Goal: Information Seeking & Learning: Learn about a topic

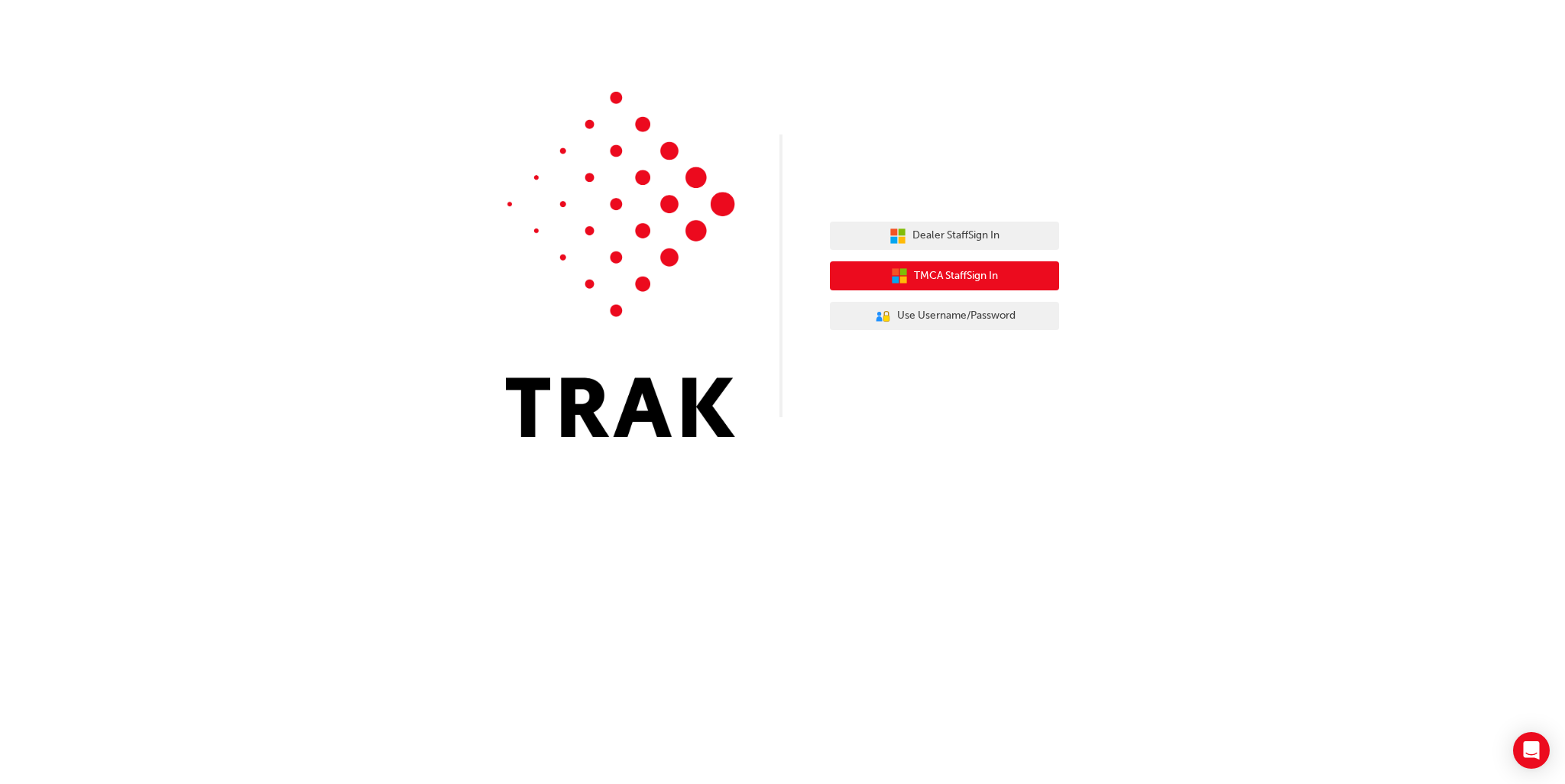
click at [975, 281] on span "TMCA Staff Sign In" at bounding box center [955, 276] width 84 height 18
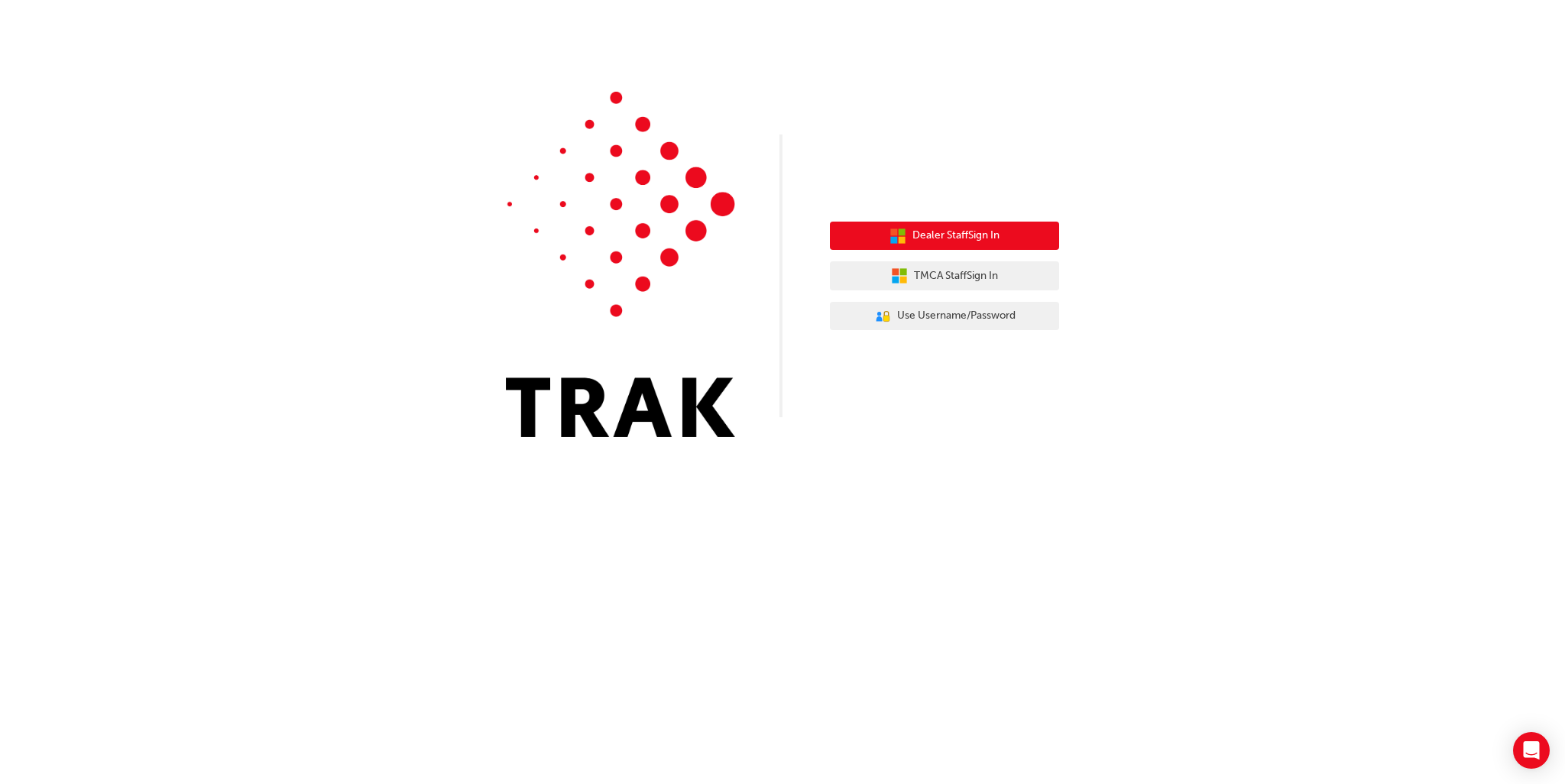
click at [982, 230] on span "Dealer Staff Sign In" at bounding box center [955, 235] width 87 height 18
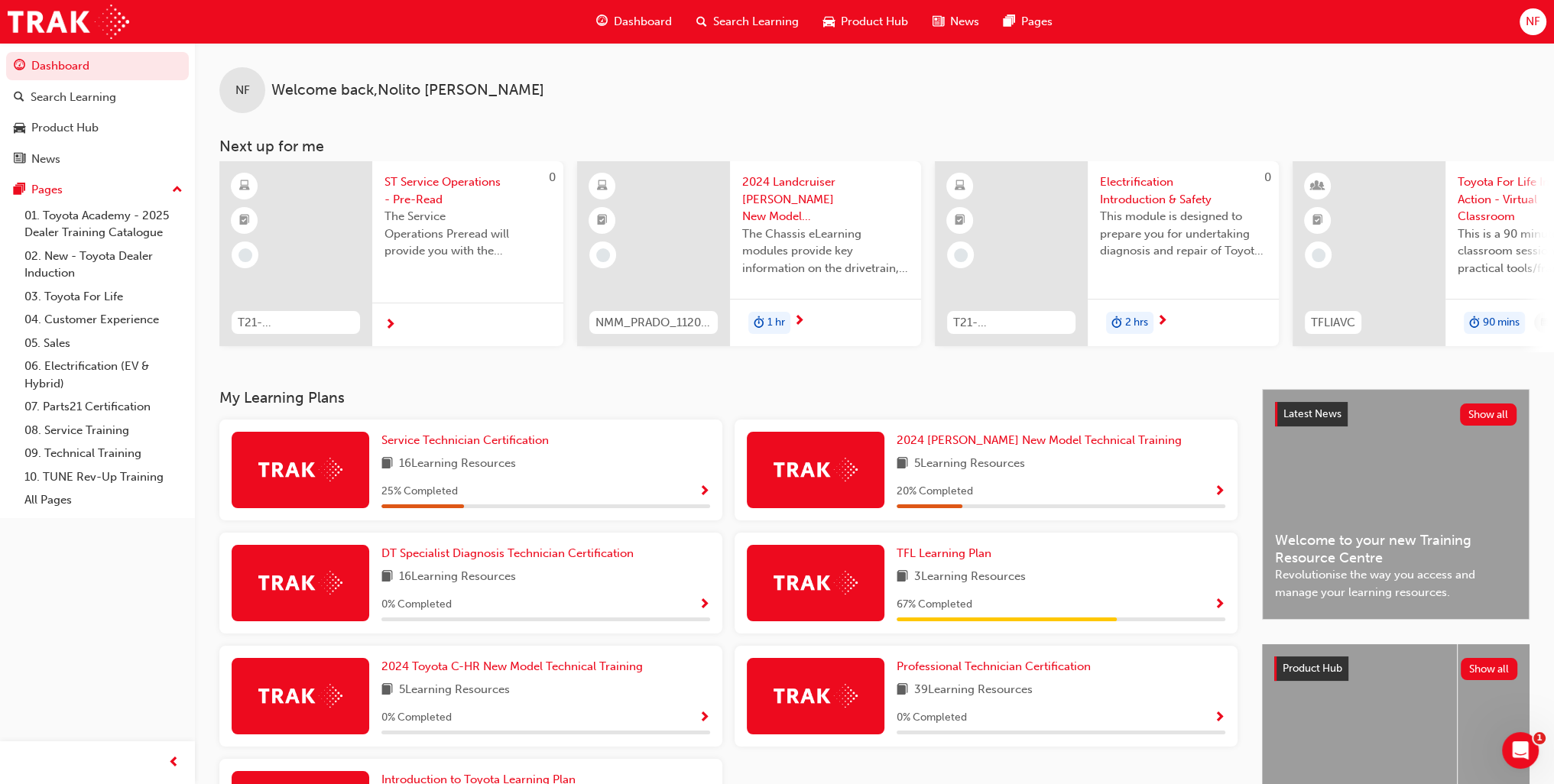
click at [1219, 493] on span "Show Progress" at bounding box center [1220, 492] width 12 height 14
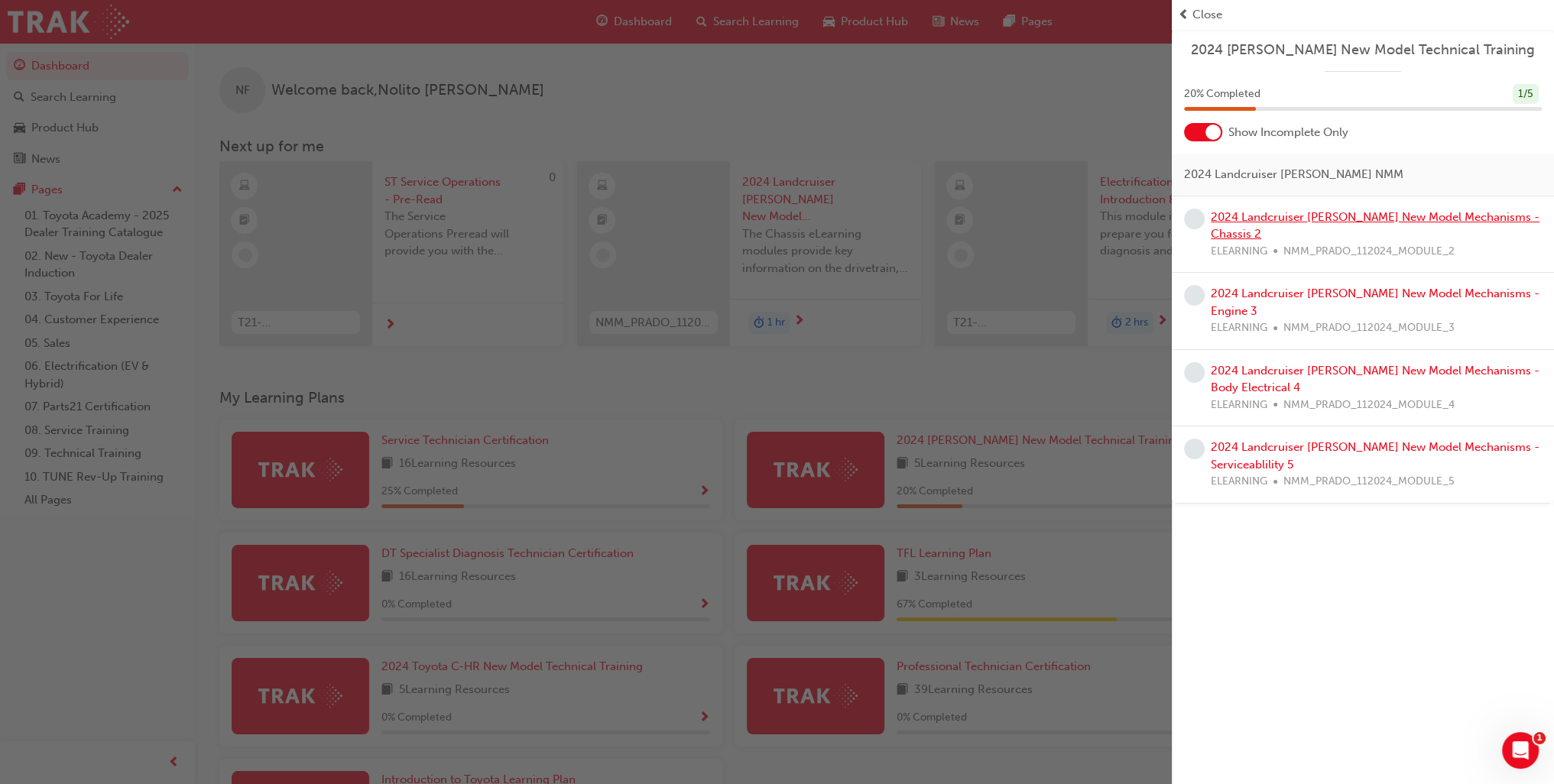
click at [1298, 217] on link "2024 Landcruiser [PERSON_NAME] New Model Mechanisms - Chassis 2" at bounding box center [1376, 225] width 329 height 32
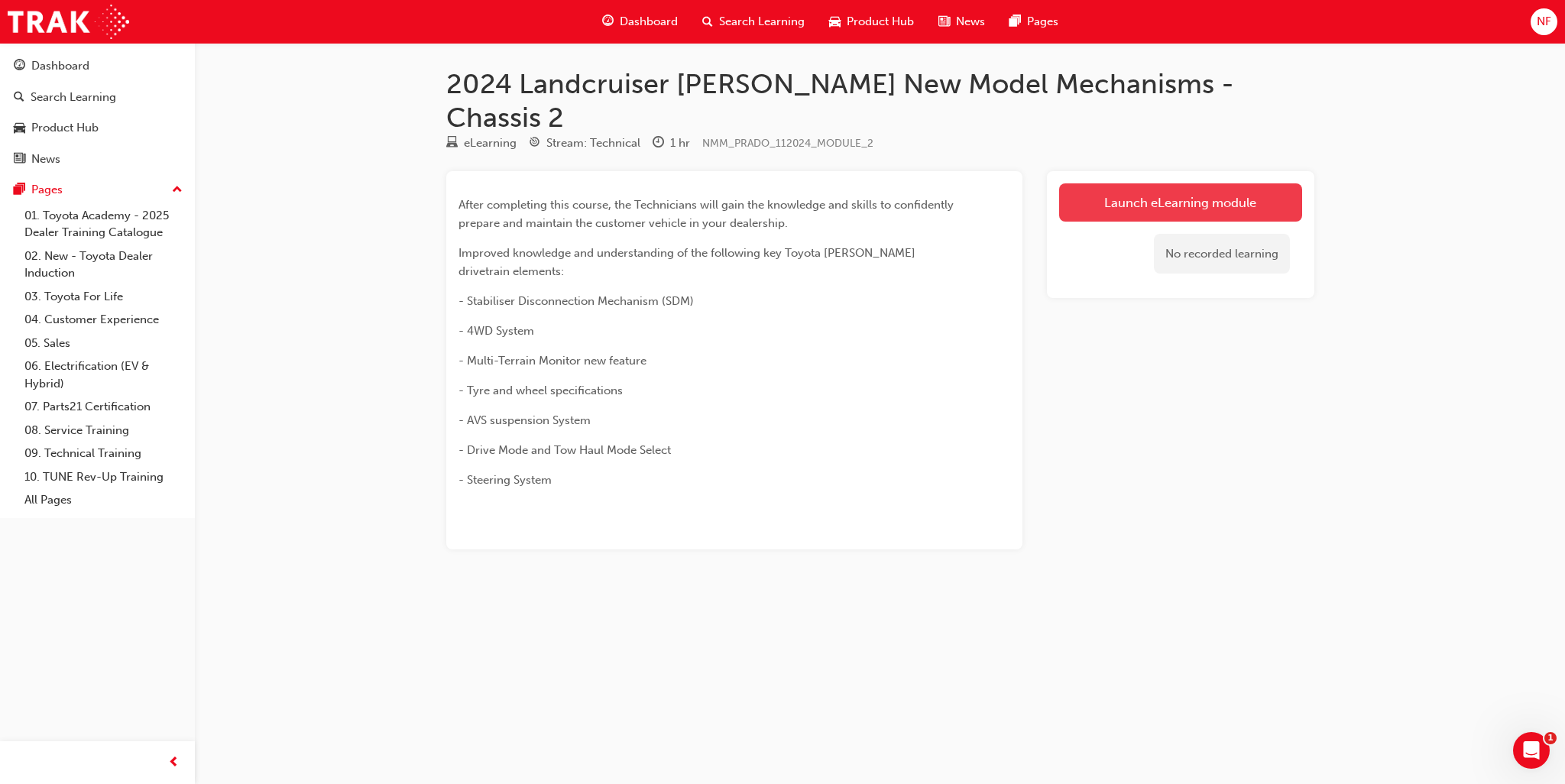
click at [1131, 184] on link "Launch eLearning module" at bounding box center [1181, 203] width 243 height 38
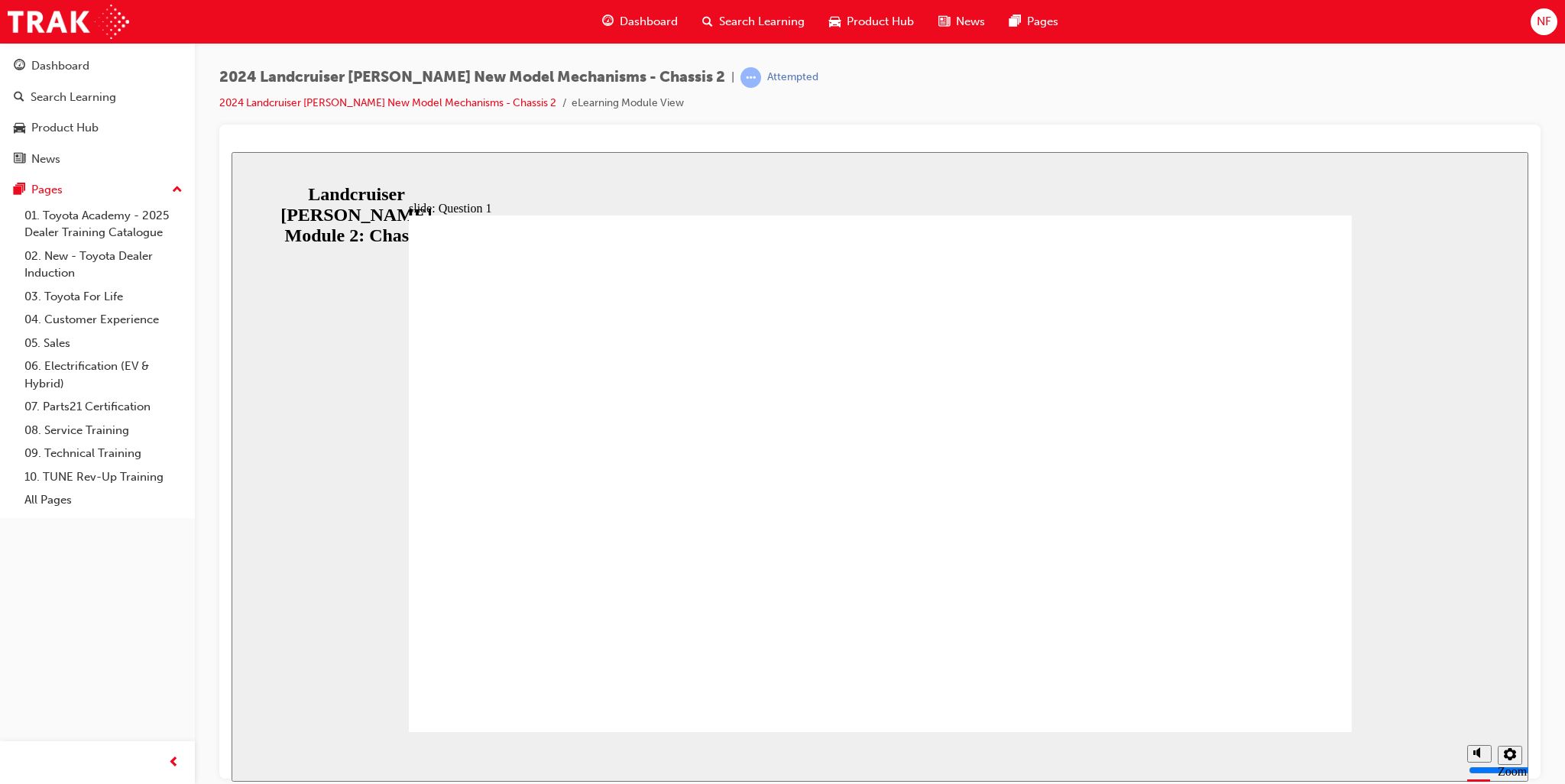
radio input "true"
radio input "false"
radio input "true"
drag, startPoint x: 572, startPoint y: 546, endPoint x: 1211, endPoint y: 651, distance: 647.6
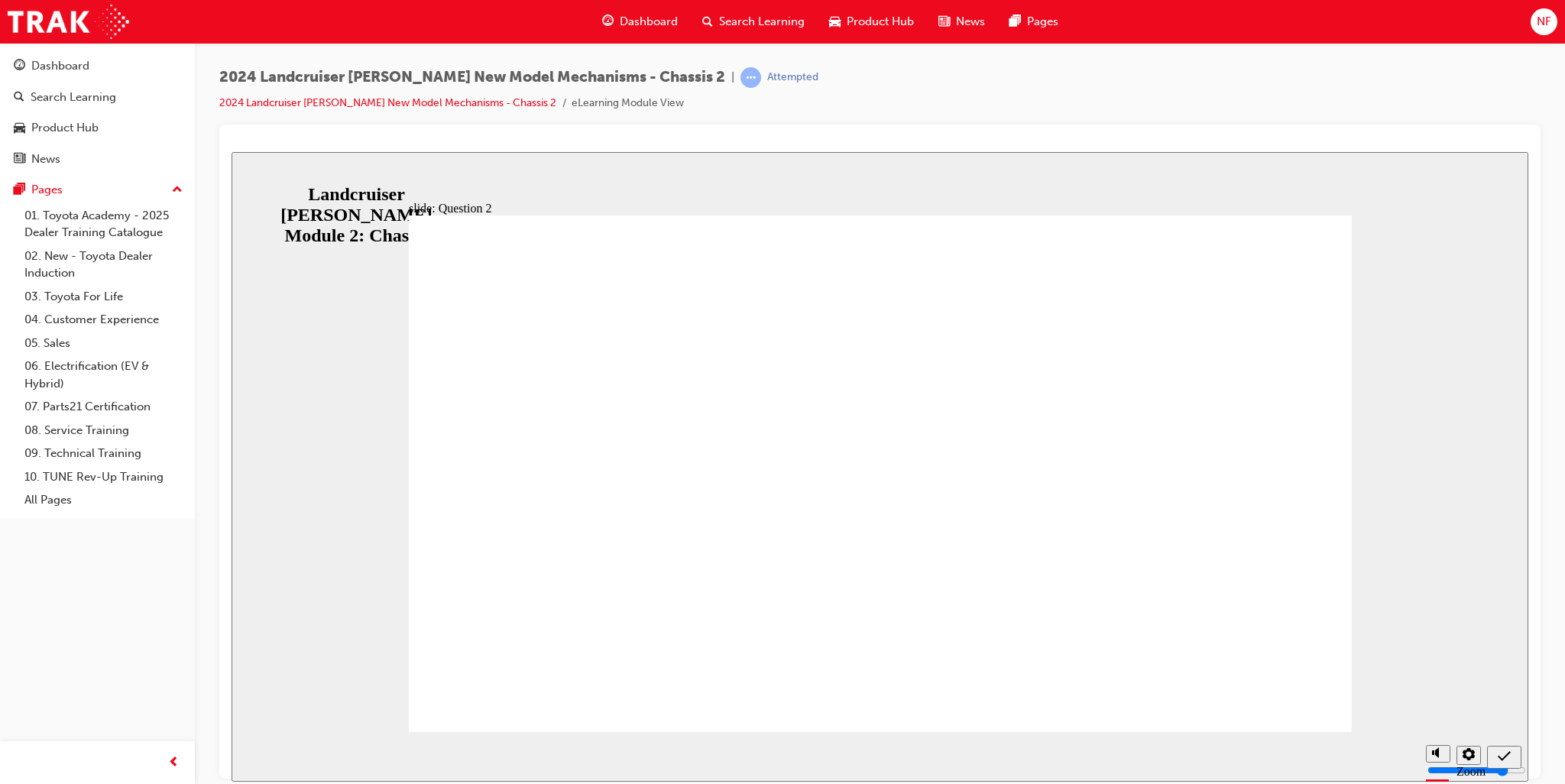
radio input "true"
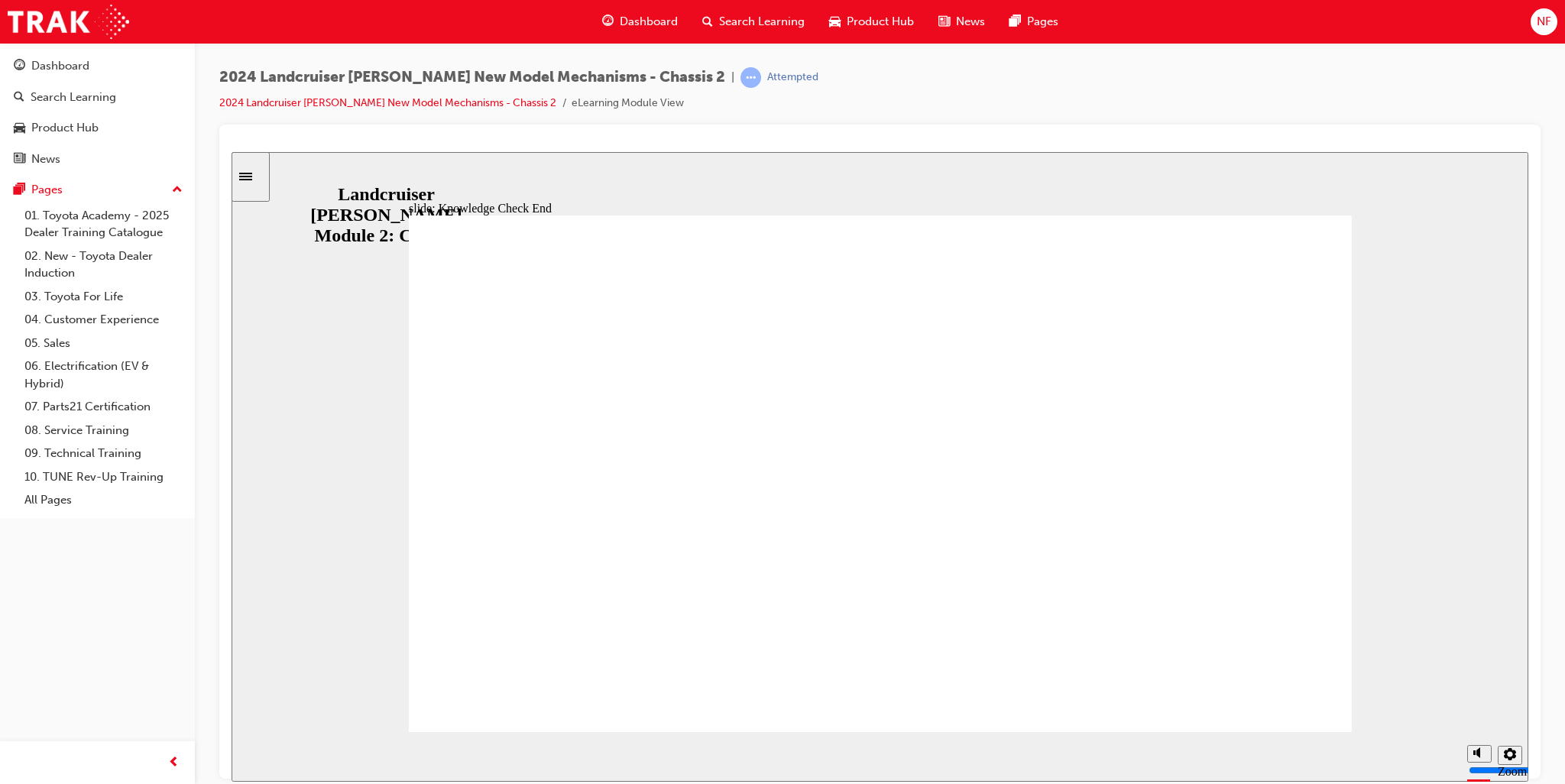
click at [251, 176] on icon "Sidebar Toggle" at bounding box center [245, 176] width 13 height 8
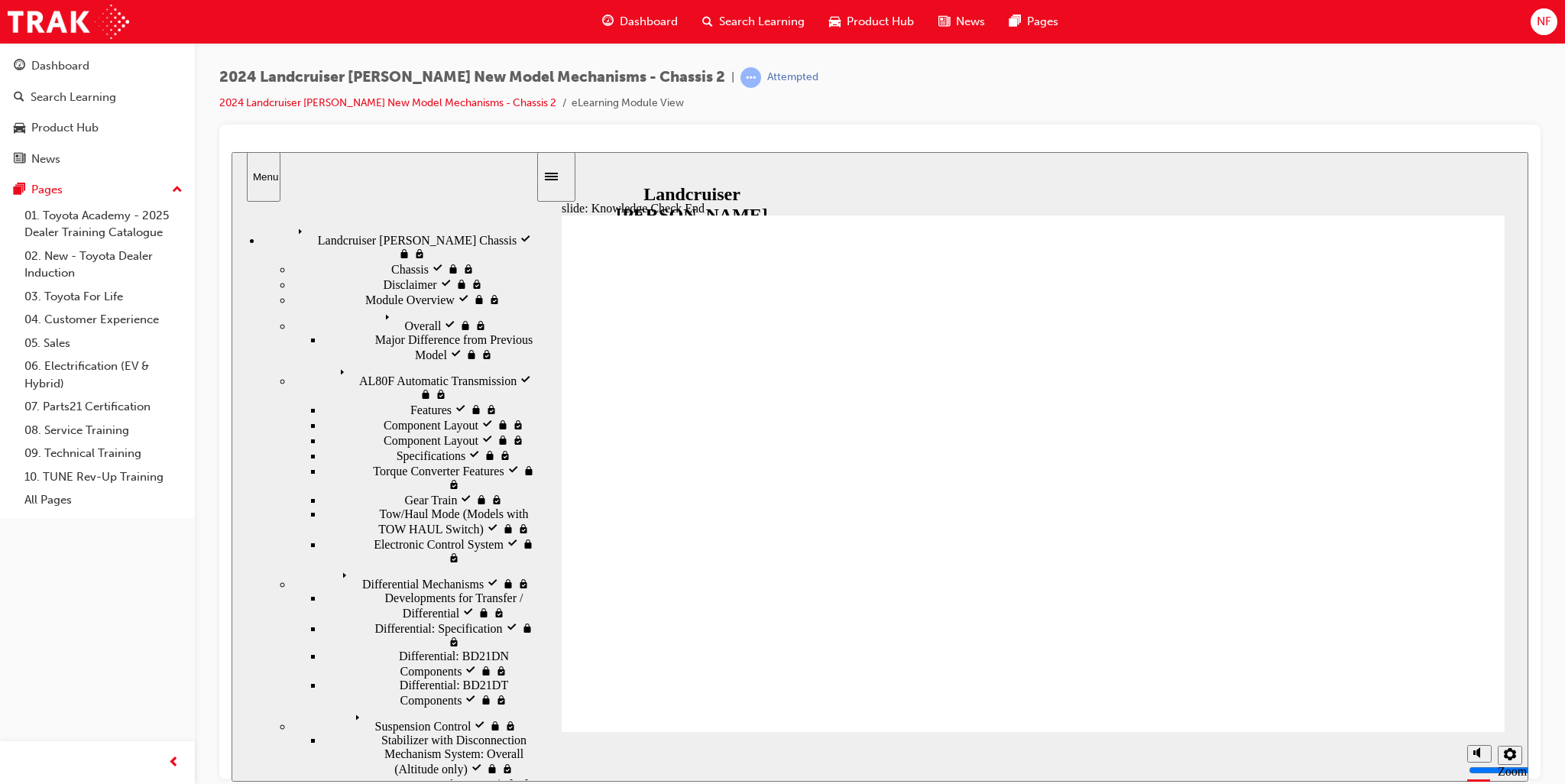
click at [346, 232] on span "Landcruiser Prado Chassis visited" at bounding box center [389, 228] width 194 height 14
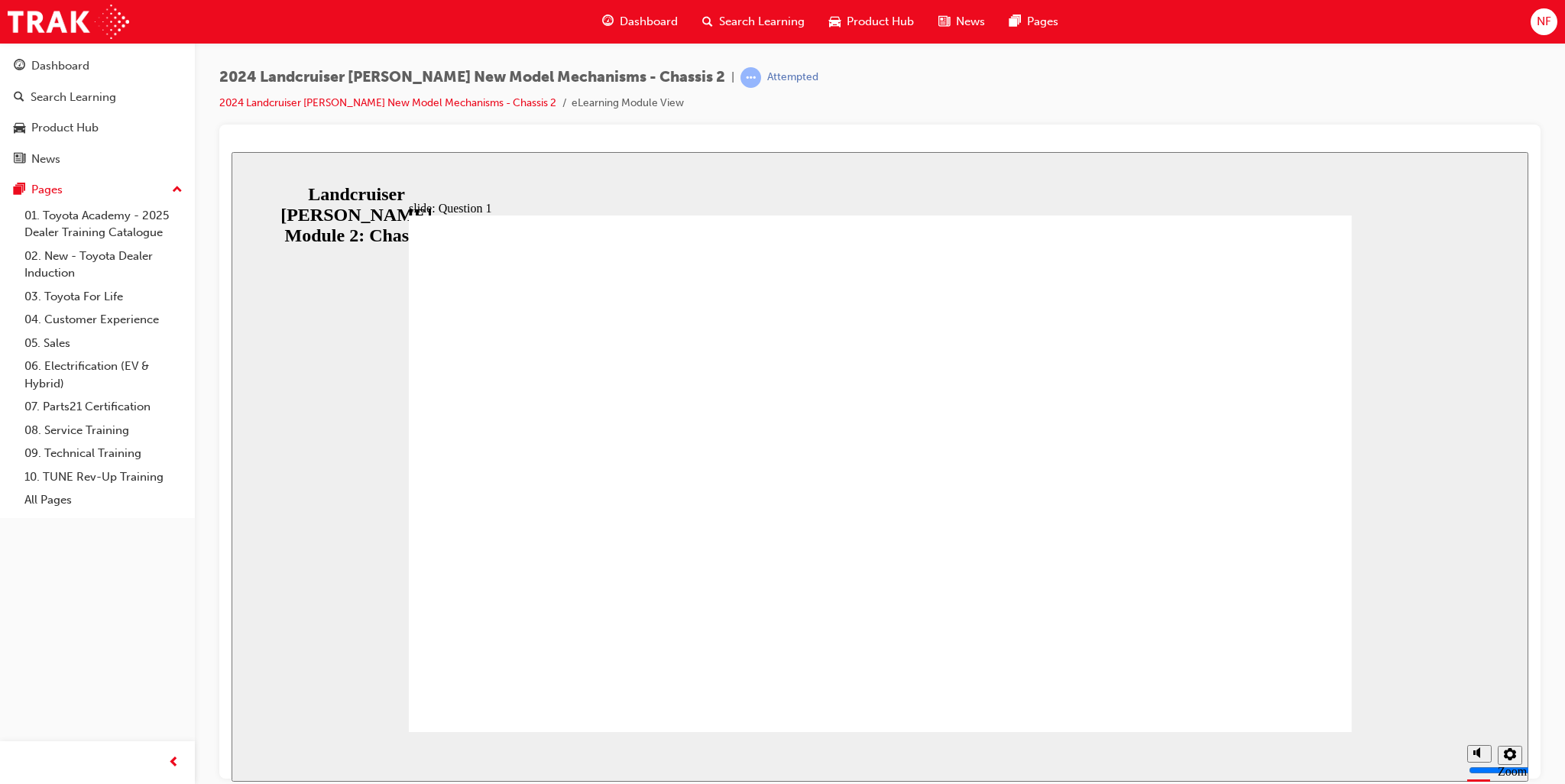
radio input "true"
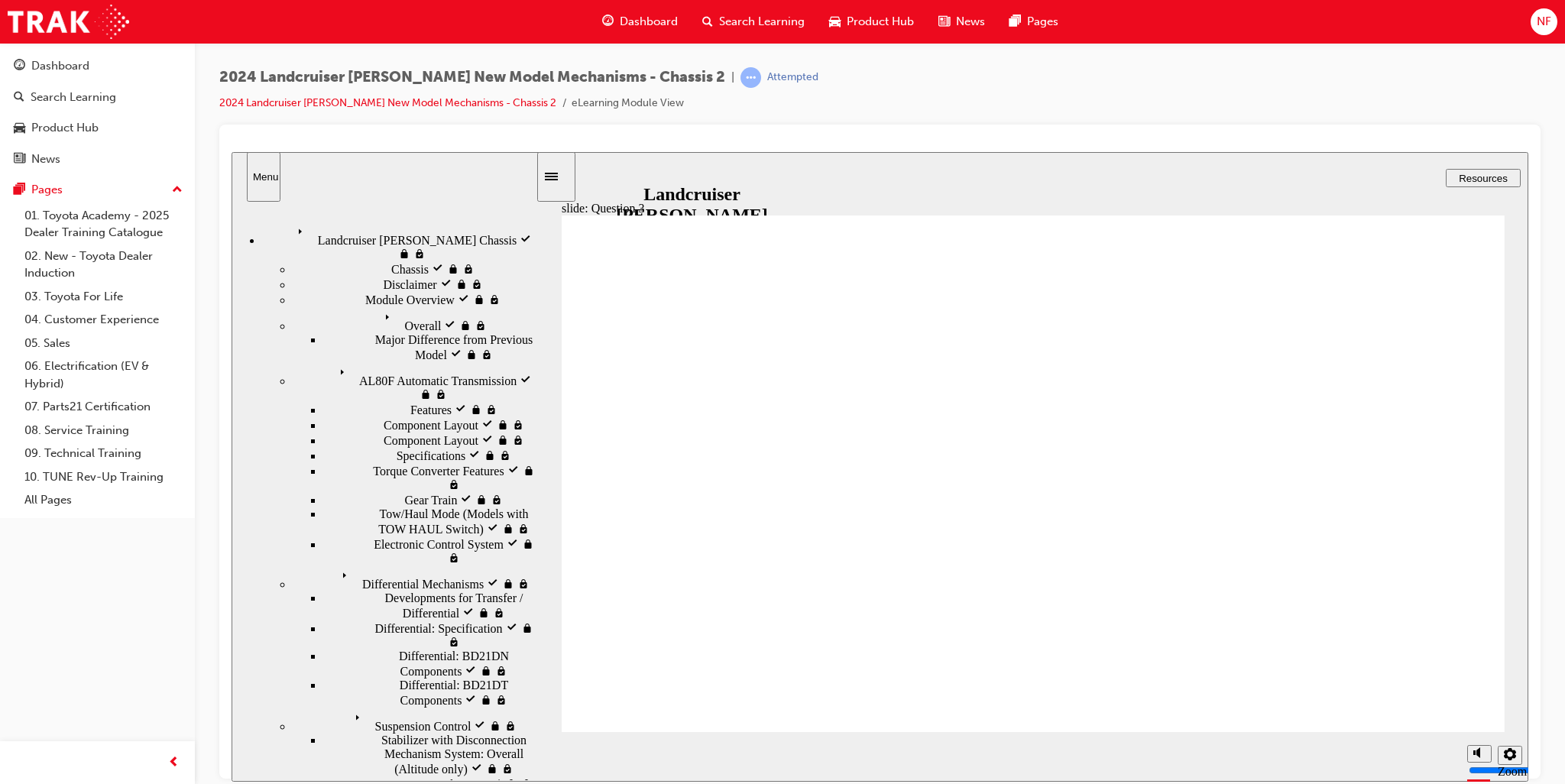
radio input "true"
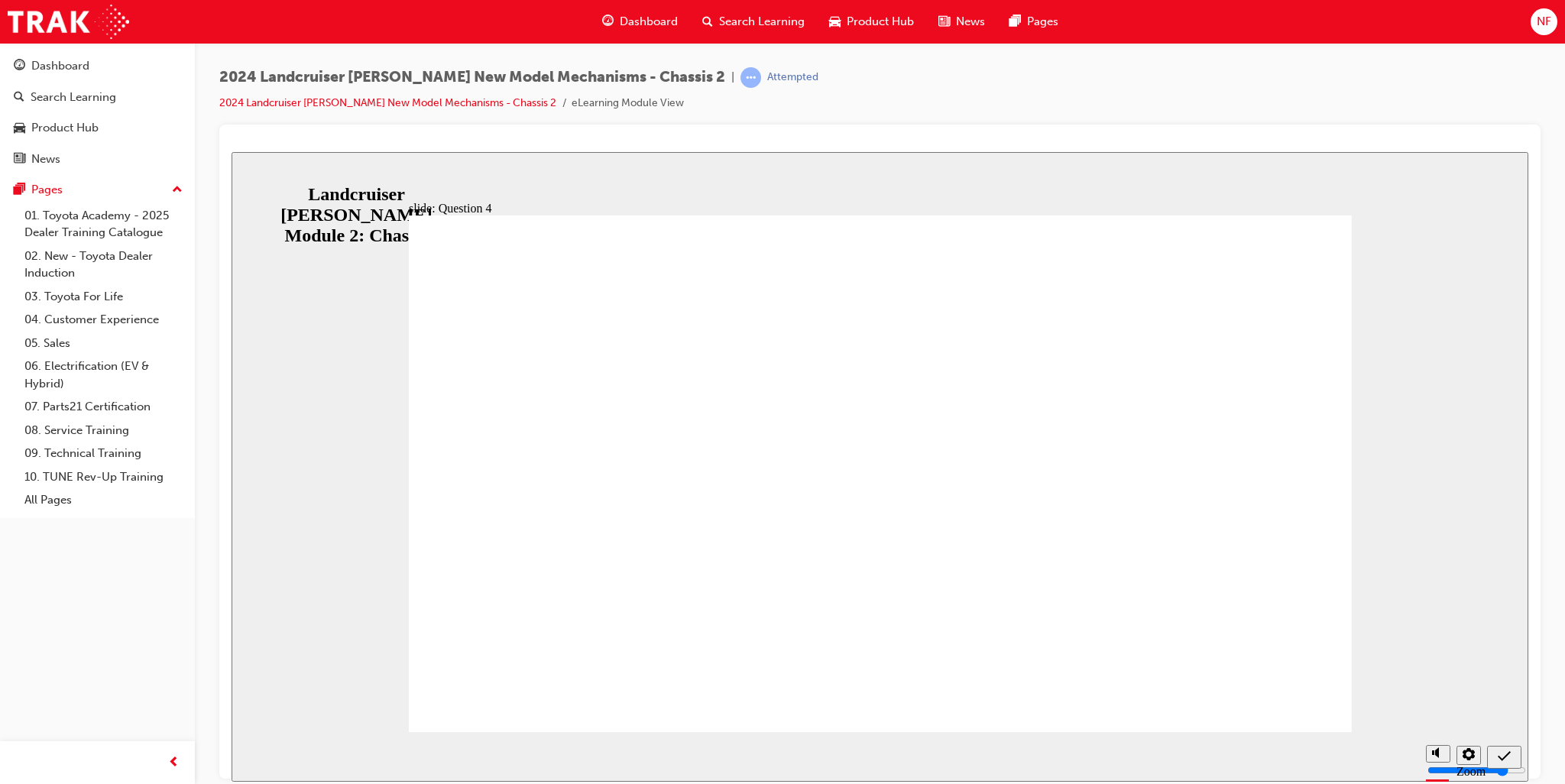
radio input "true"
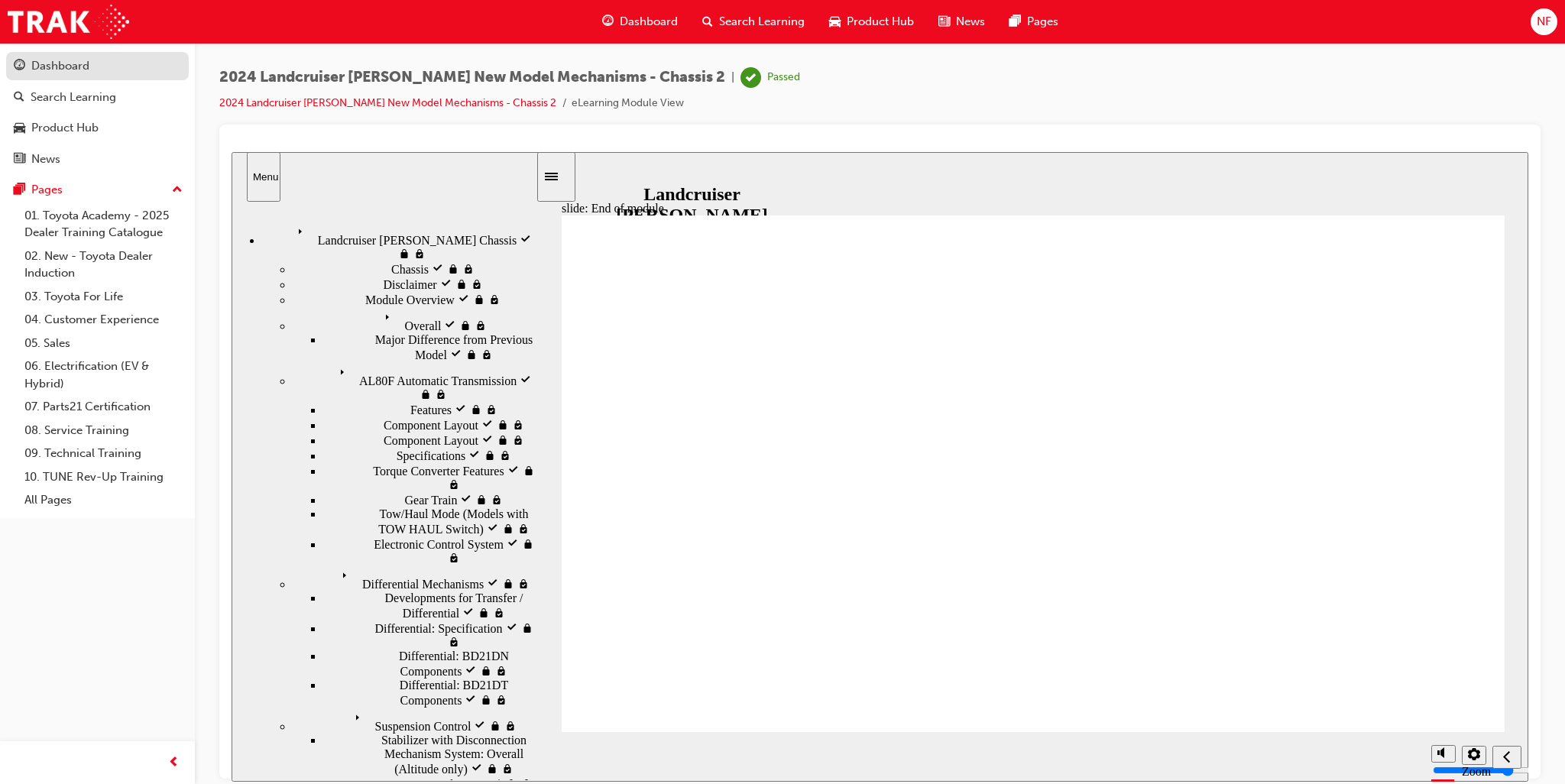
click at [98, 65] on div "Dashboard" at bounding box center [98, 66] width 168 height 19
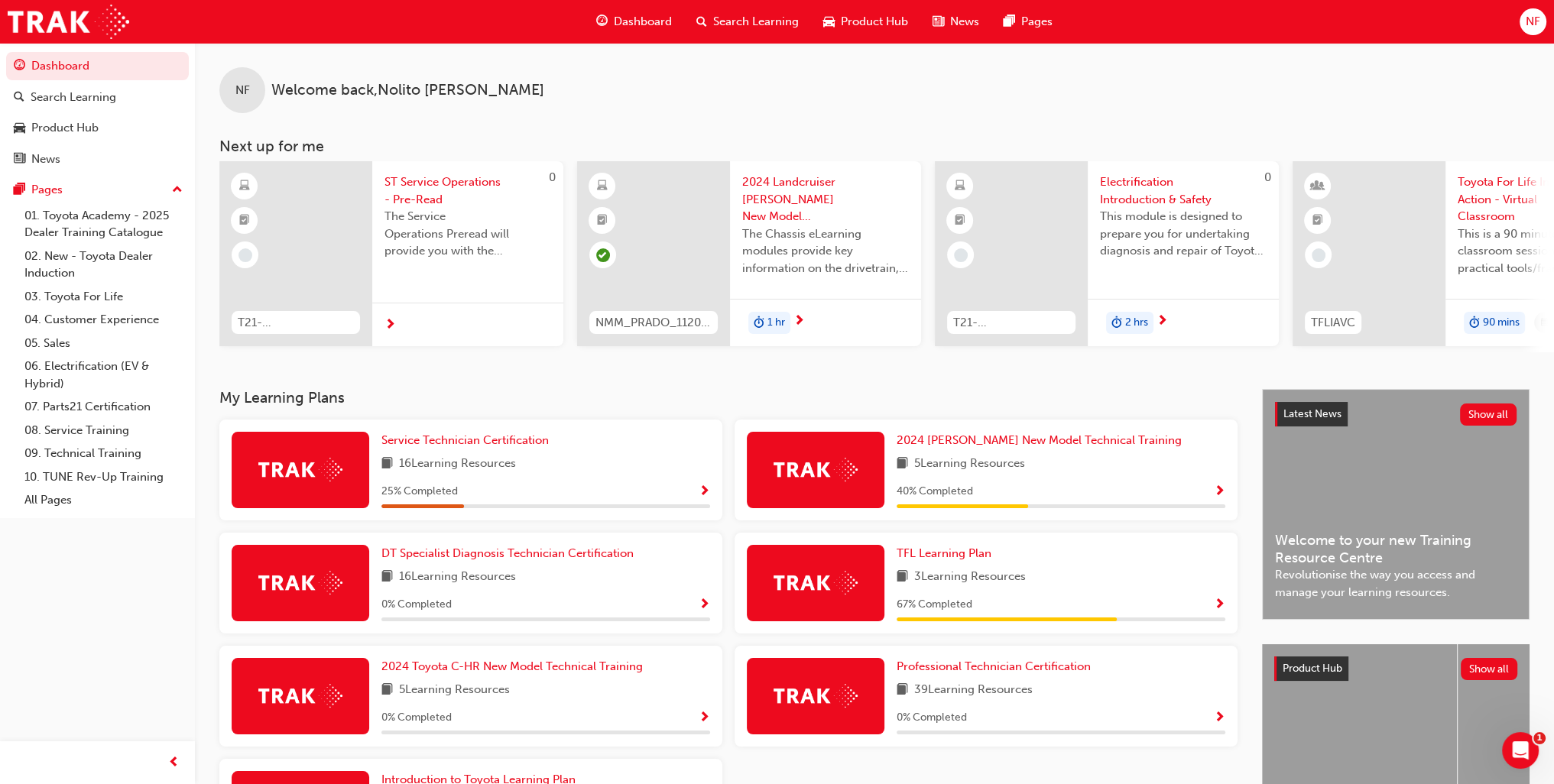
click at [1218, 497] on span "Show Progress" at bounding box center [1220, 492] width 12 height 14
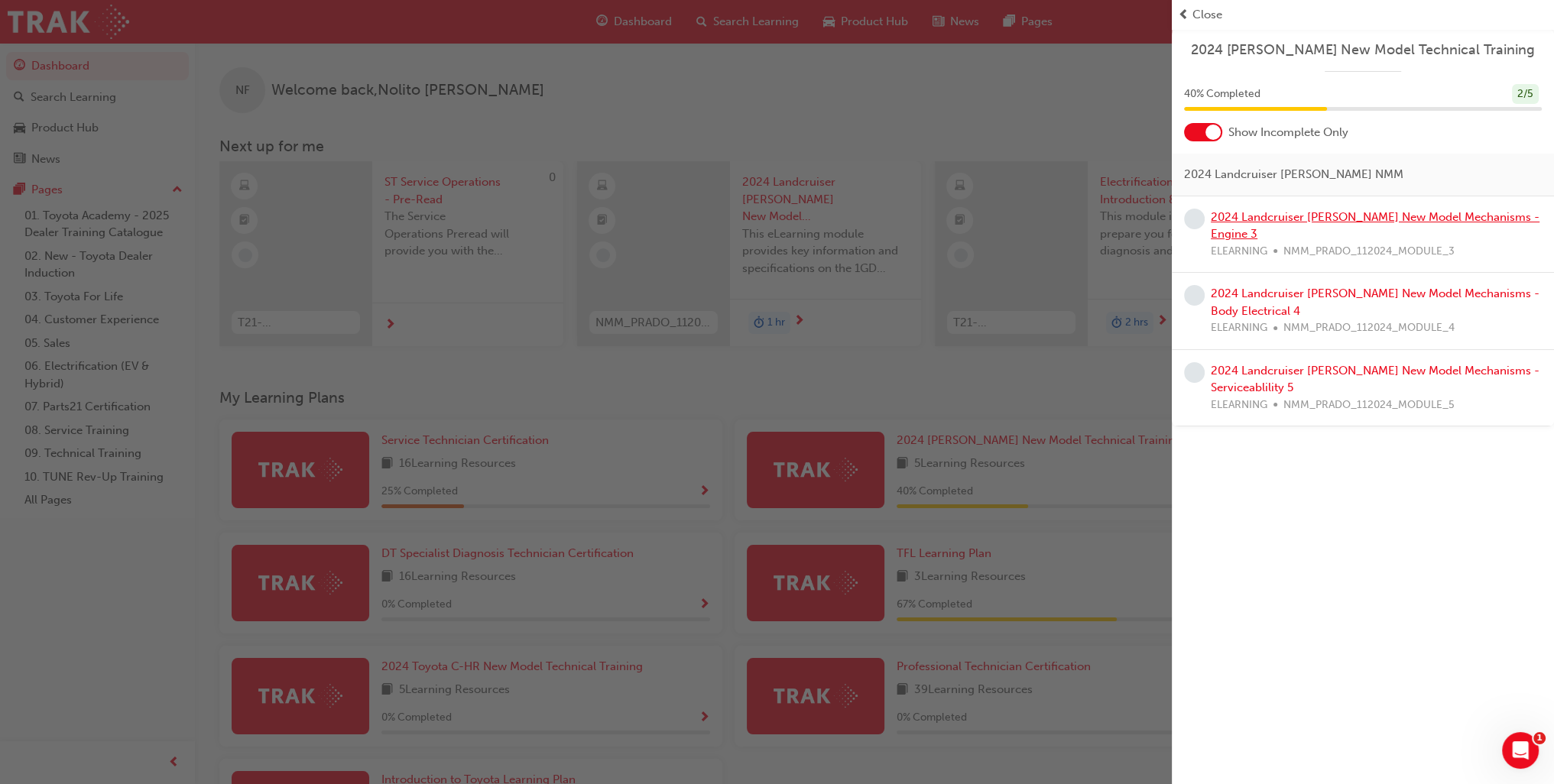
click at [1350, 221] on link "2024 Landcruiser [PERSON_NAME] New Model Mechanisms - Engine 3" at bounding box center [1376, 225] width 329 height 32
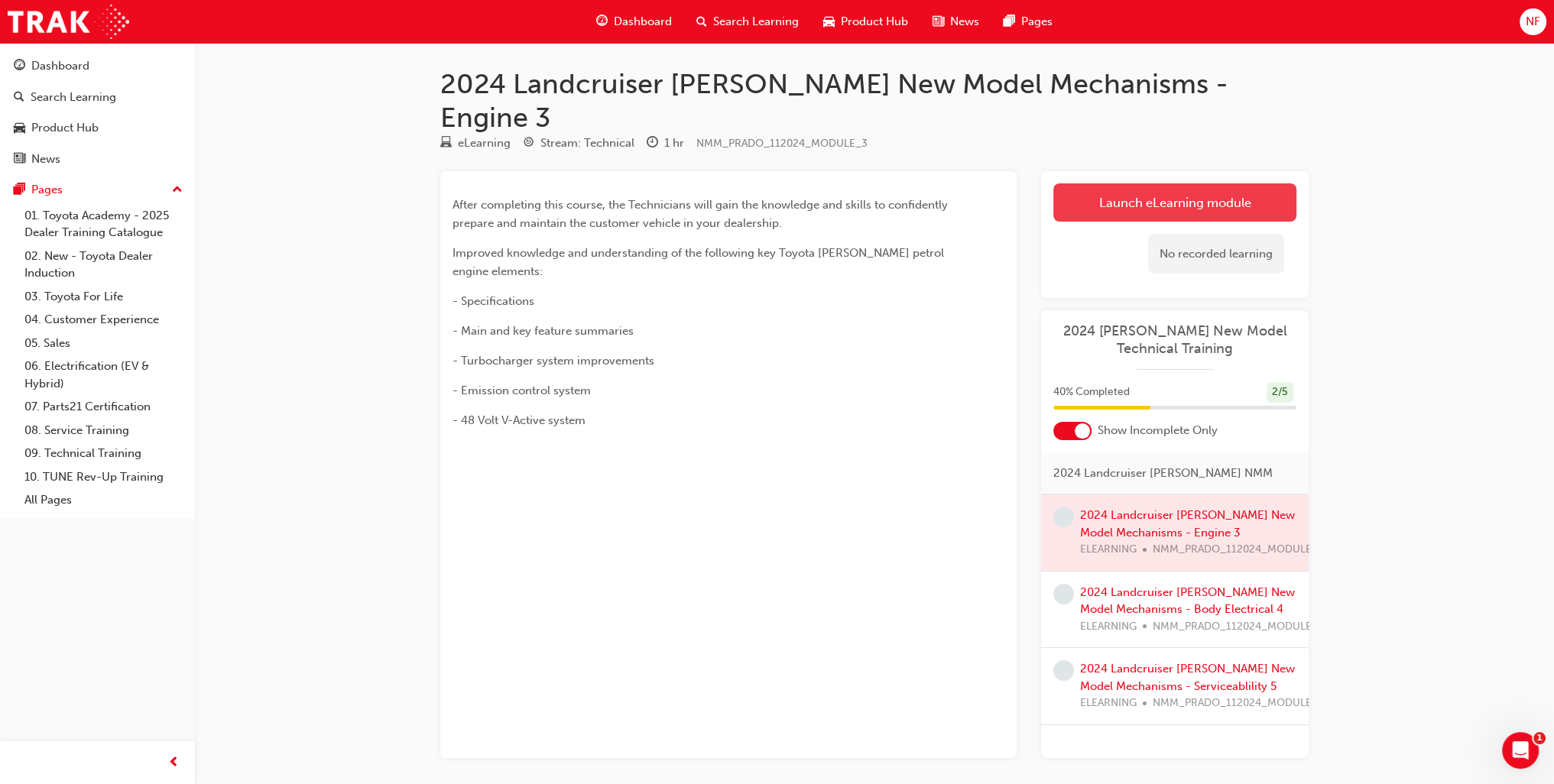
click at [1229, 184] on link "Launch eLearning module" at bounding box center [1175, 203] width 243 height 38
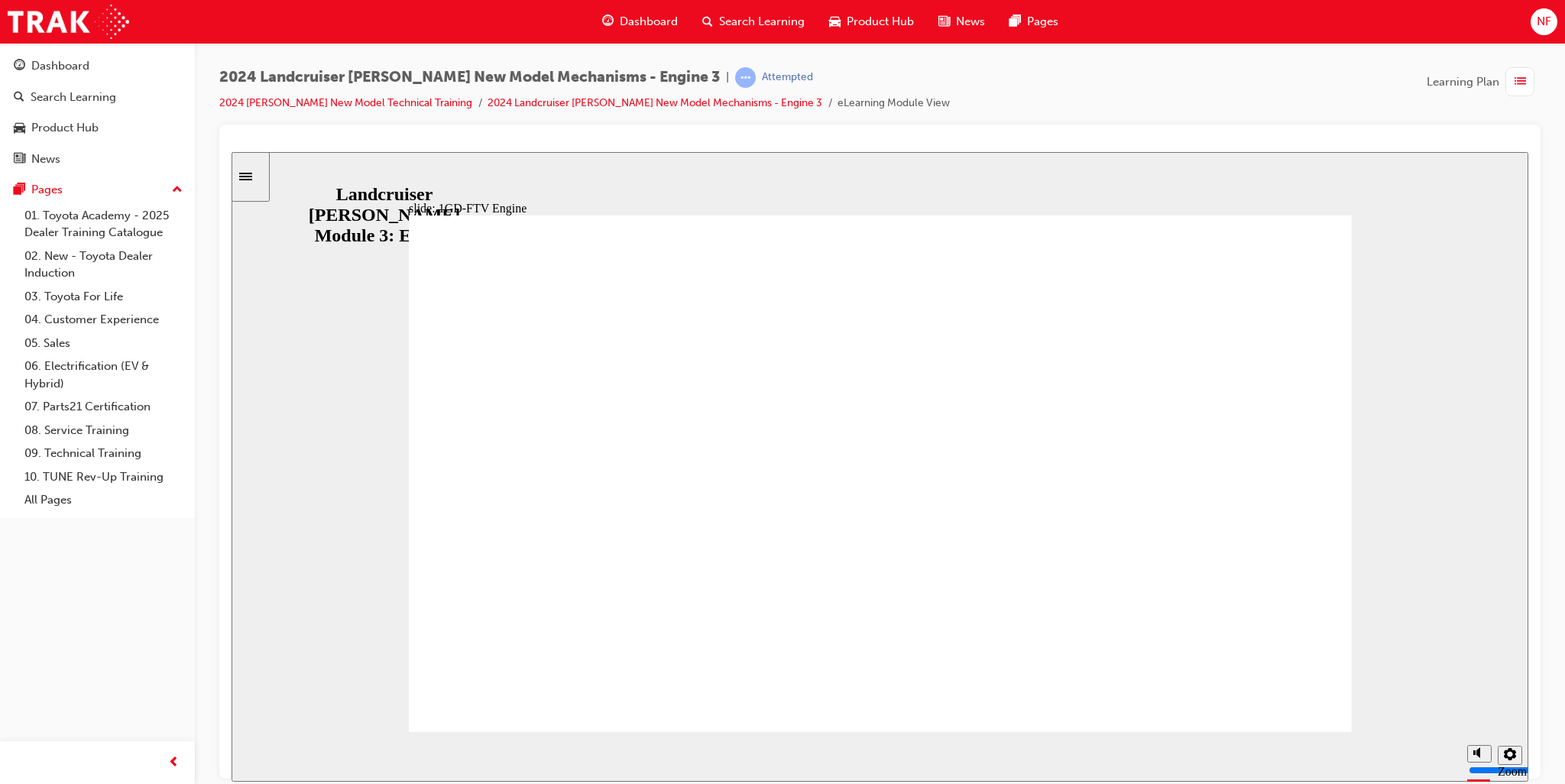
drag, startPoint x: 1135, startPoint y: 716, endPoint x: 1091, endPoint y: 718, distance: 44.0
radio input "true"
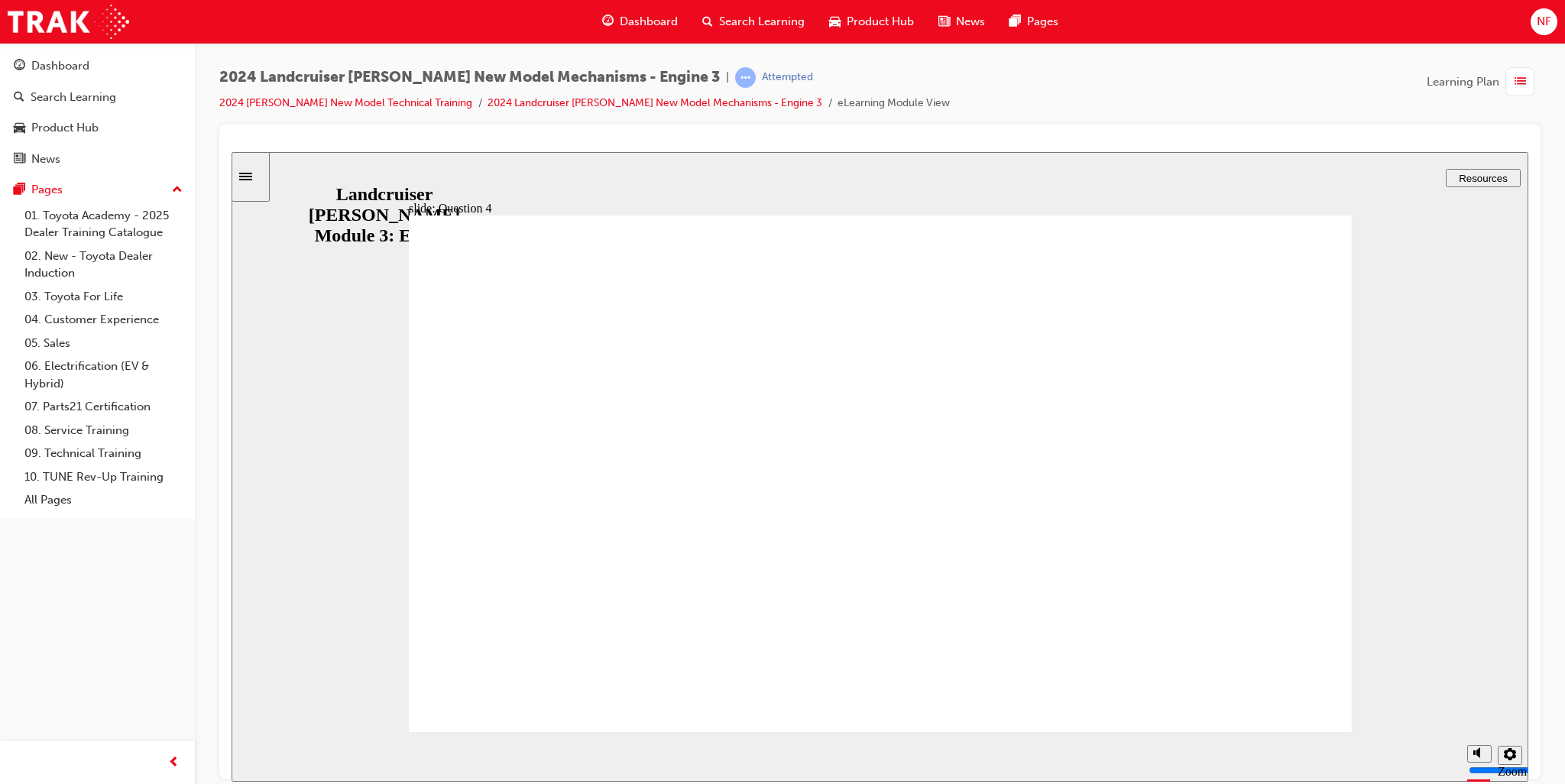
radio input "false"
radio input "true"
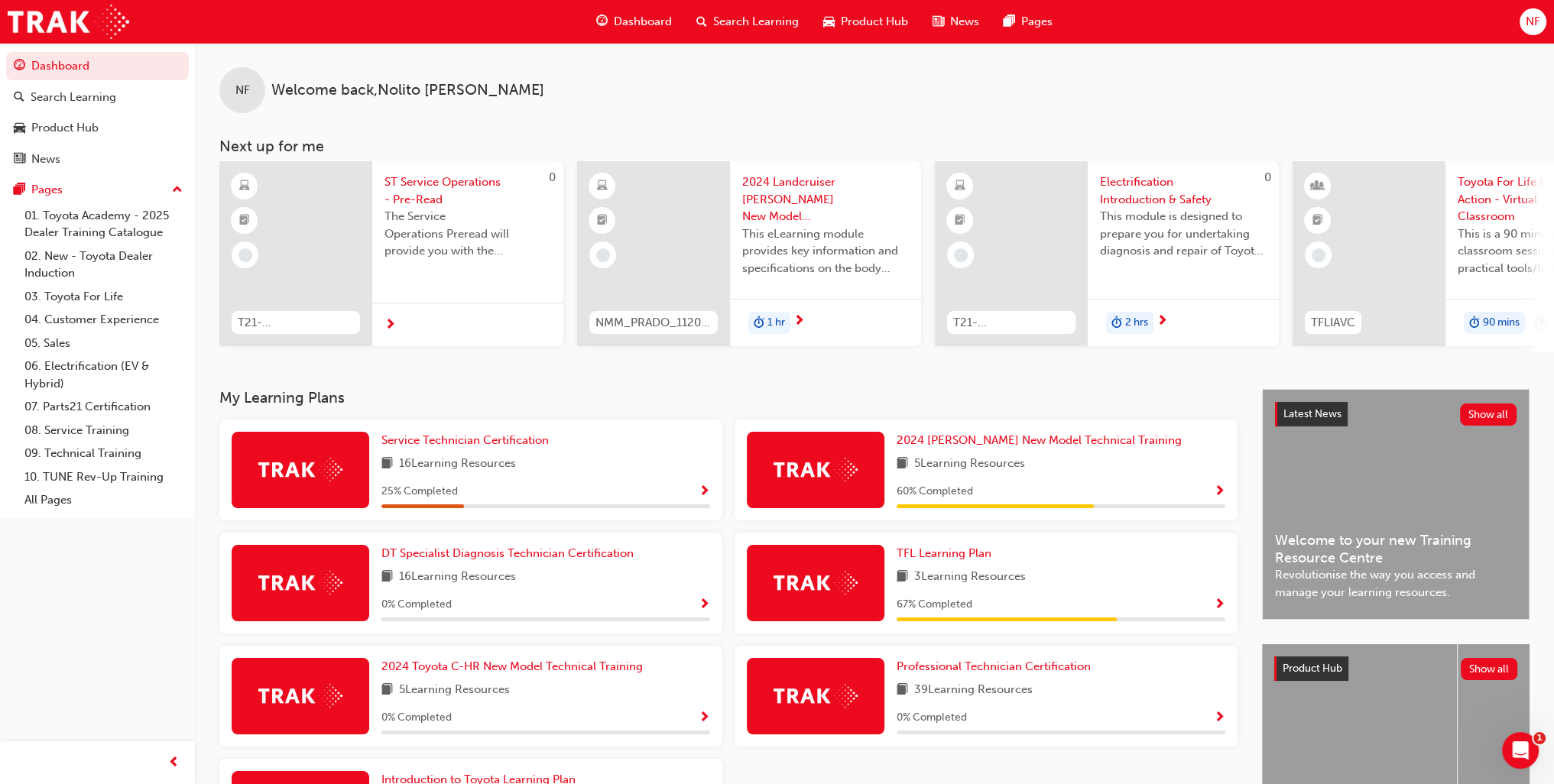
click at [1214, 493] on button "button" at bounding box center [1220, 491] width 12 height 19
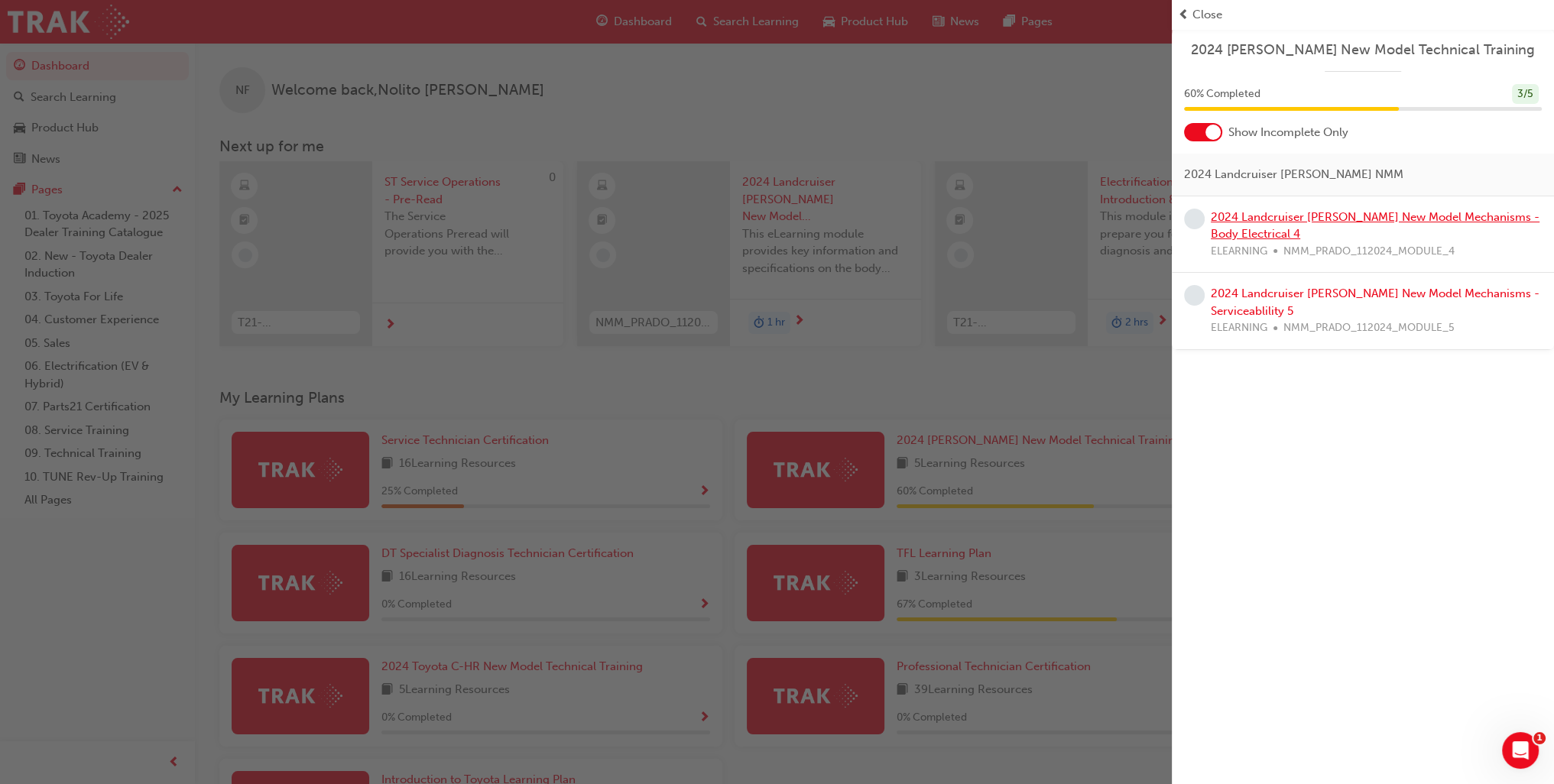
click at [1292, 221] on link "2024 Landcruiser [PERSON_NAME] New Model Mechanisms - Body Electrical 4" at bounding box center [1376, 225] width 329 height 32
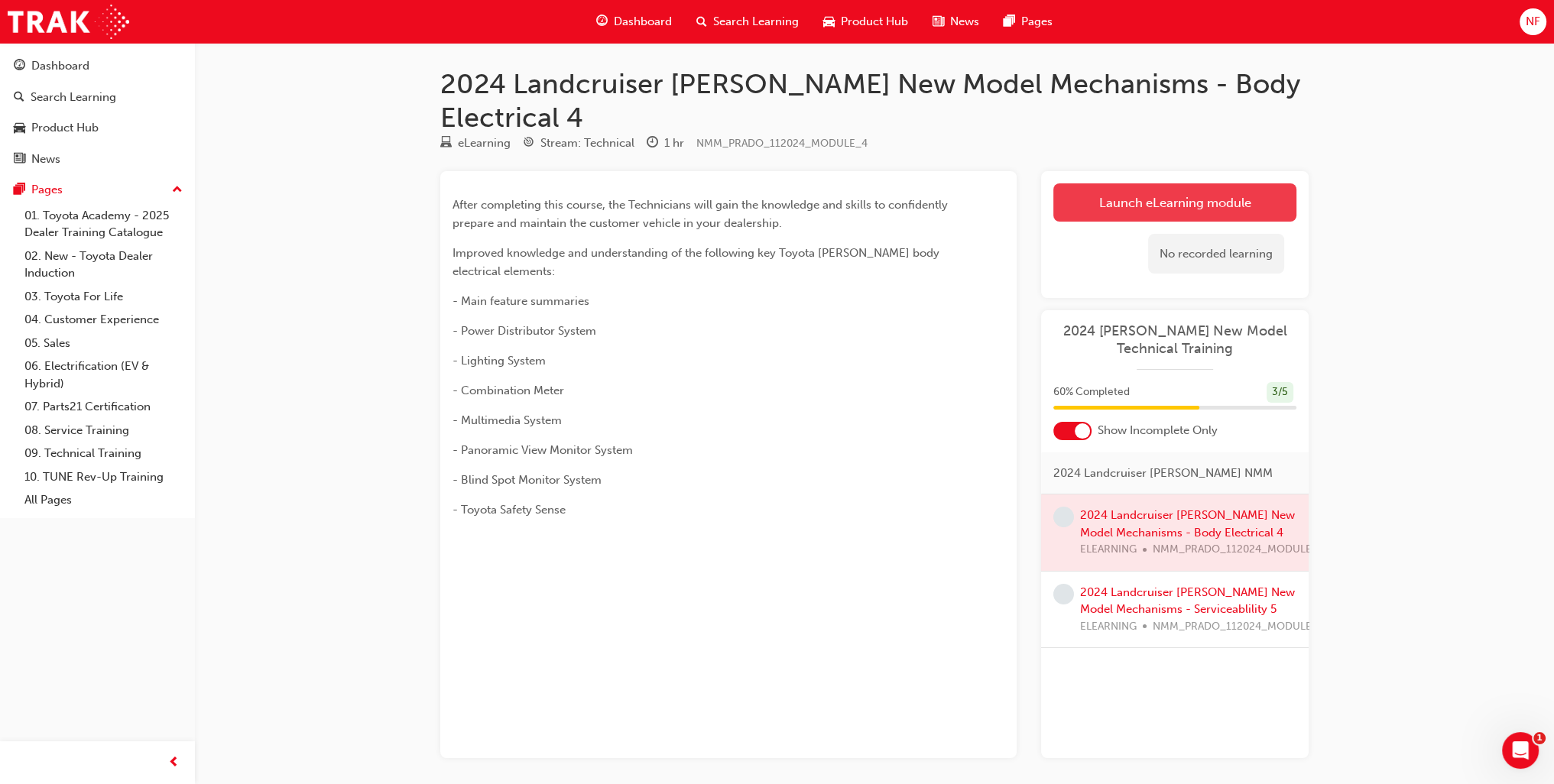
click at [1165, 184] on link "Launch eLearning module" at bounding box center [1175, 203] width 243 height 38
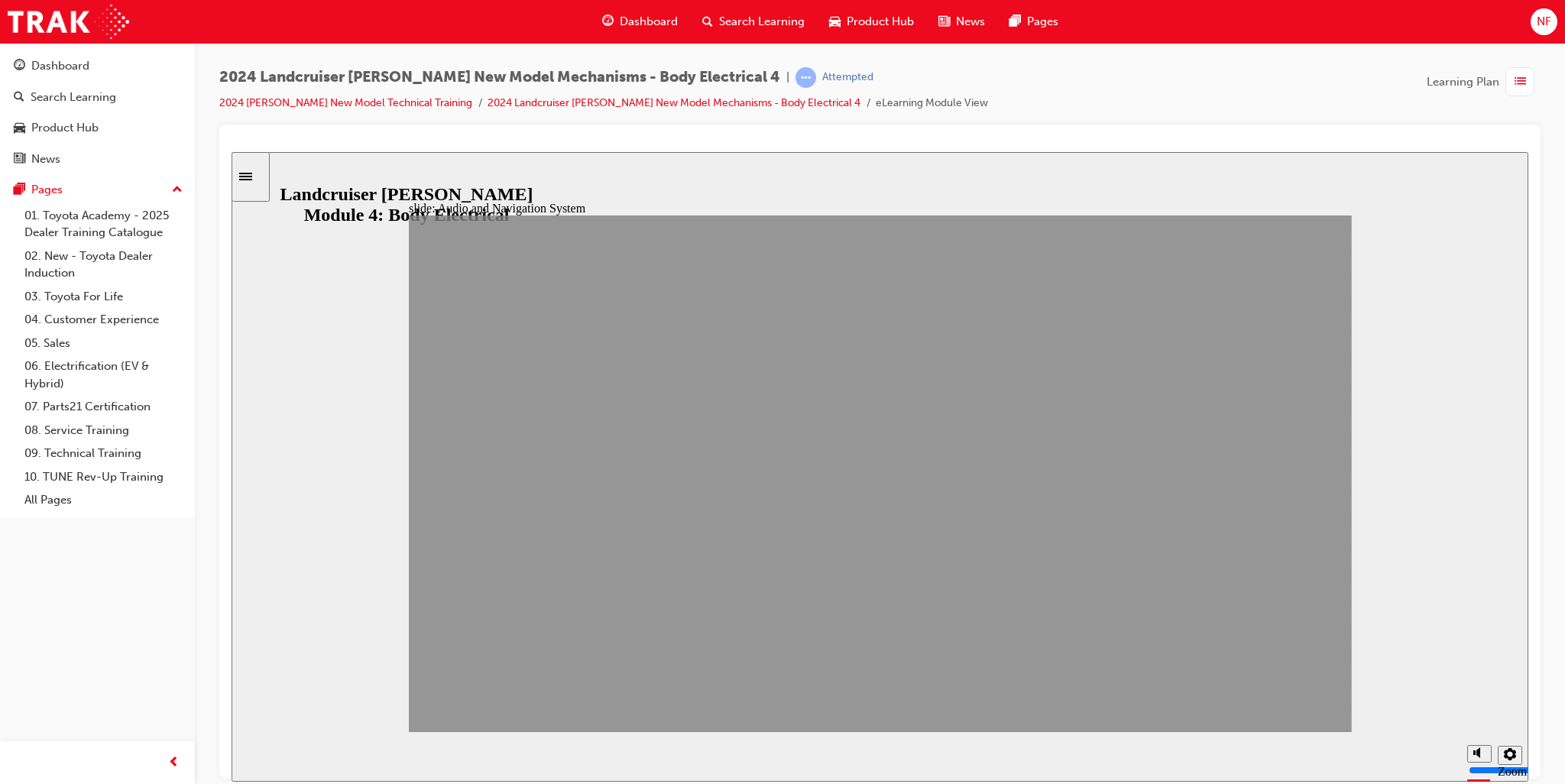
drag, startPoint x: 1131, startPoint y: 693, endPoint x: 1253, endPoint y: 702, distance: 122.3
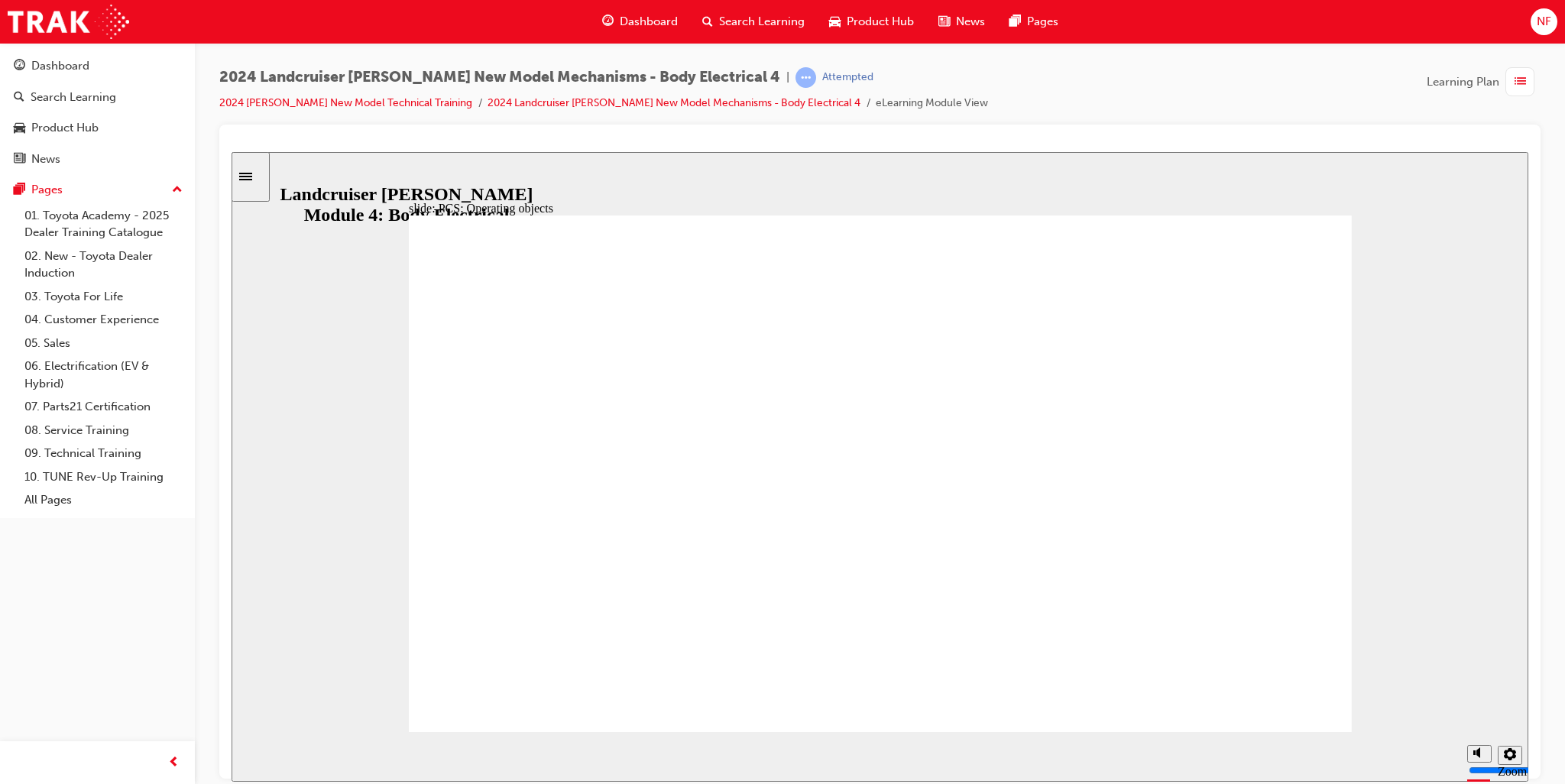
drag, startPoint x: 1155, startPoint y: 699, endPoint x: 1117, endPoint y: 703, distance: 38.2
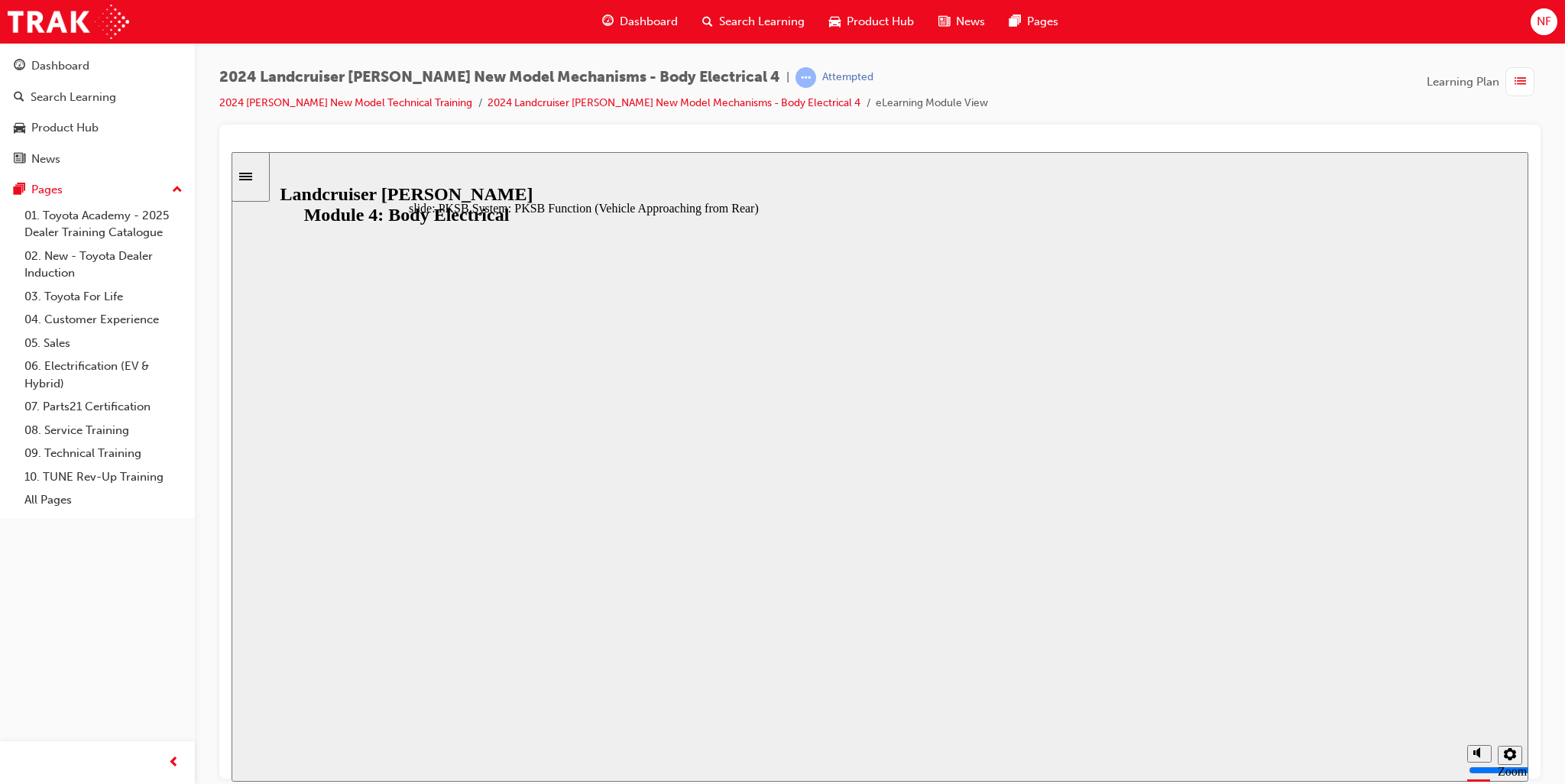
drag, startPoint x: 1096, startPoint y: 708, endPoint x: 1121, endPoint y: 705, distance: 25.2
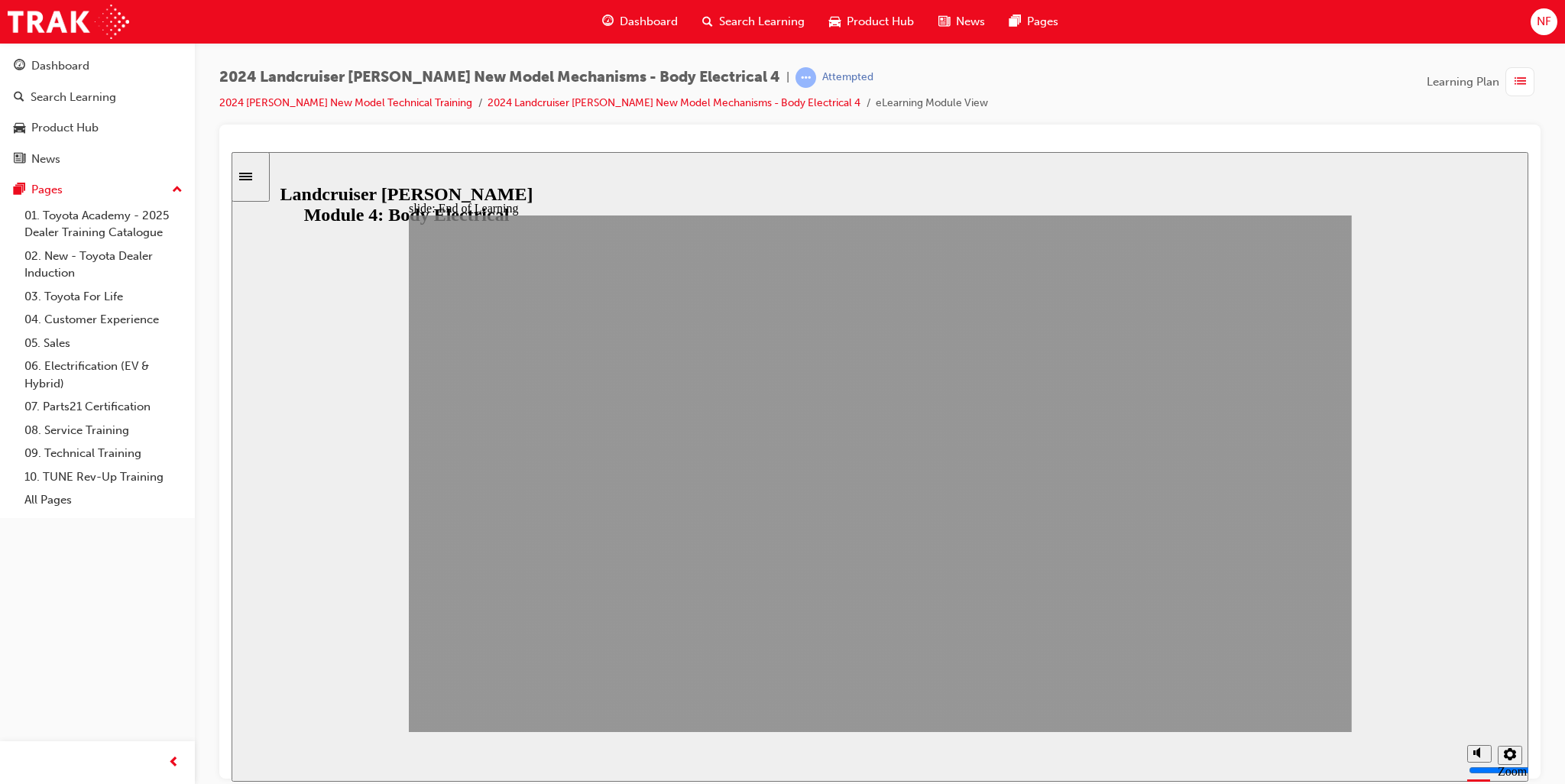
drag, startPoint x: 1123, startPoint y: 706, endPoint x: 902, endPoint y: 577, distance: 255.9
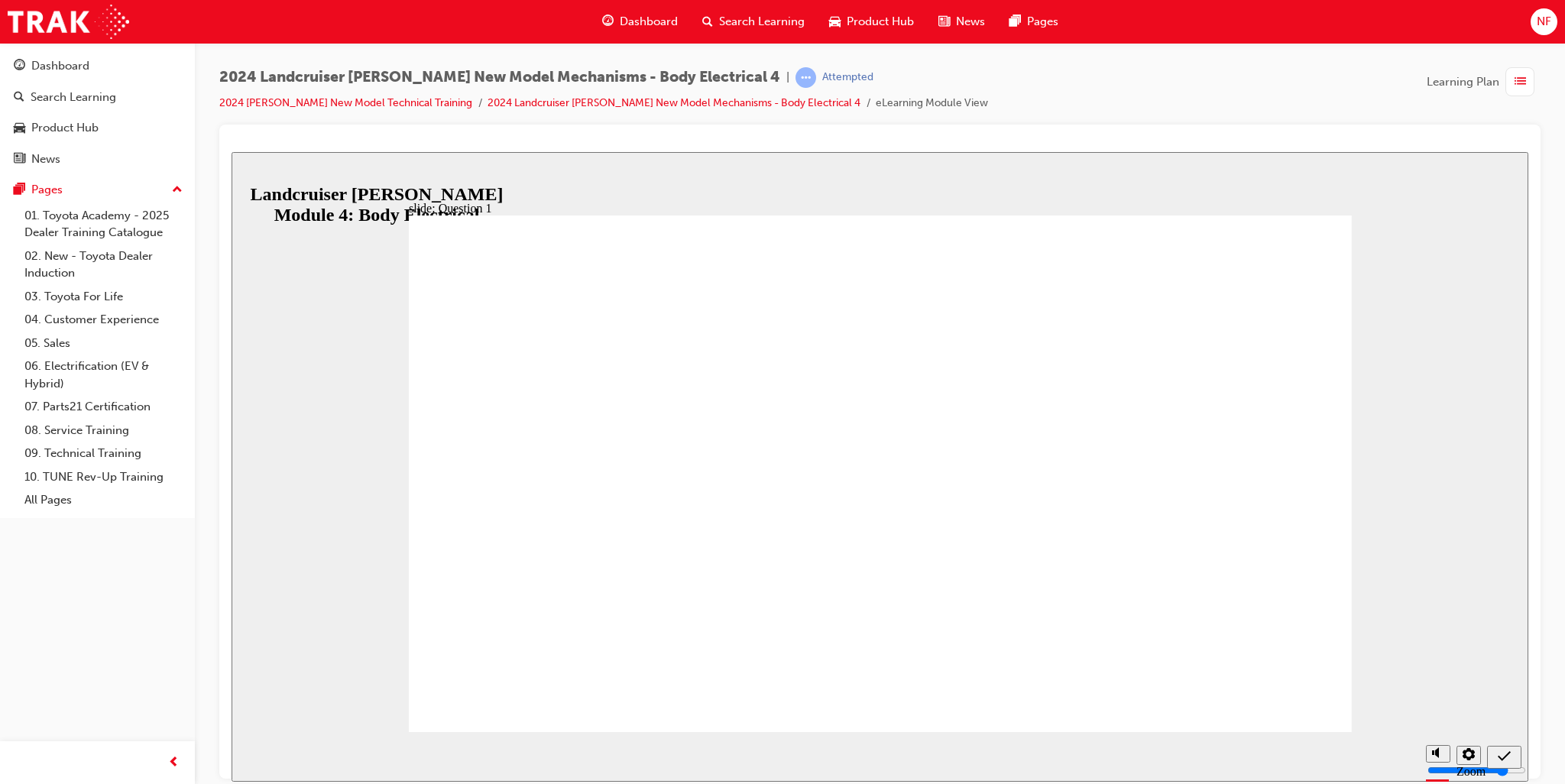
radio input "true"
radio input "false"
radio input "true"
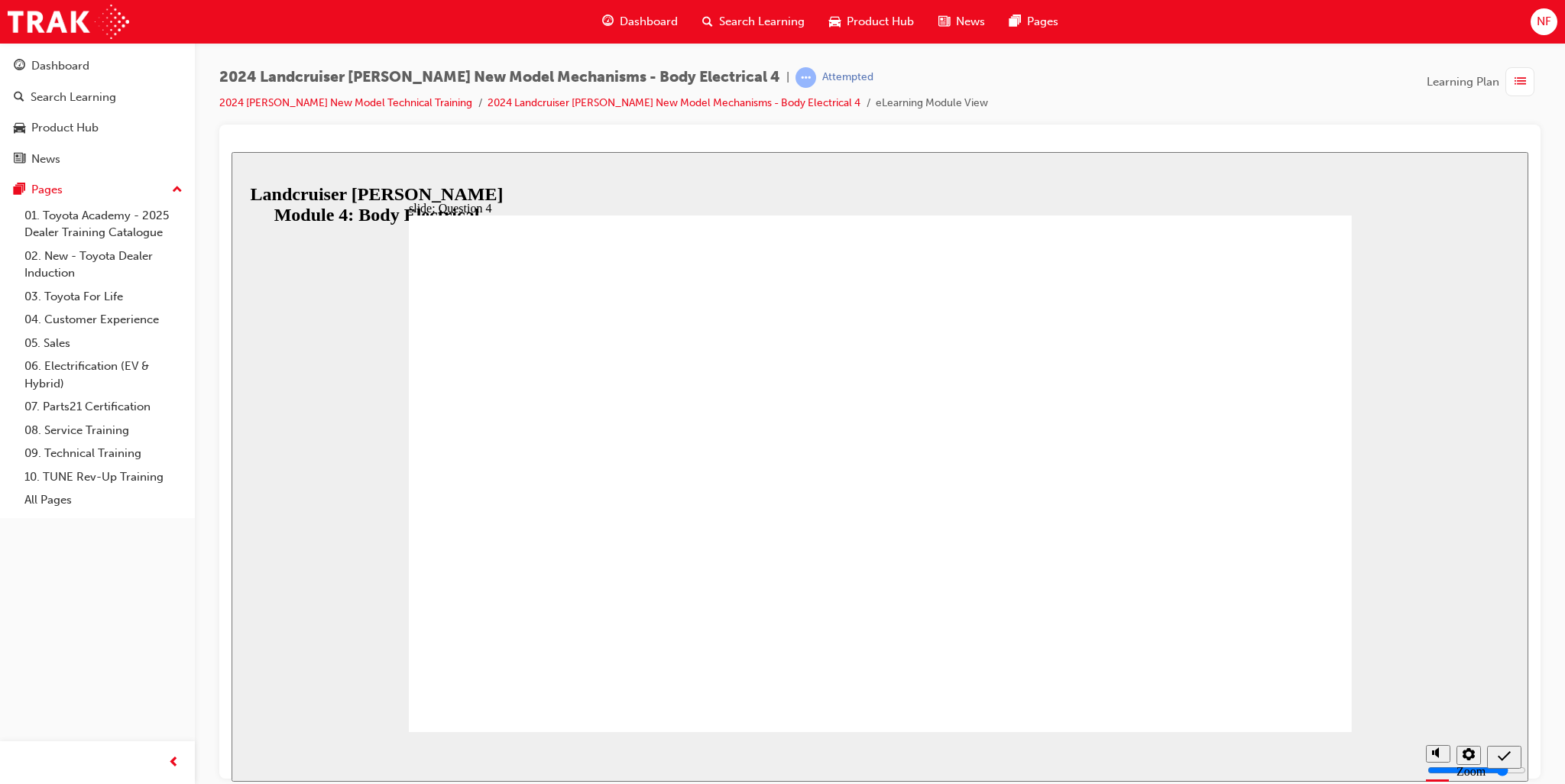
radio input "false"
radio input "true"
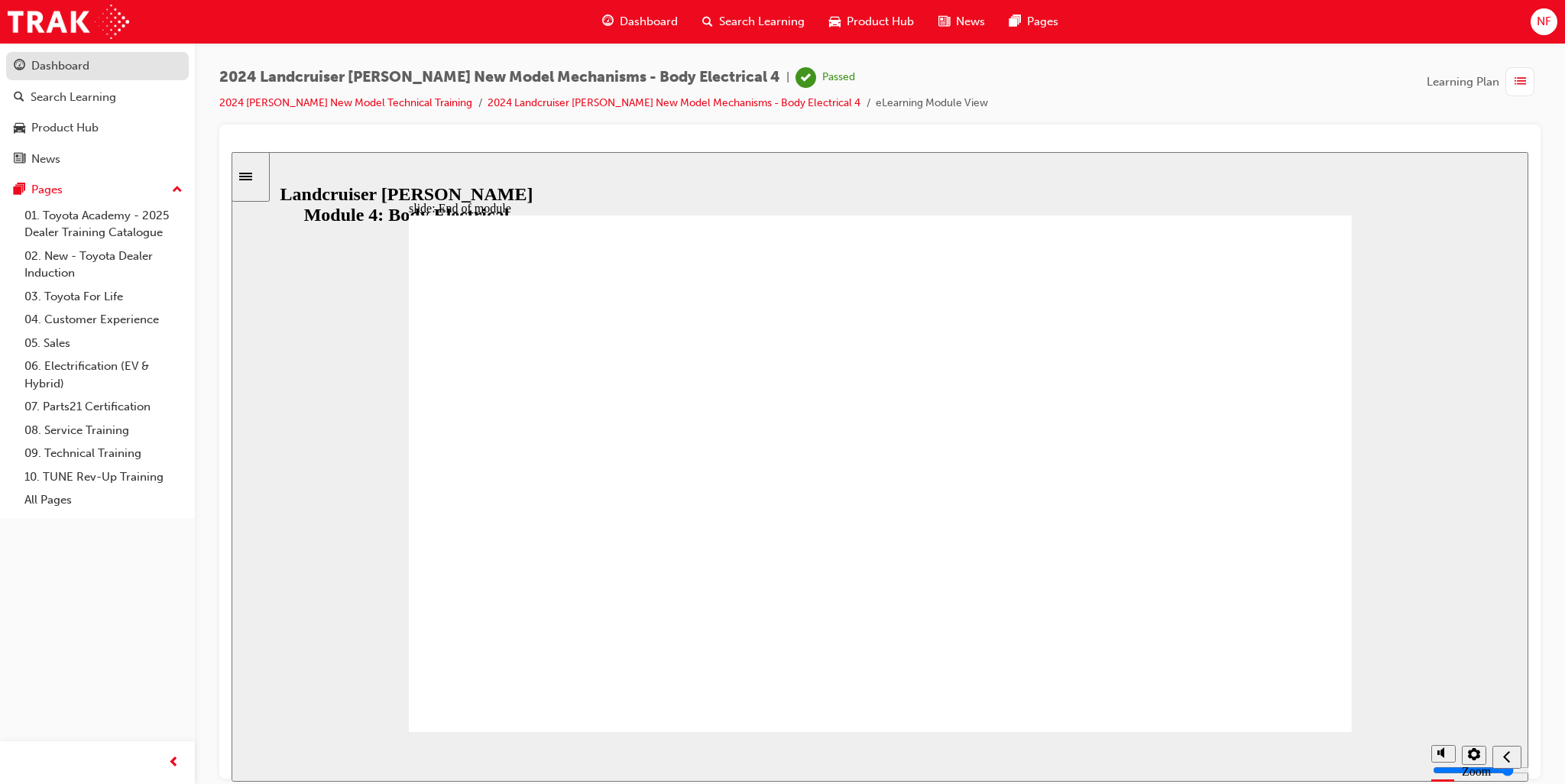
click at [41, 71] on div "Dashboard" at bounding box center [61, 66] width 58 height 18
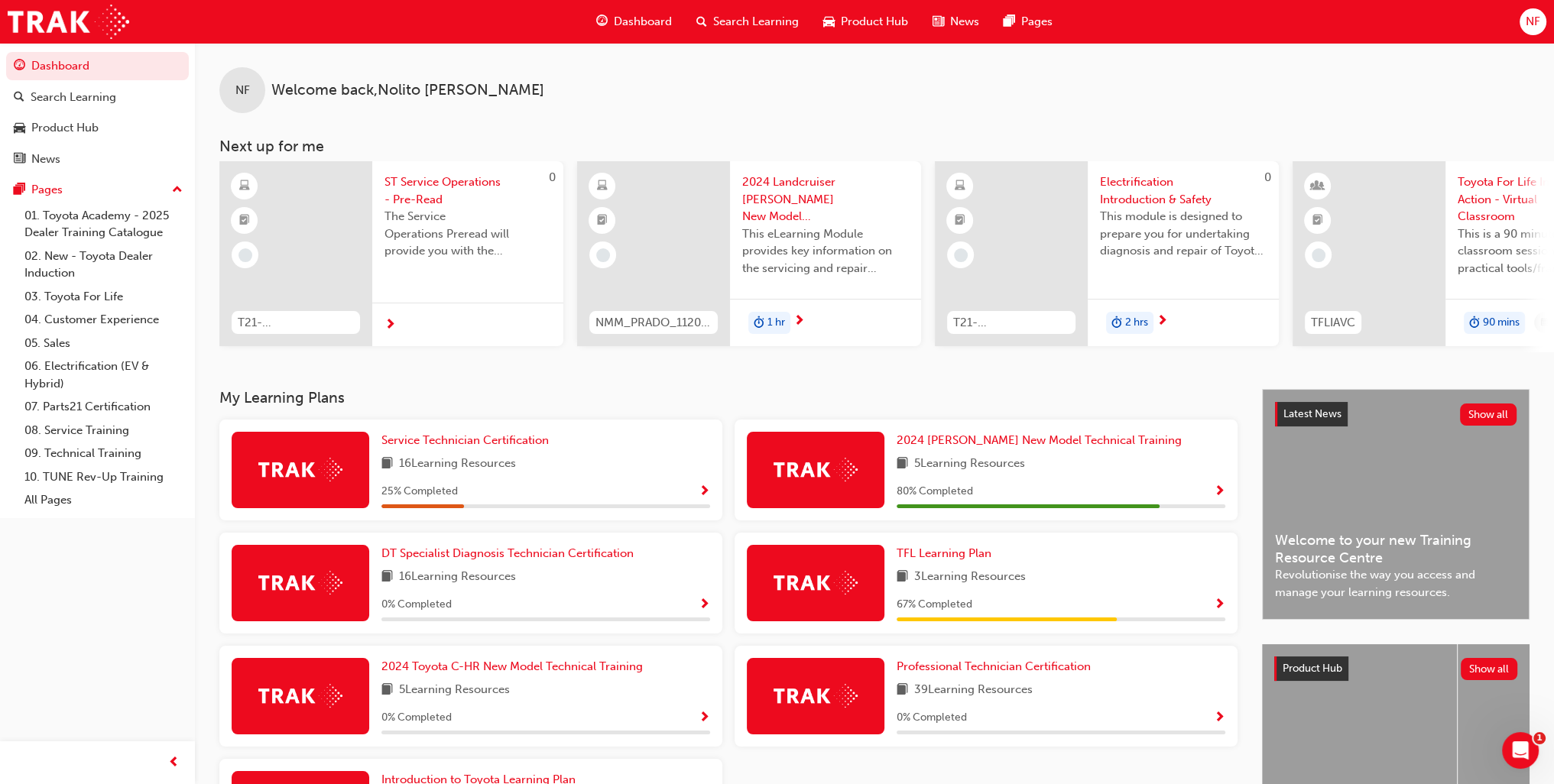
click at [1217, 499] on span "Show Progress" at bounding box center [1220, 492] width 12 height 14
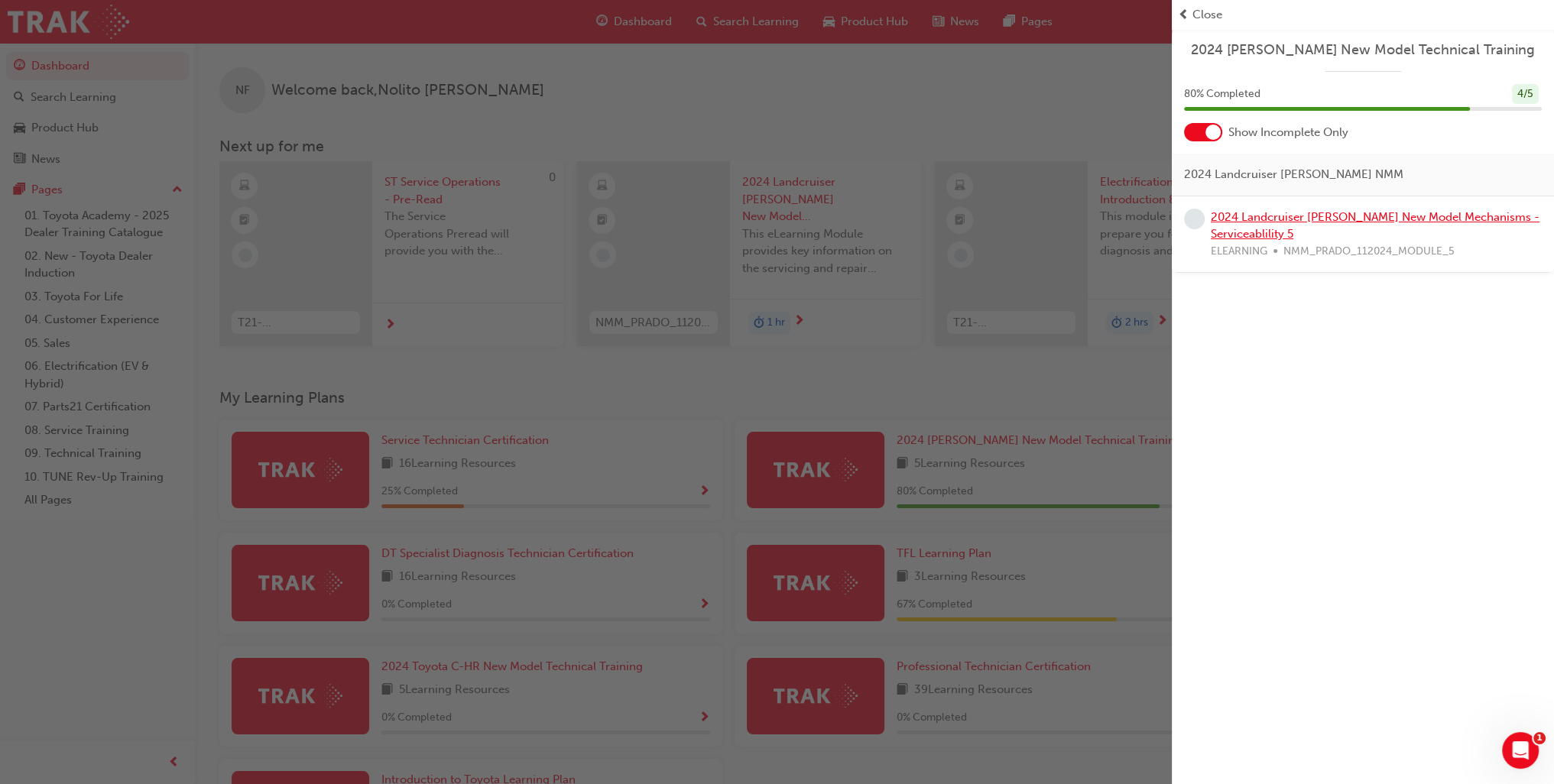
click at [1273, 222] on div "2024 Landcruiser [PERSON_NAME] New Model Mechanisms - Serviceablility 5 ELEARNI…" at bounding box center [1376, 234] width 331 height 52
click at [1276, 214] on link "2024 Landcruiser [PERSON_NAME] New Model Mechanisms - Serviceablility 5" at bounding box center [1376, 225] width 329 height 32
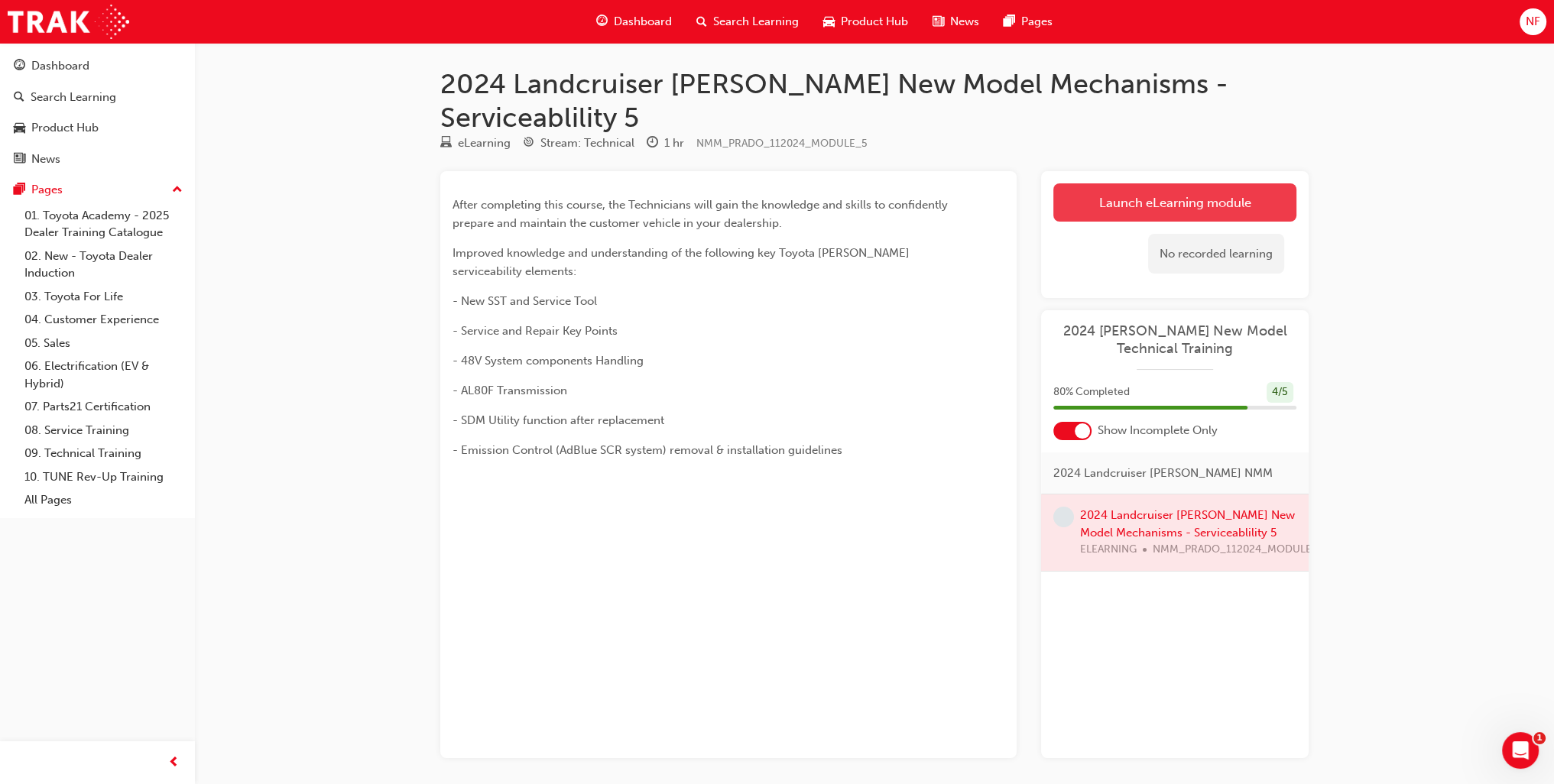
click at [1196, 184] on link "Launch eLearning module" at bounding box center [1175, 203] width 243 height 38
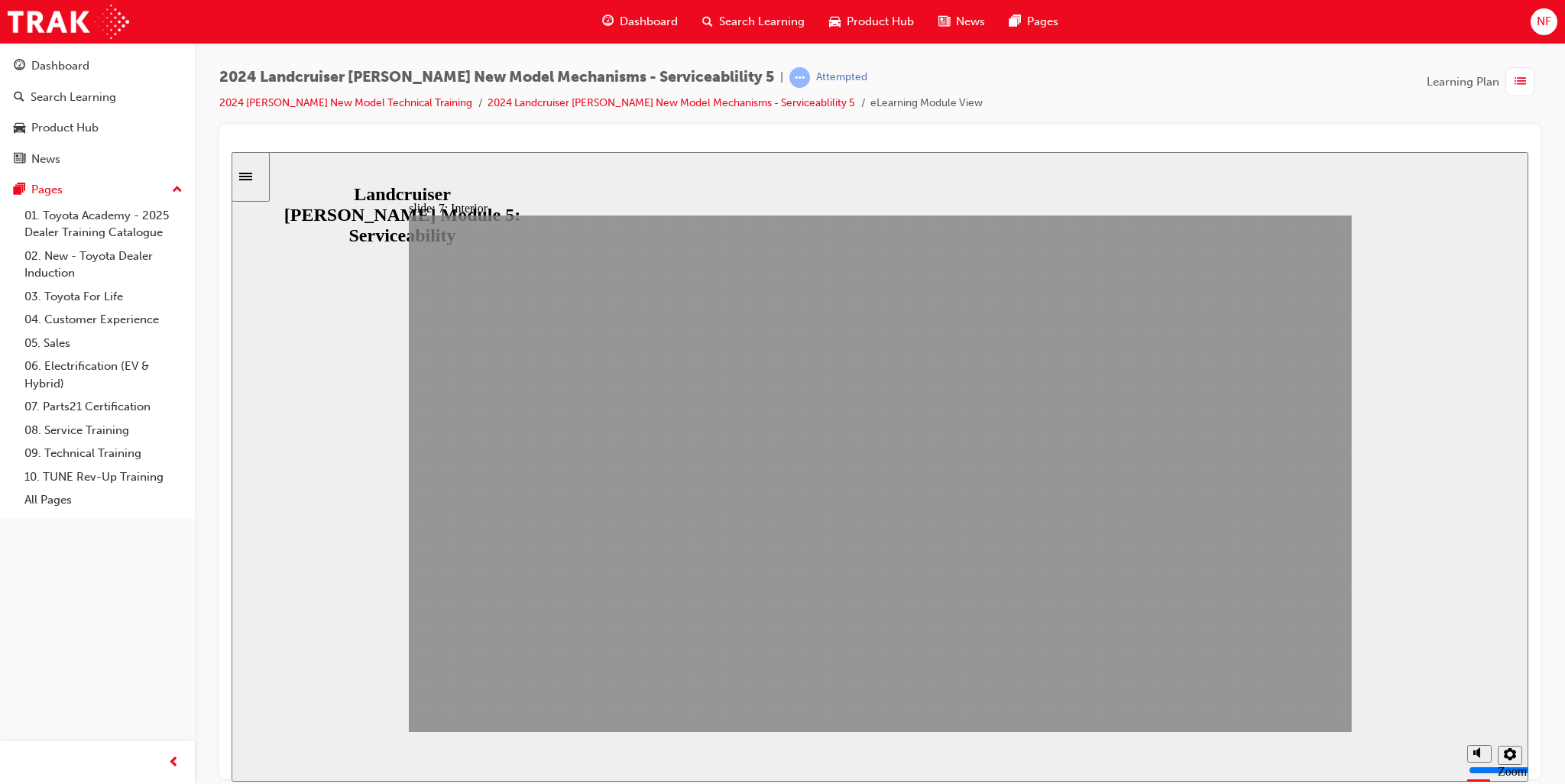
drag, startPoint x: 1155, startPoint y: 699, endPoint x: 1310, endPoint y: 709, distance: 155.3
drag, startPoint x: 1111, startPoint y: 706, endPoint x: 899, endPoint y: 589, distance: 242.1
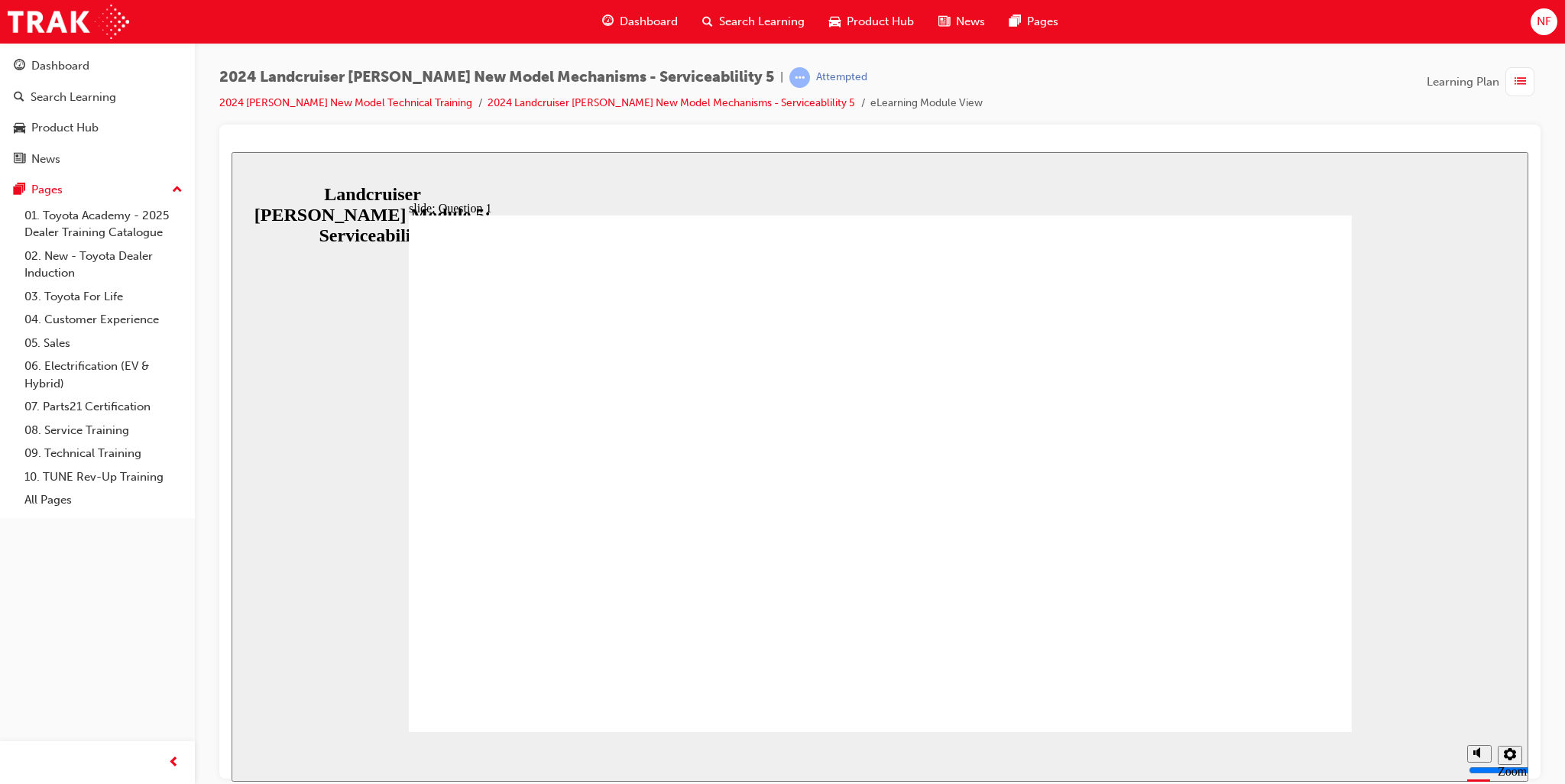
radio input "true"
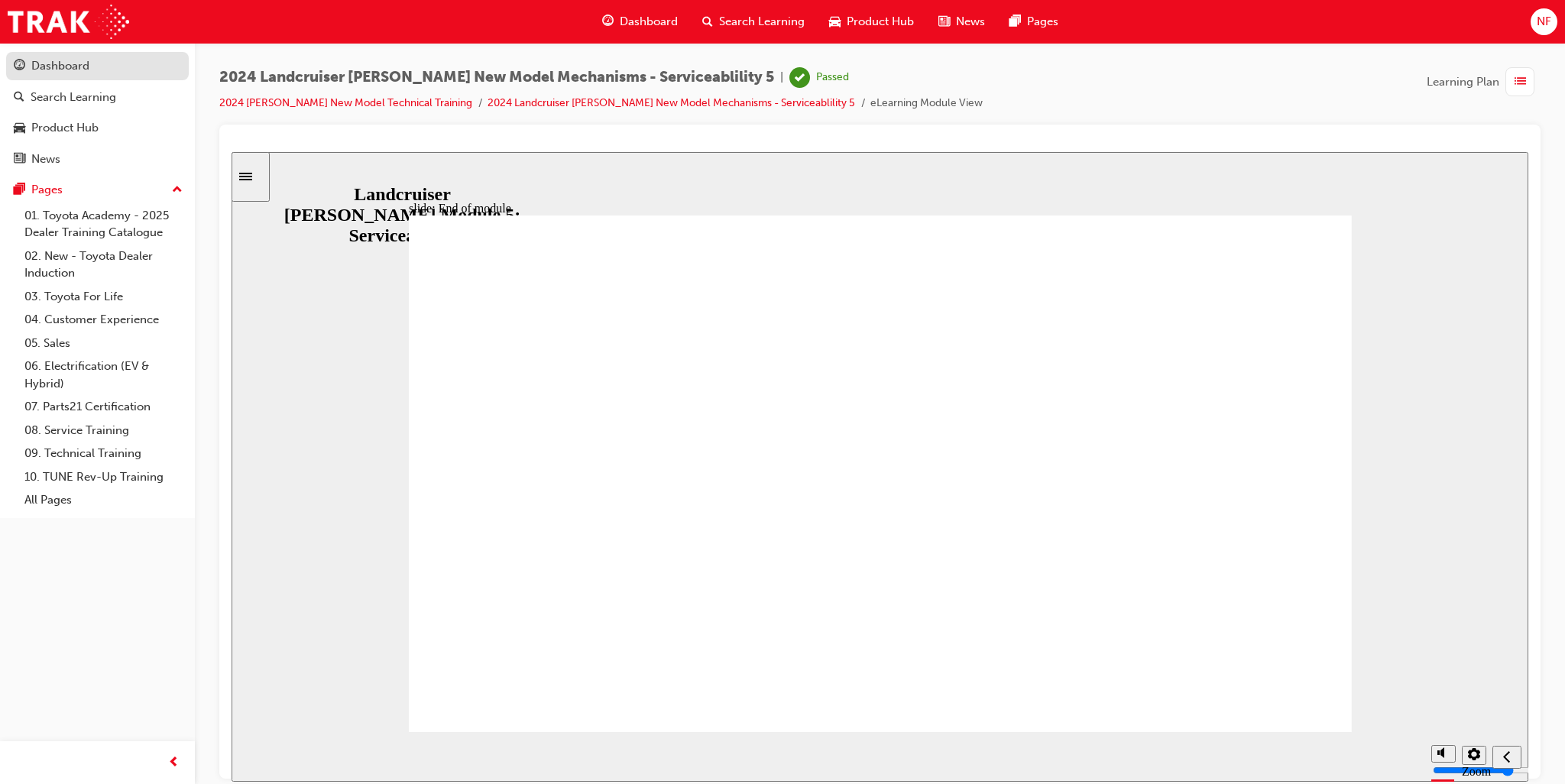
click at [56, 60] on div "Dashboard" at bounding box center [61, 66] width 58 height 18
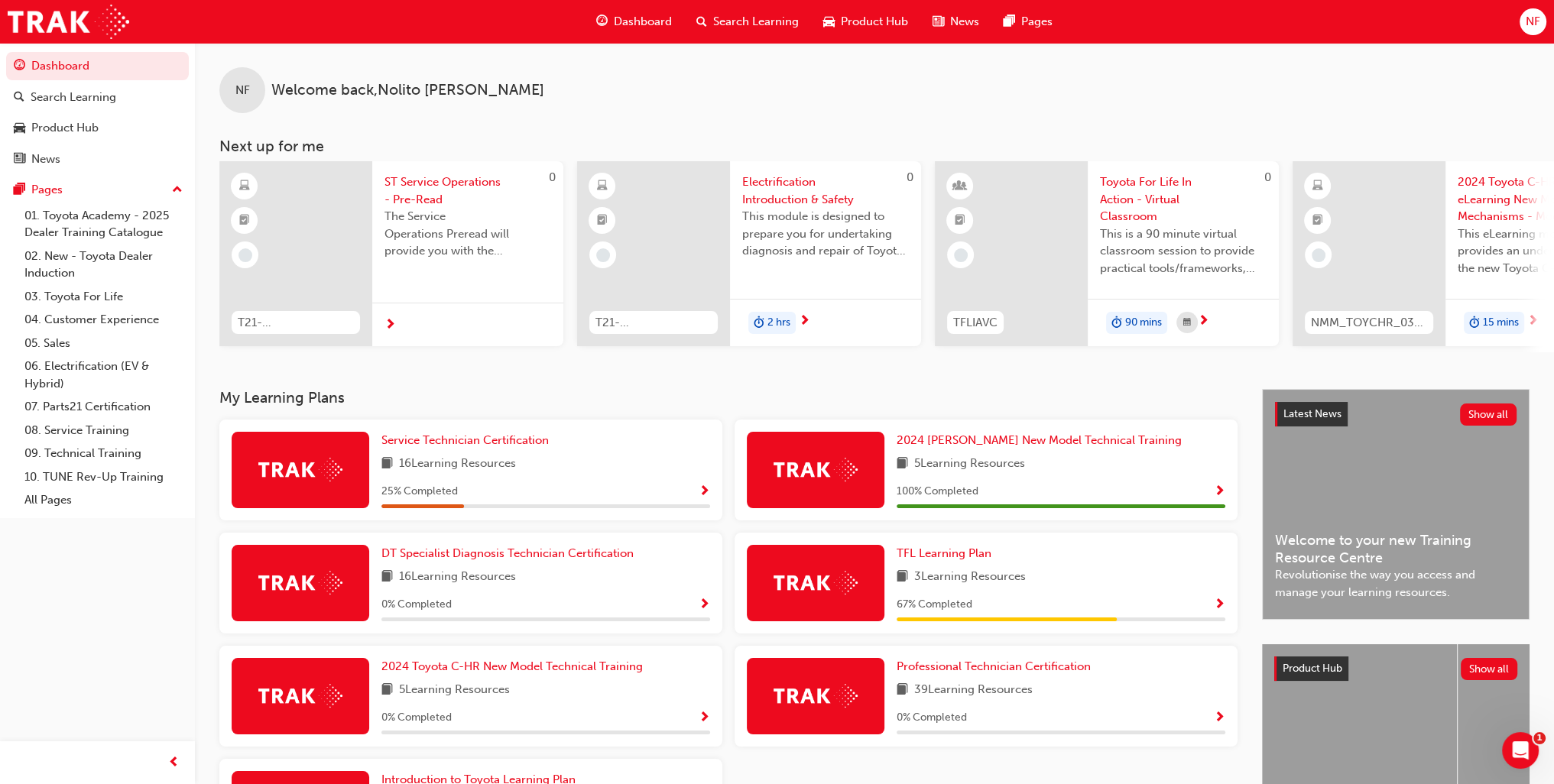
scroll to position [153, 0]
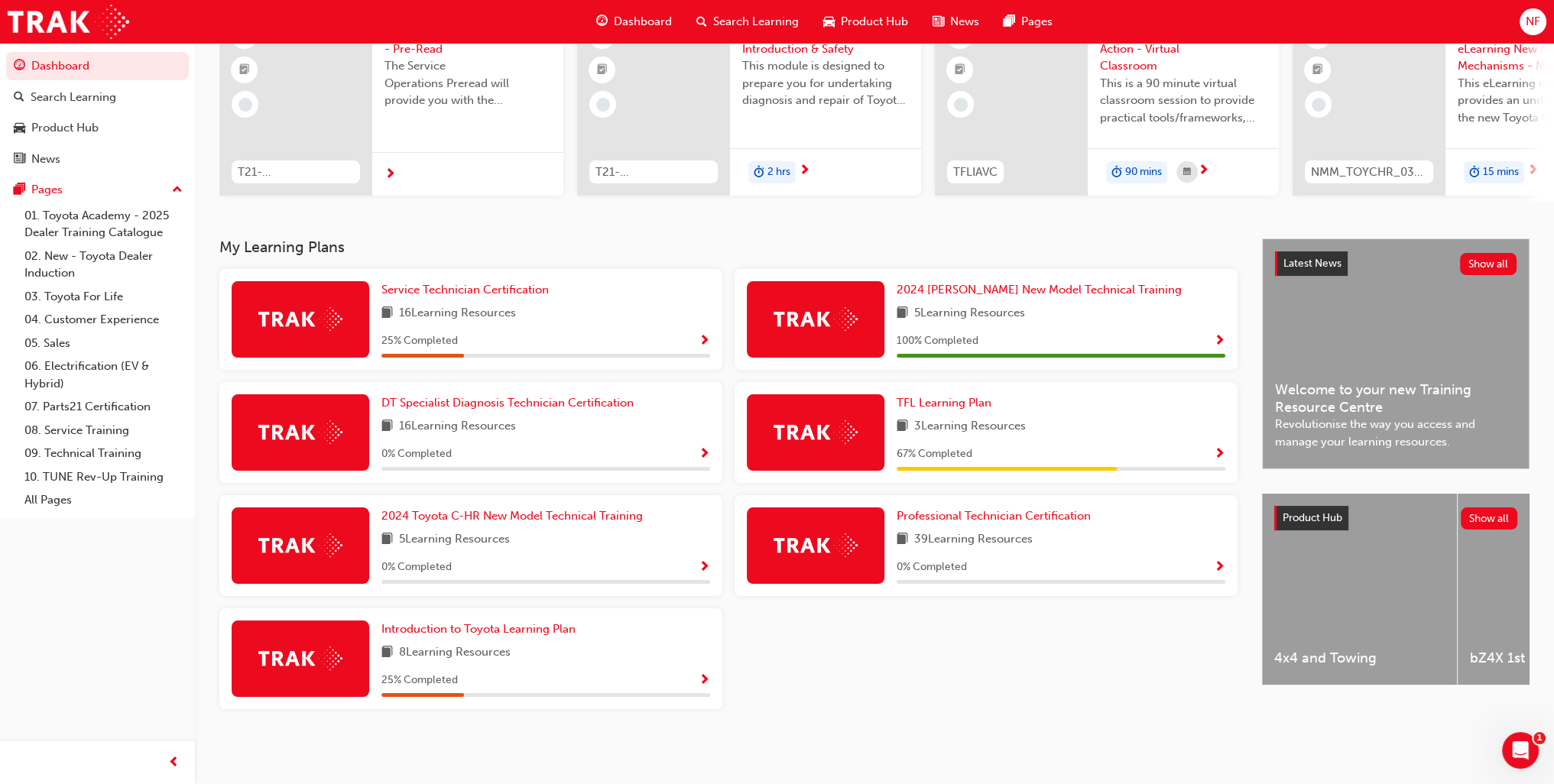
click at [1217, 449] on span "Show Progress" at bounding box center [1220, 455] width 12 height 14
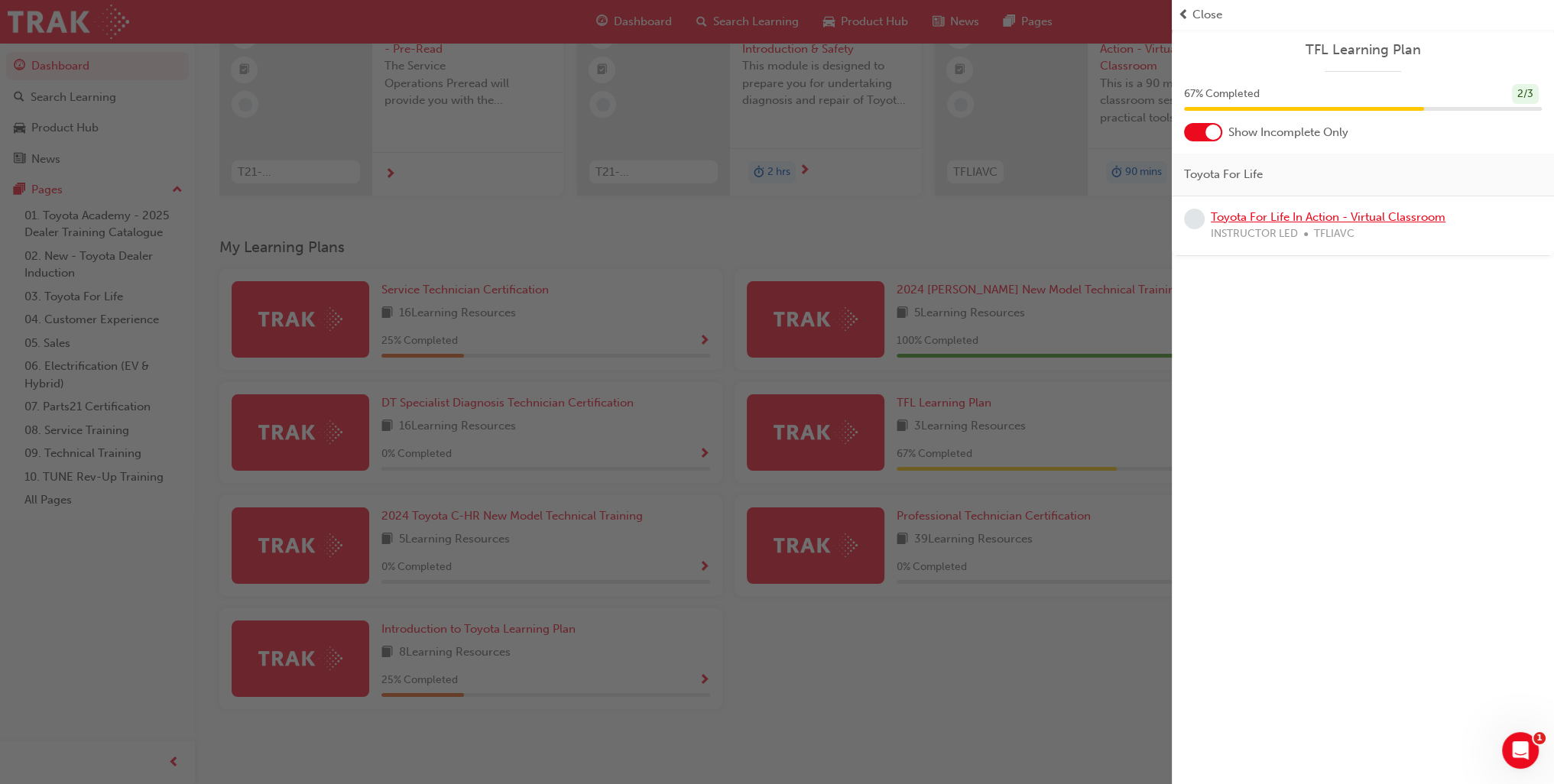
click at [1246, 211] on link "Toyota For Life In Action - Virtual Classroom" at bounding box center [1328, 217] width 235 height 14
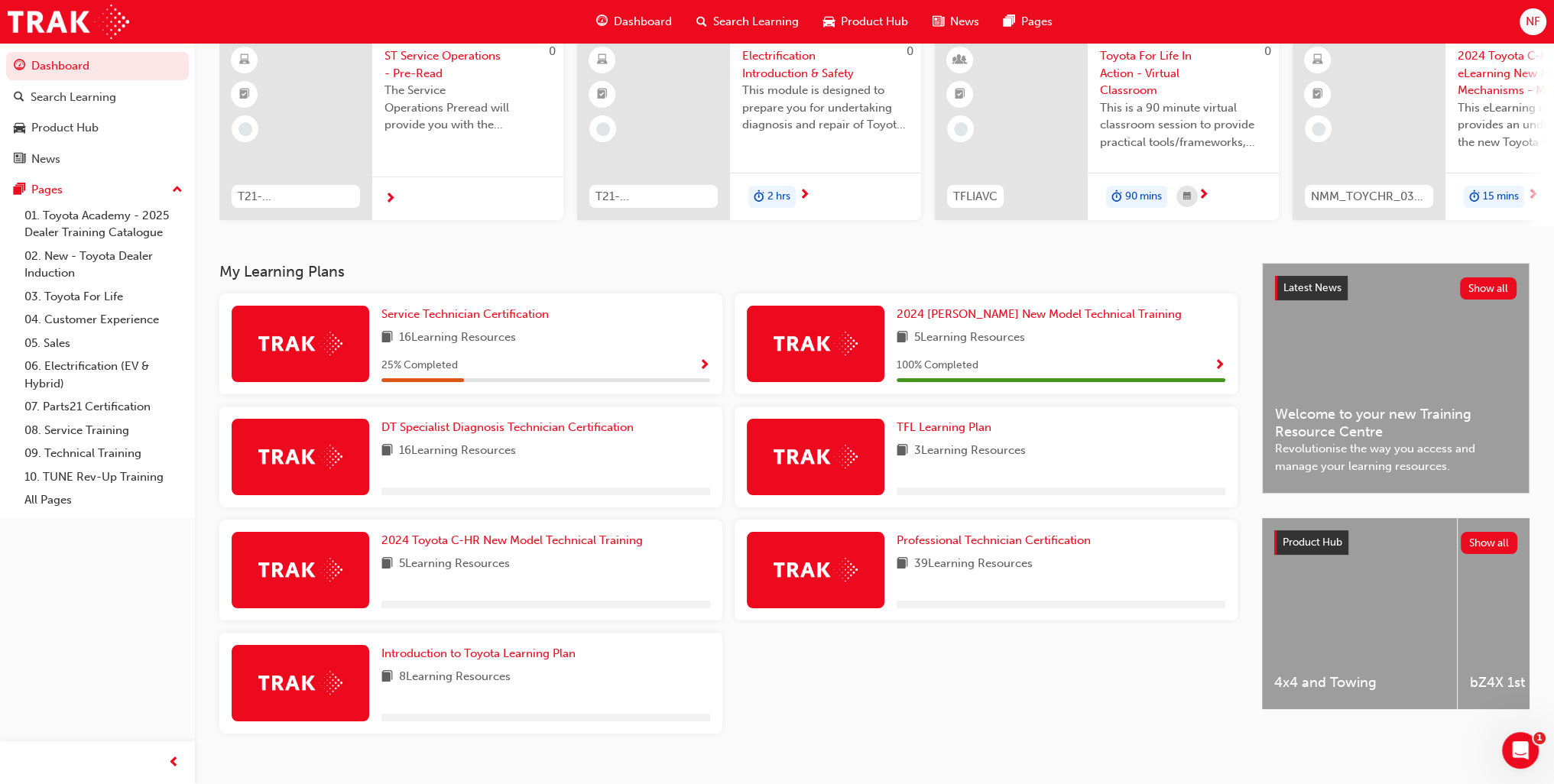
scroll to position [153, 0]
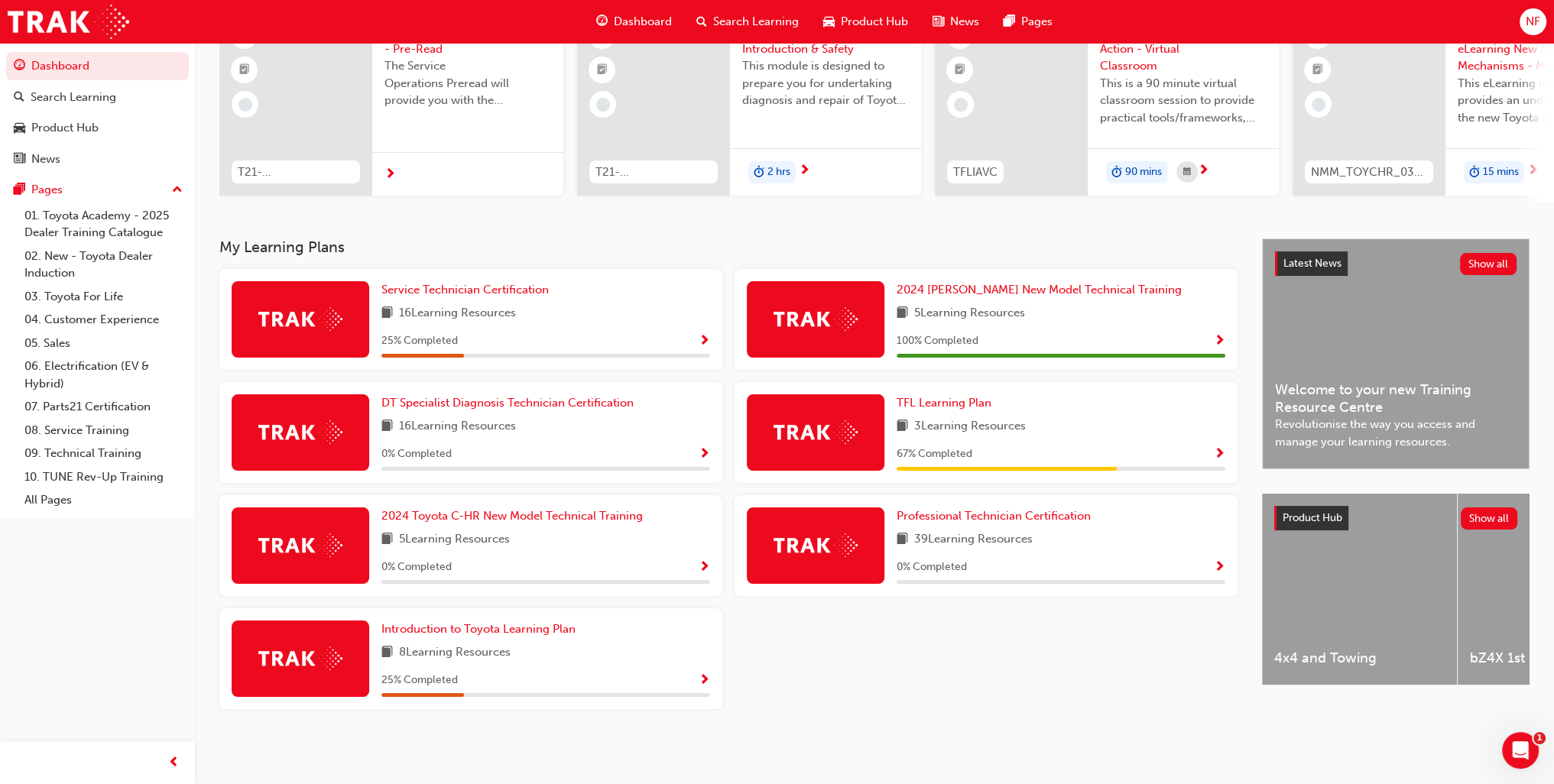
click at [706, 345] on span "Show Progress" at bounding box center [704, 341] width 12 height 14
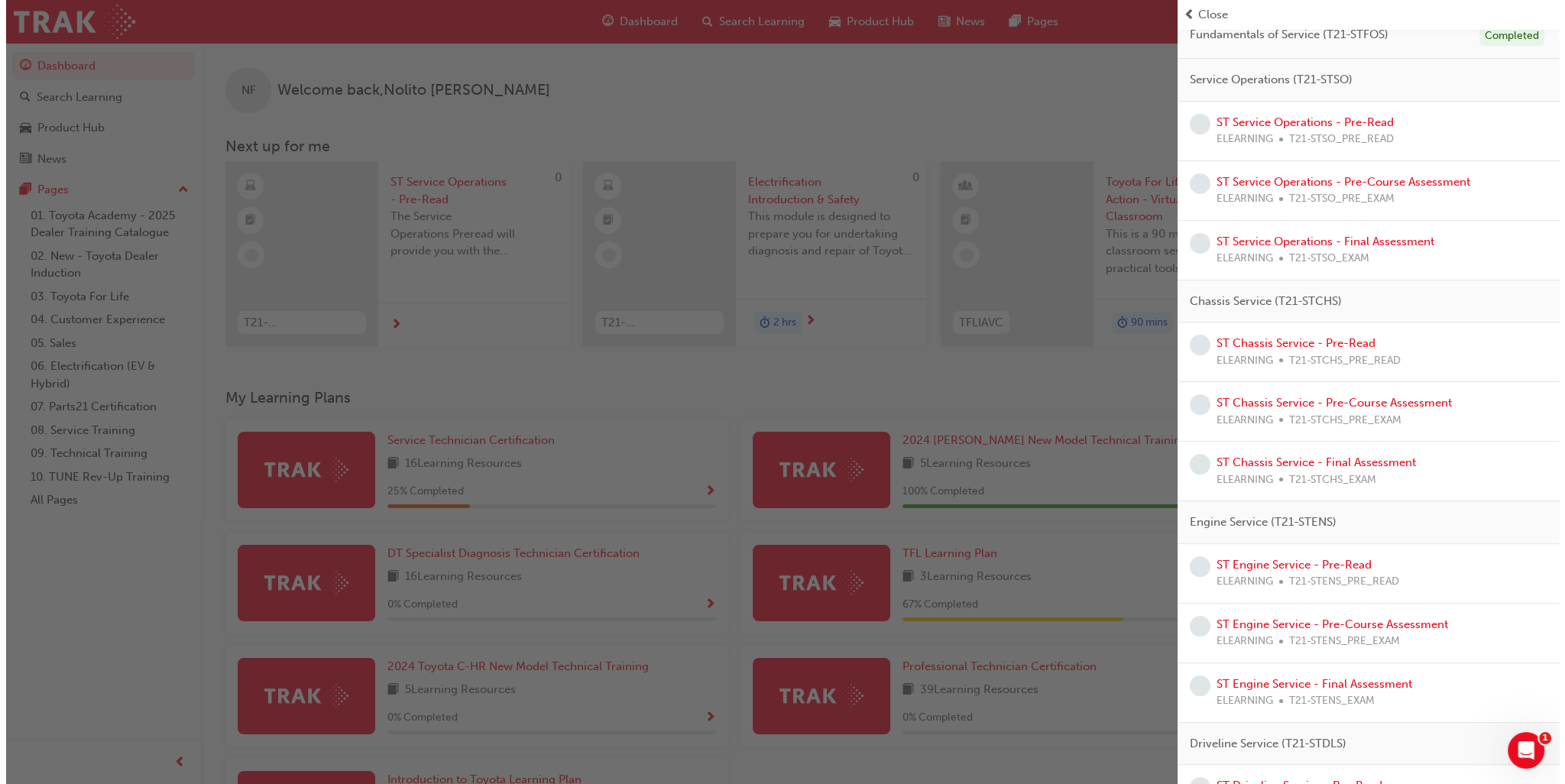
scroll to position [0, 0]
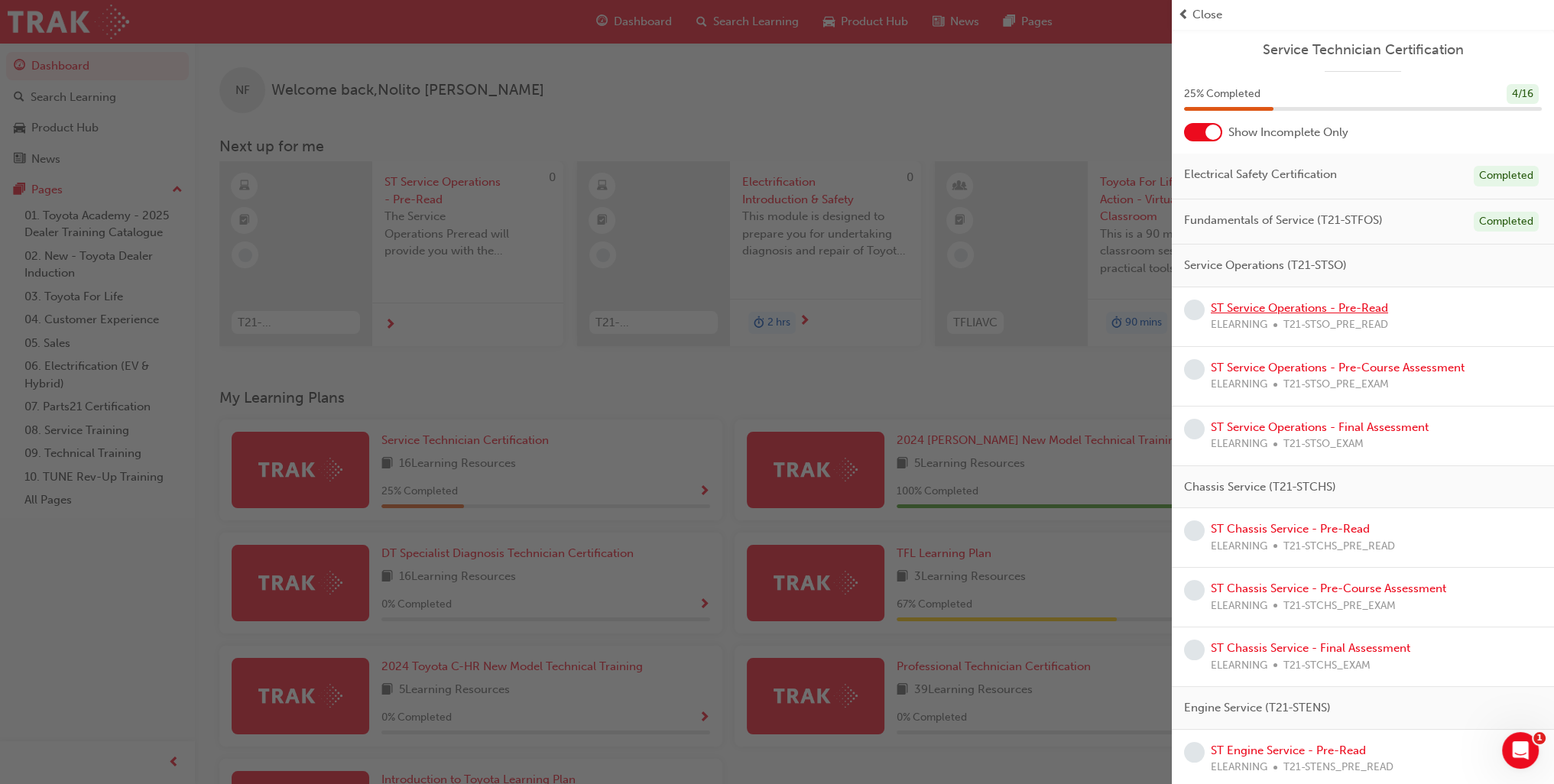
click at [1289, 307] on link "ST Service Operations - Pre-Read" at bounding box center [1299, 308] width 178 height 14
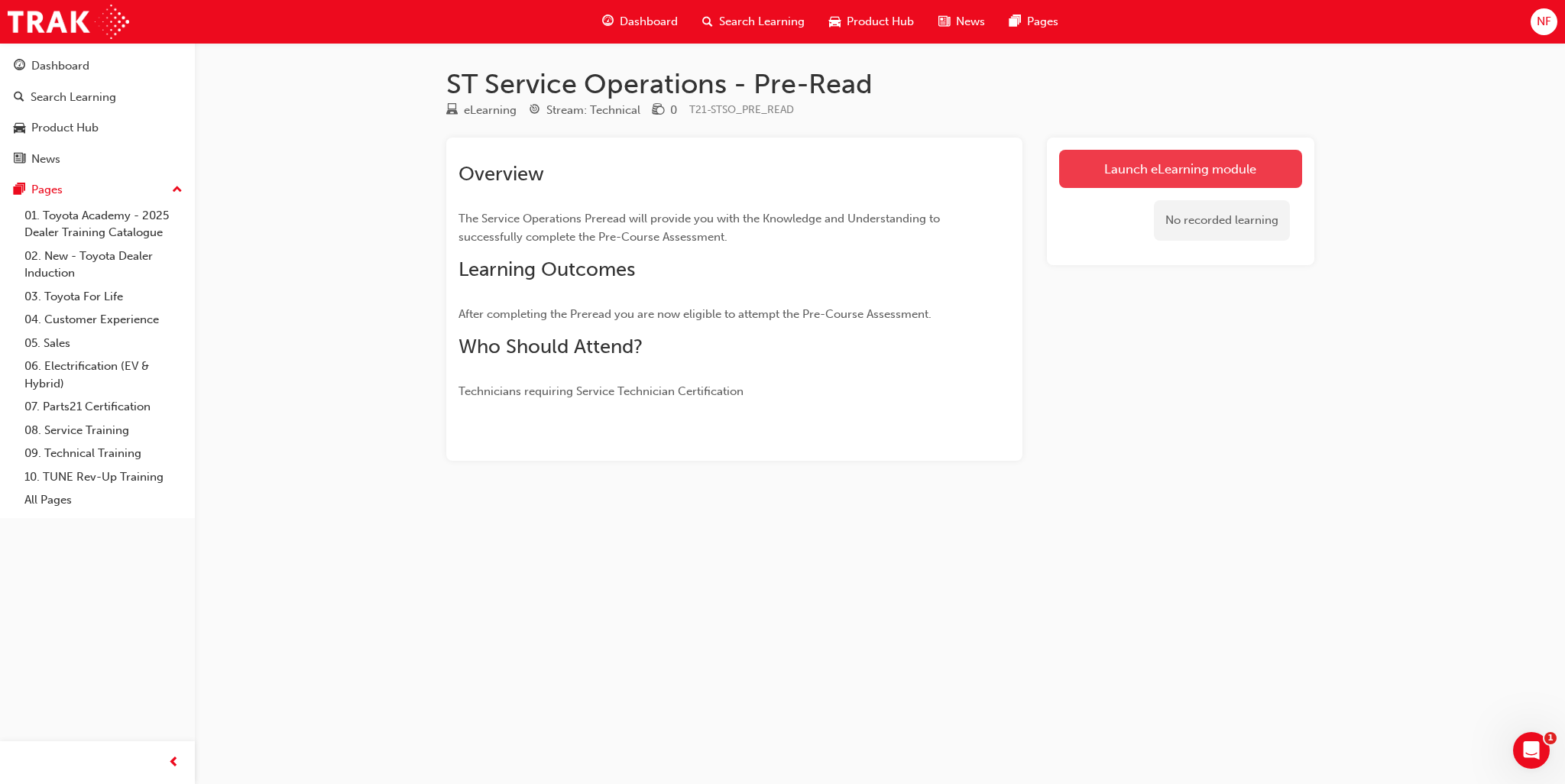
click at [1155, 173] on link "Launch eLearning module" at bounding box center [1181, 169] width 243 height 38
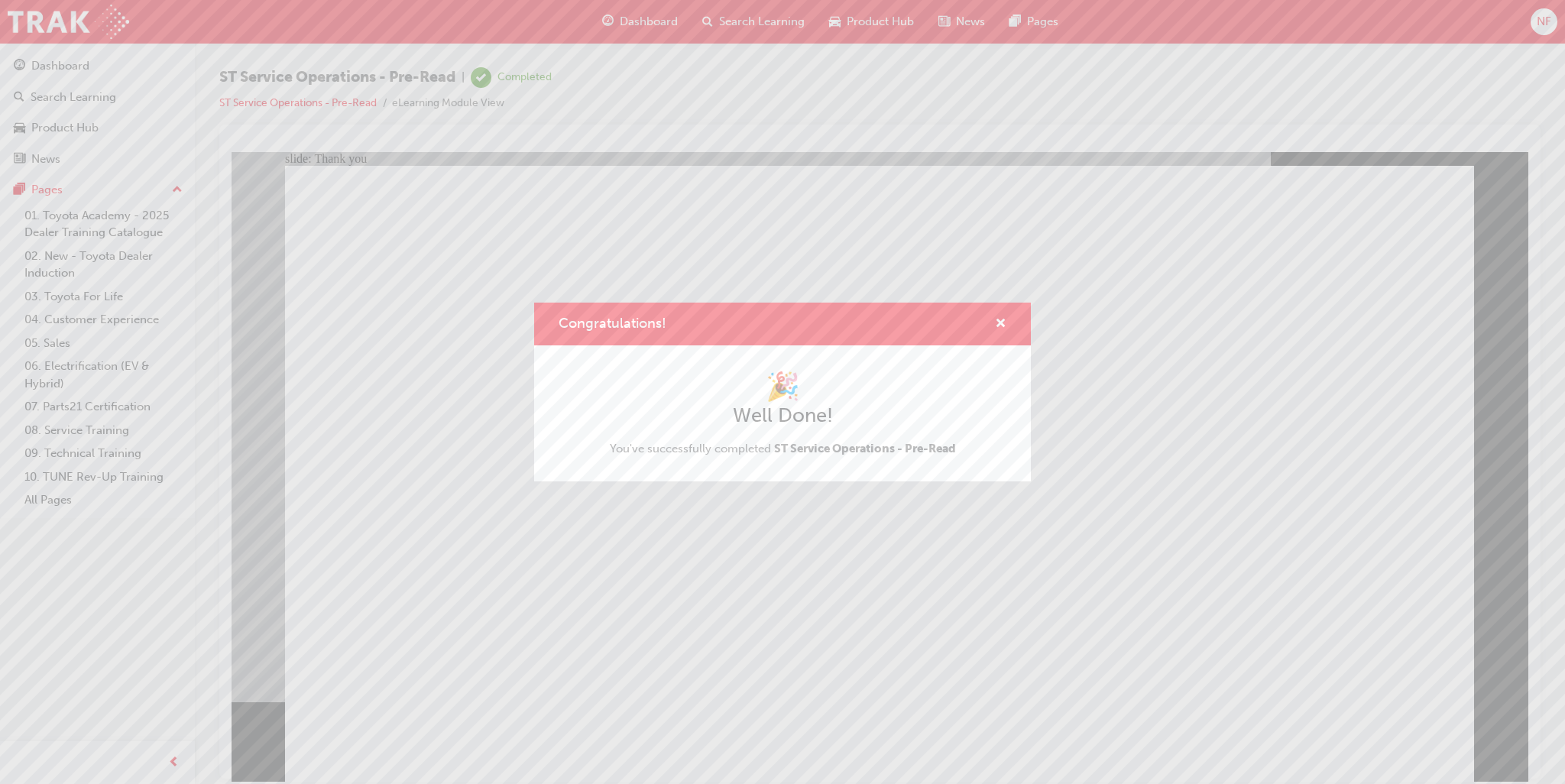
click at [623, 661] on div "Congratulations! 🎉 Well Done! You've successfully completed ST Service Operatio…" at bounding box center [782, 392] width 1565 height 784
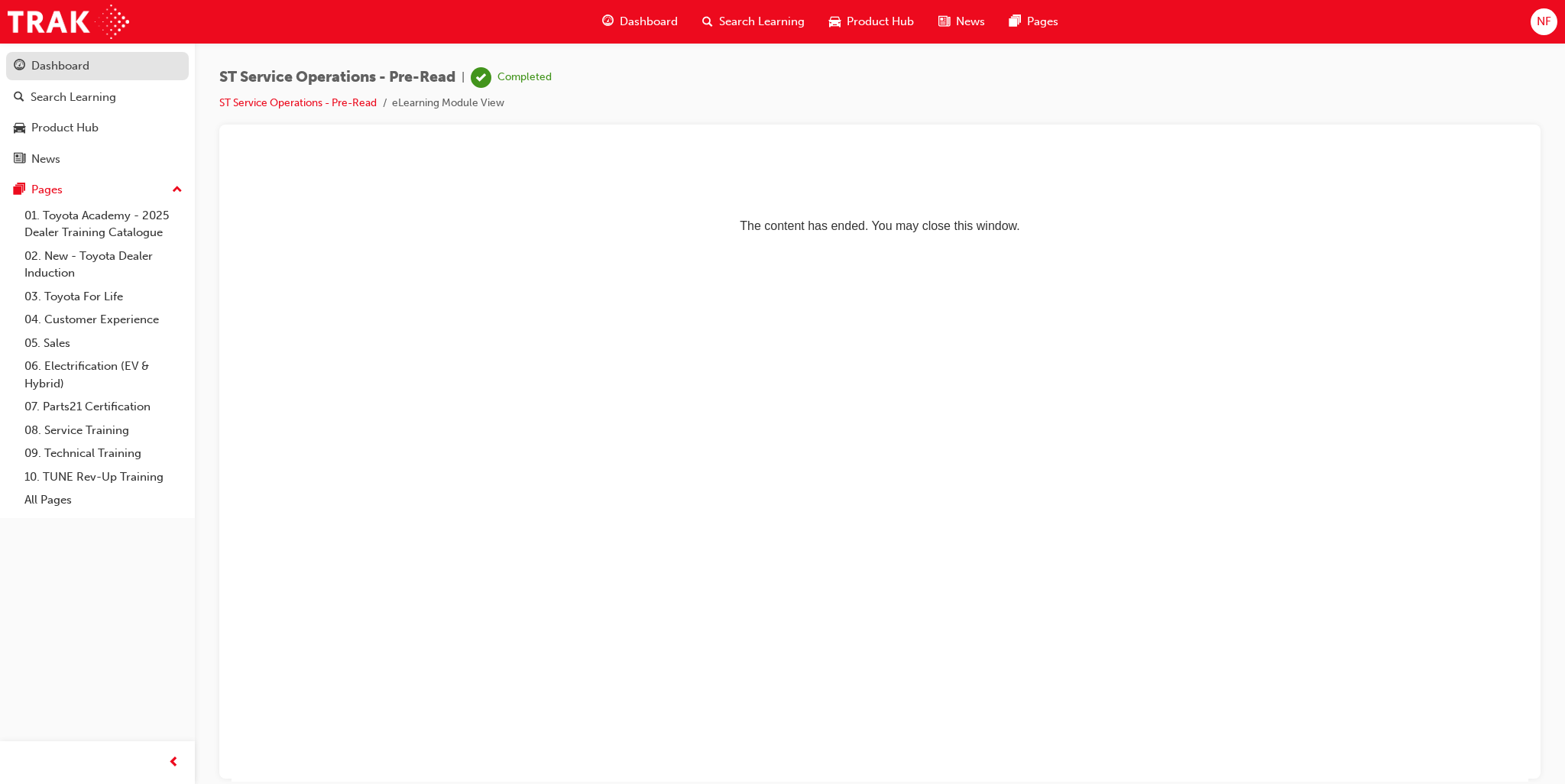
click at [44, 61] on div "Dashboard" at bounding box center [61, 66] width 58 height 18
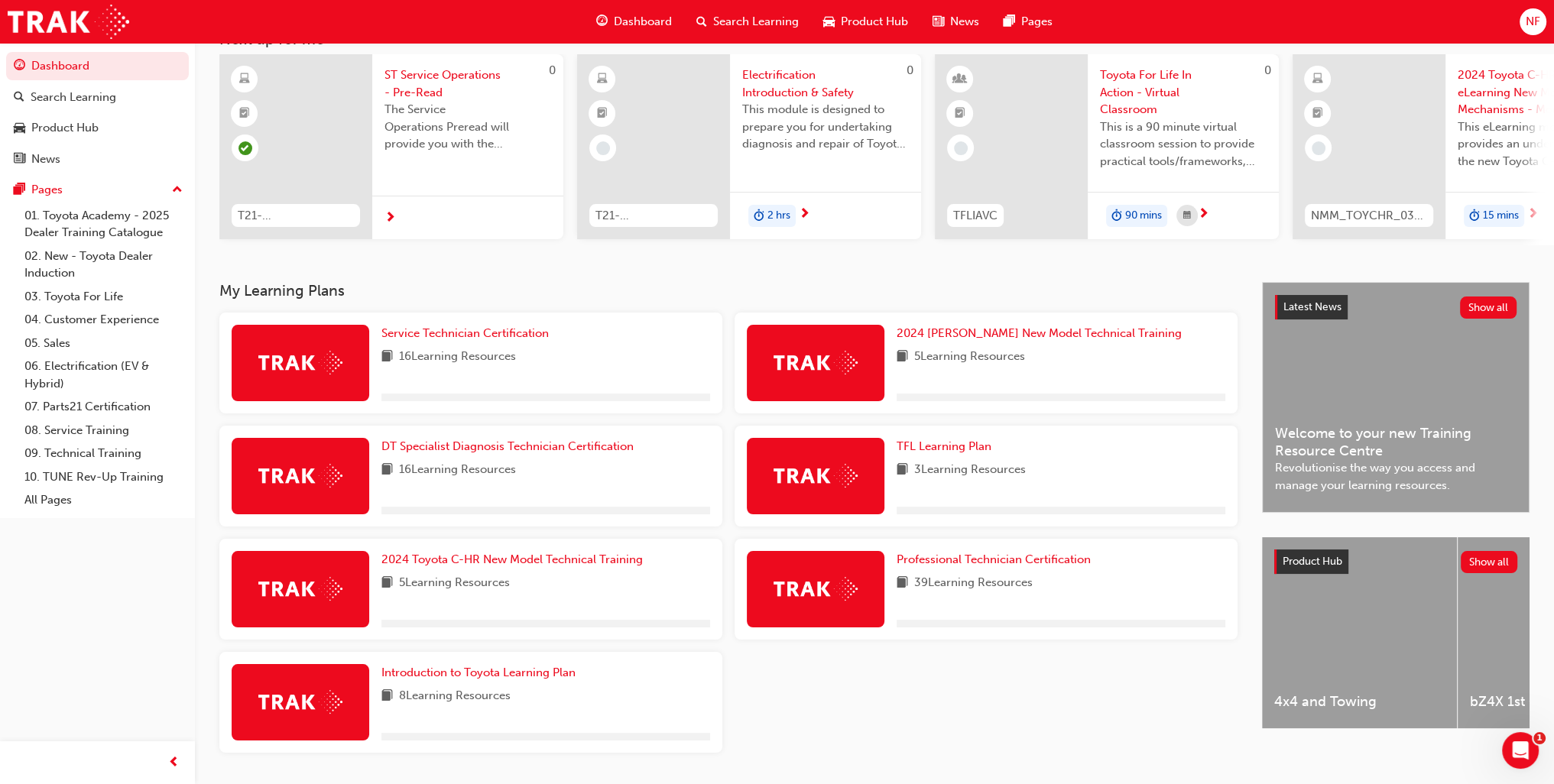
scroll to position [156, 0]
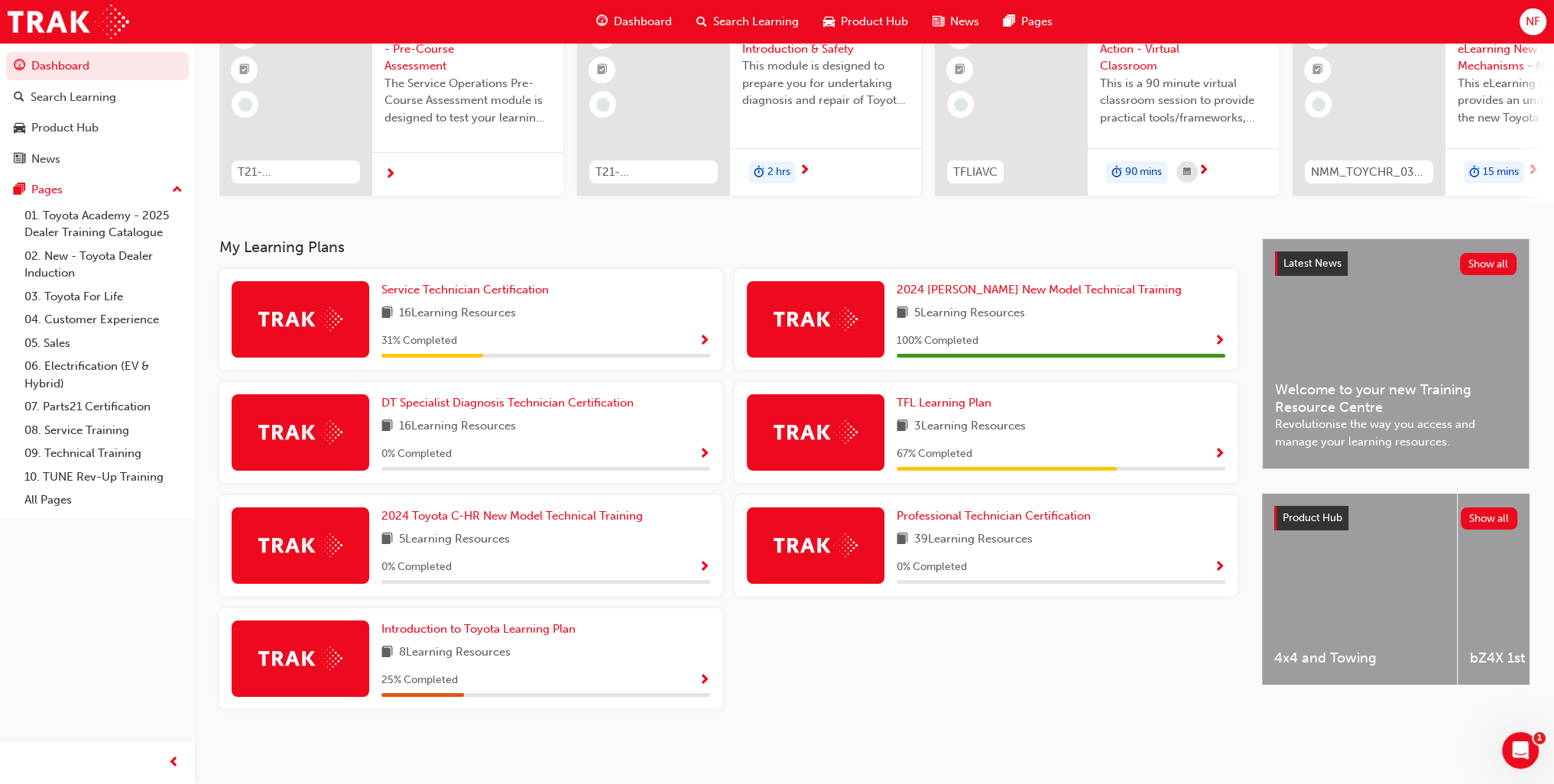
click at [697, 337] on div "31 % Completed" at bounding box center [546, 341] width 329 height 19
click at [700, 336] on span "Show Progress" at bounding box center [704, 341] width 12 height 14
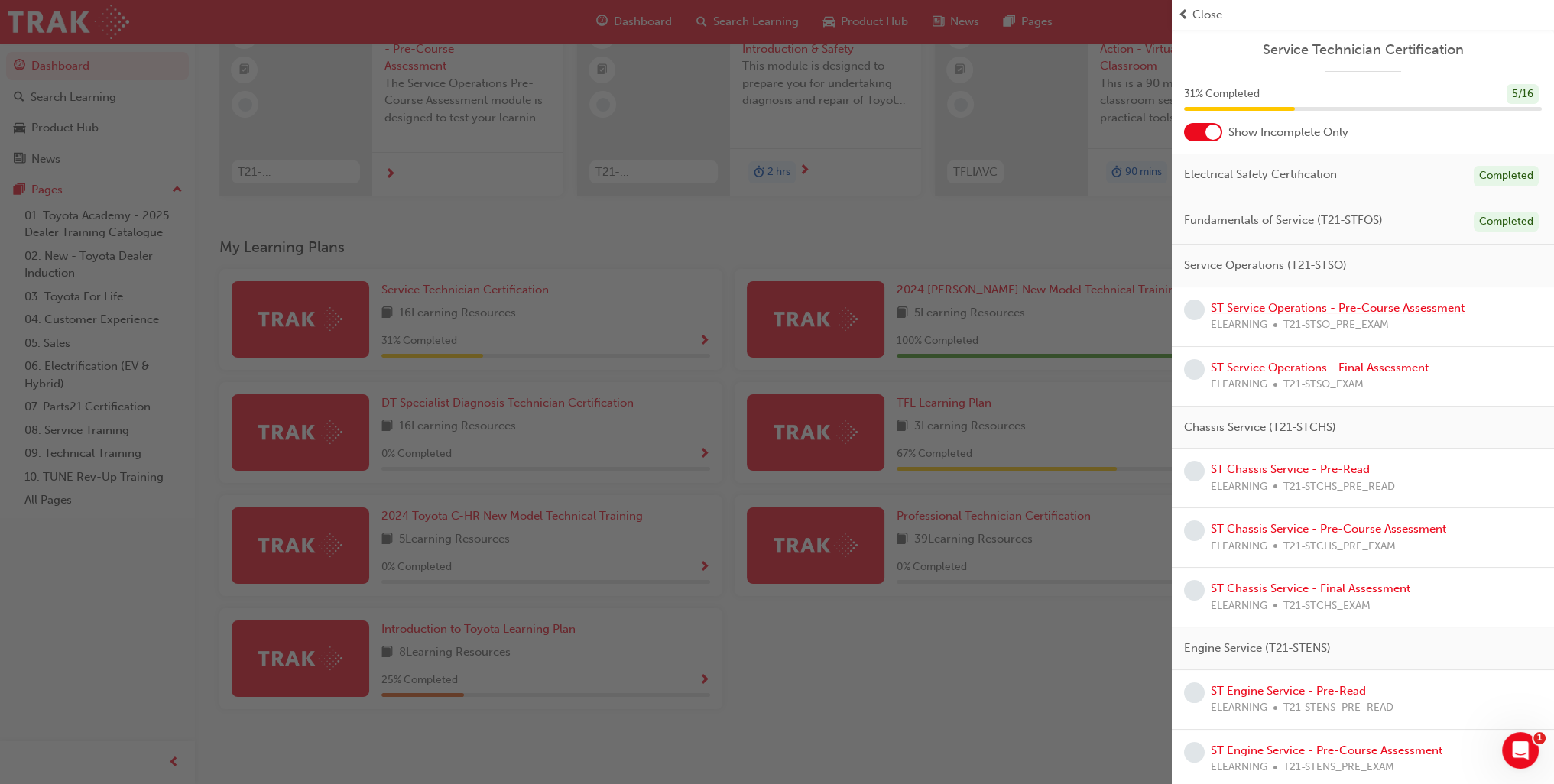
click at [1289, 311] on link "ST Service Operations - Pre-Course Assessment" at bounding box center [1338, 308] width 254 height 14
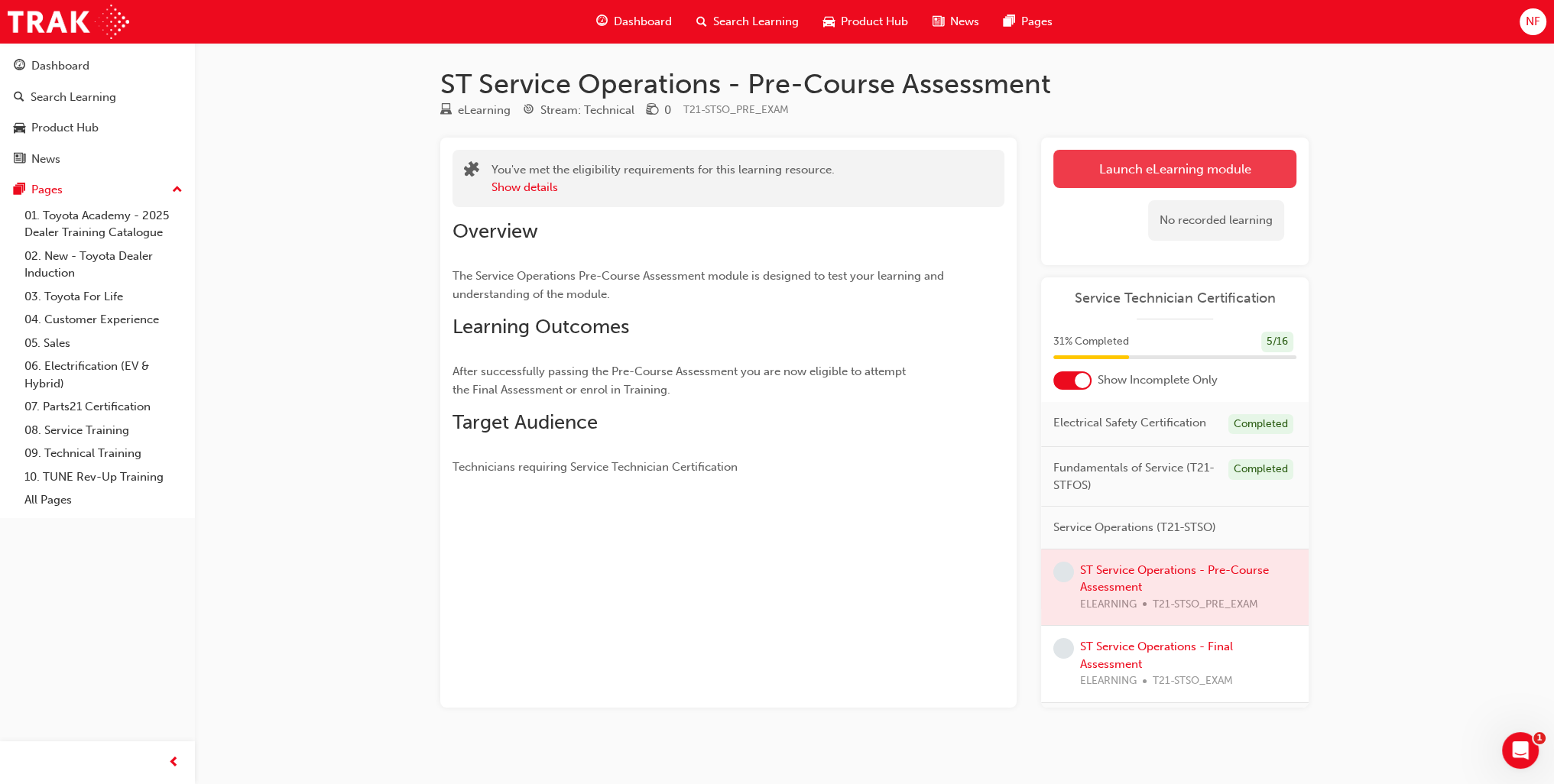
click at [1186, 172] on link "Launch eLearning module" at bounding box center [1175, 169] width 243 height 38
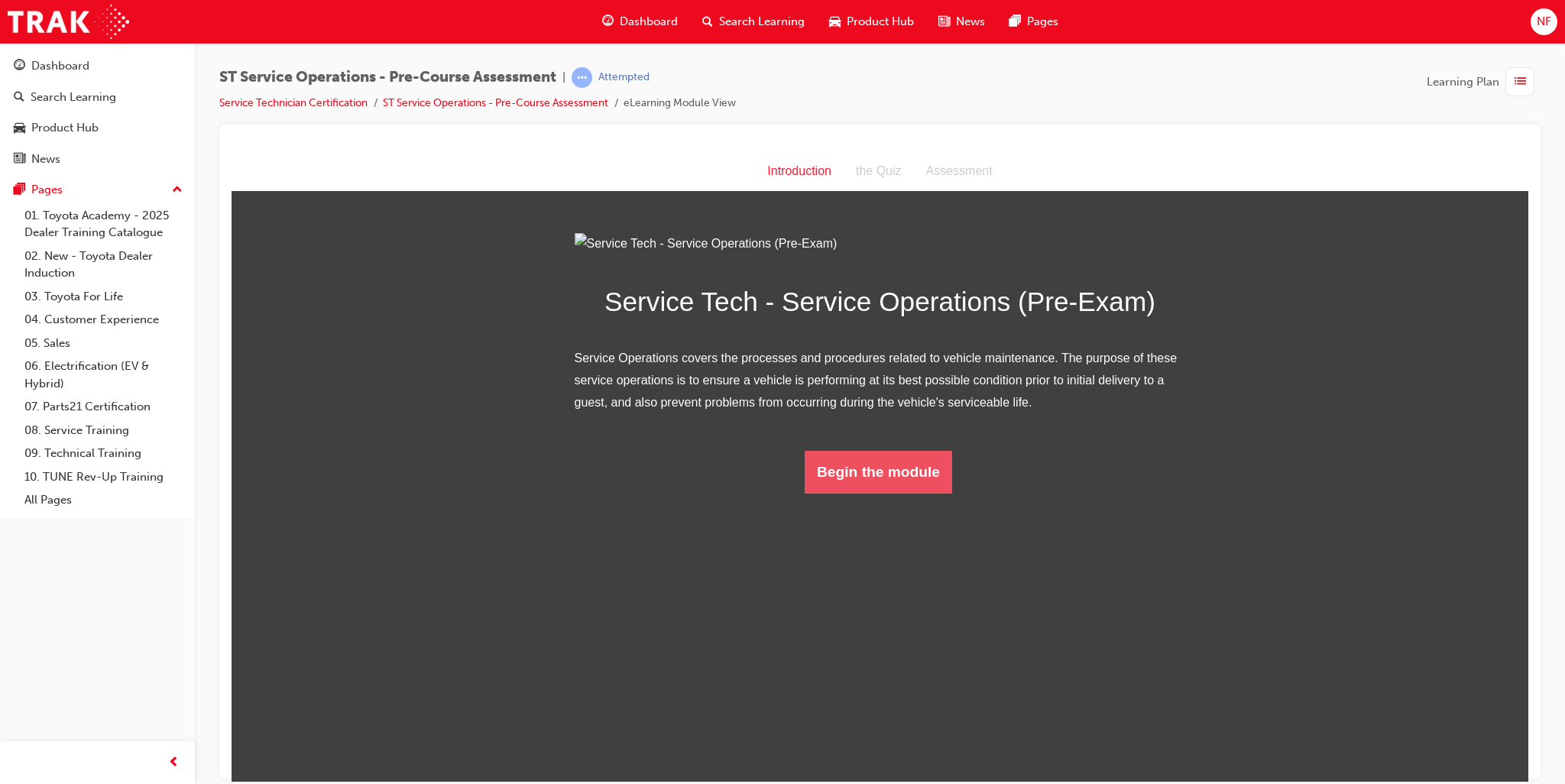
click at [897, 493] on button "Begin the module" at bounding box center [879, 472] width 148 height 43
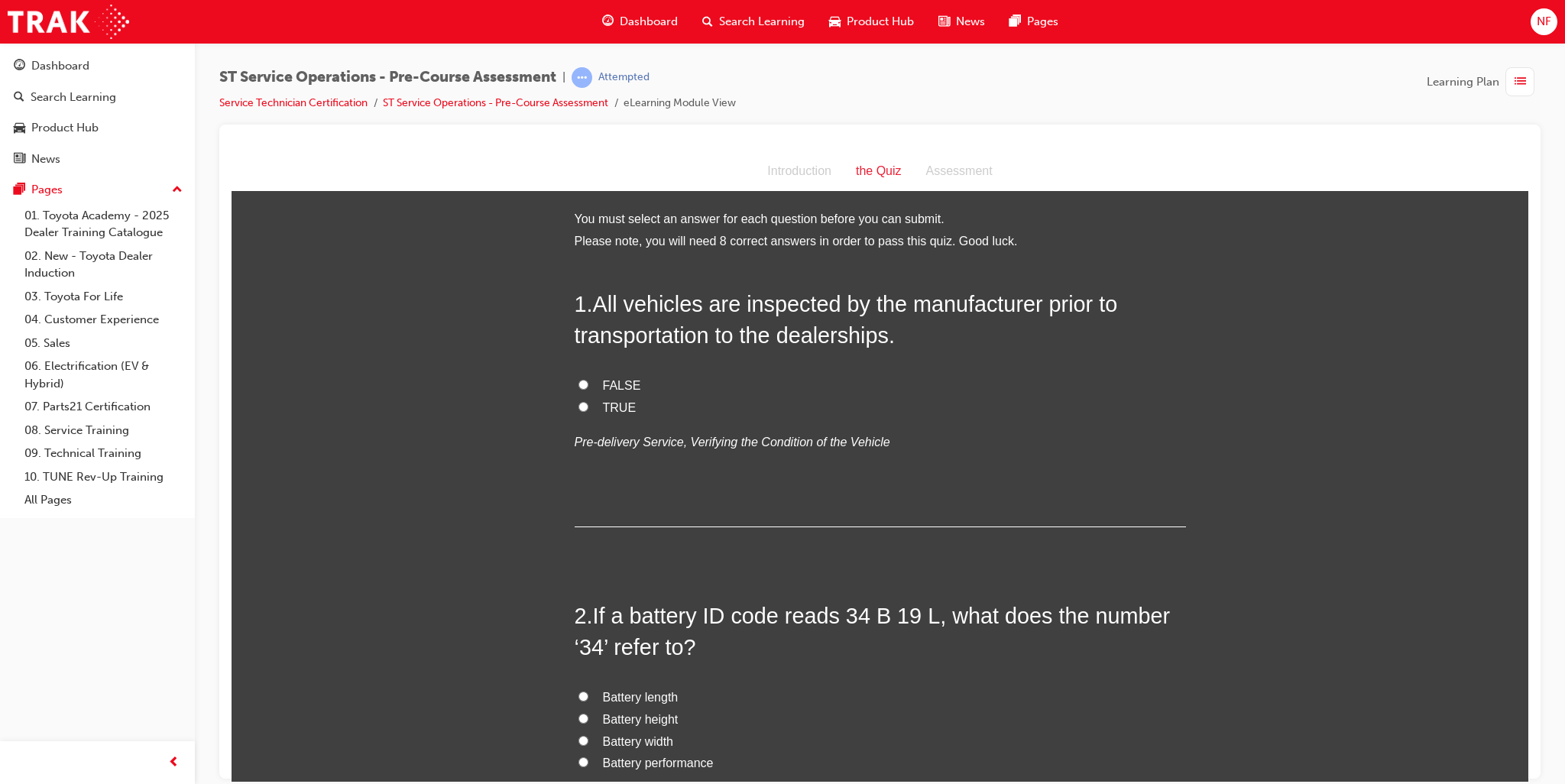
click at [579, 404] on input "TRUE" at bounding box center [583, 406] width 10 height 10
radio input "true"
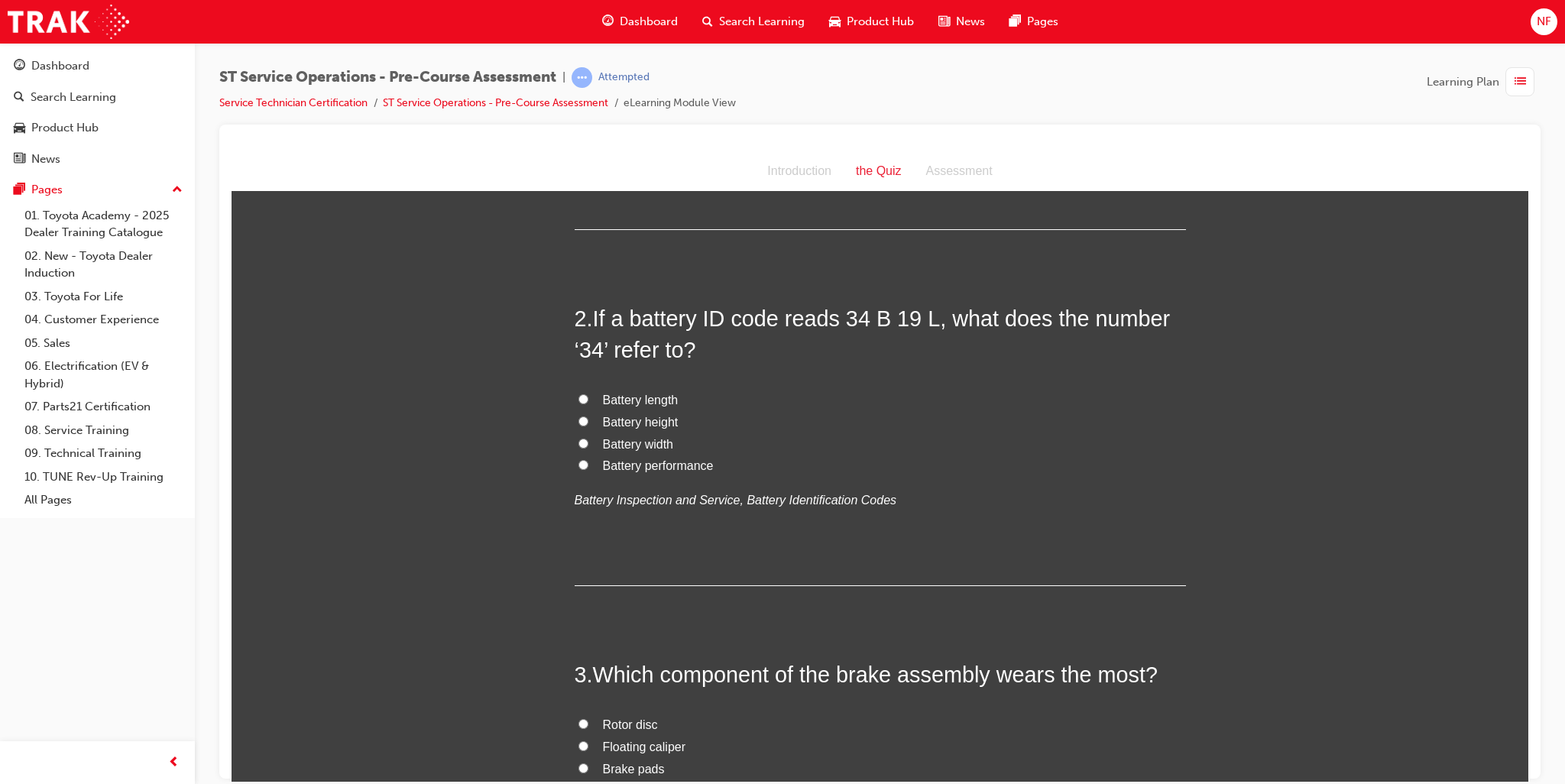
scroll to position [306, 0]
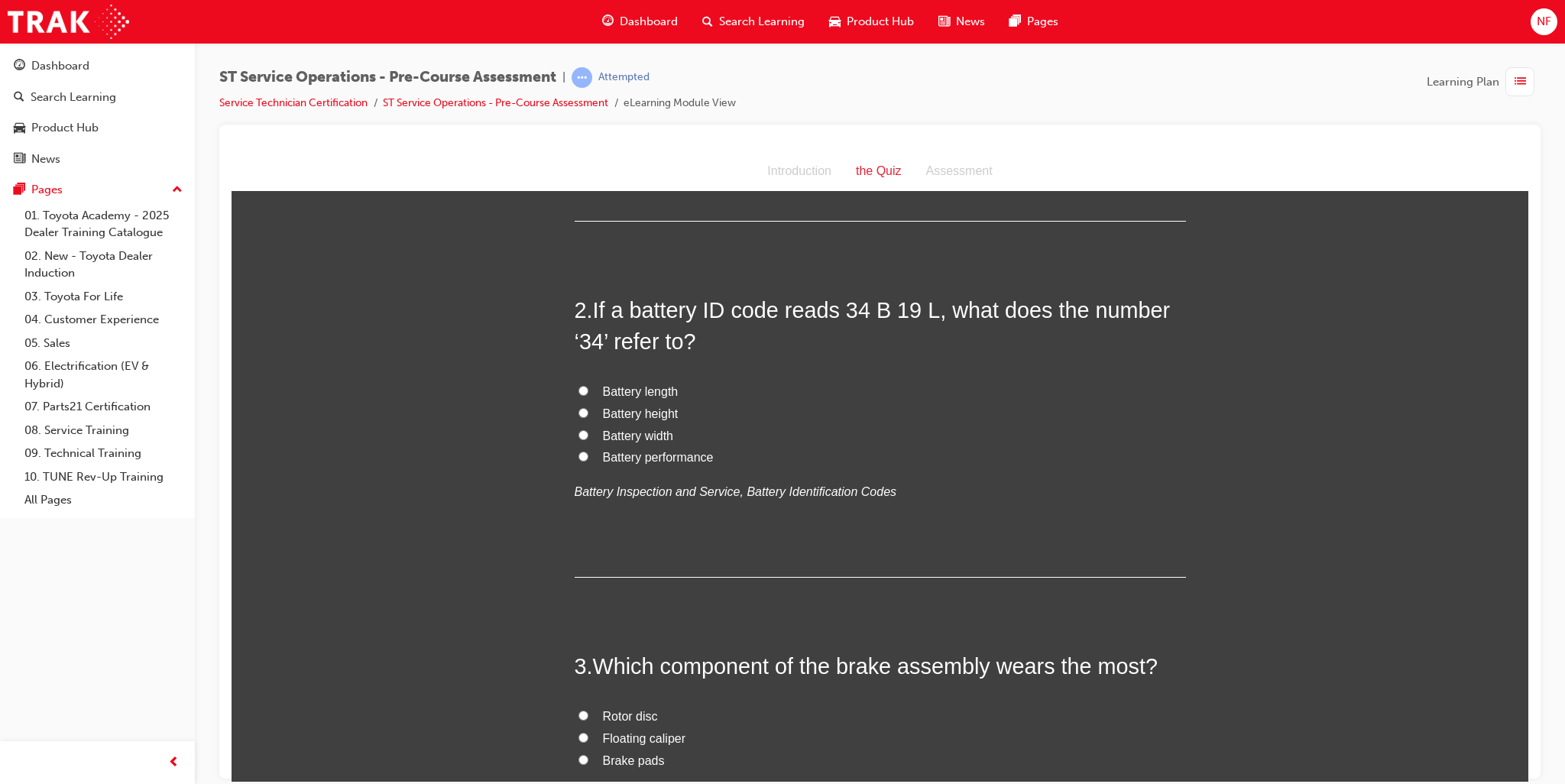
click at [579, 457] on input "Battery performance" at bounding box center [583, 456] width 10 height 10
radio input "true"
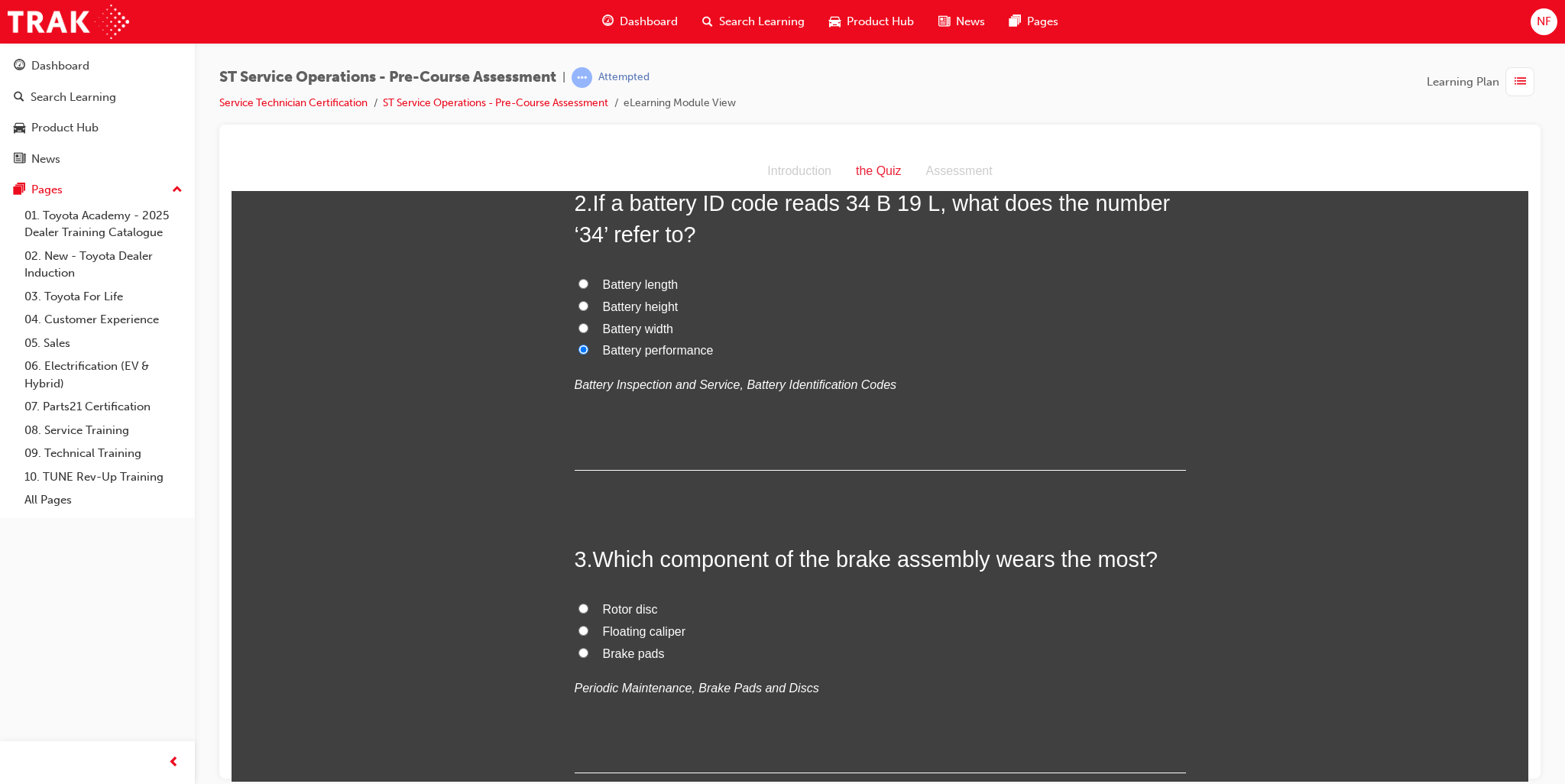
scroll to position [459, 0]
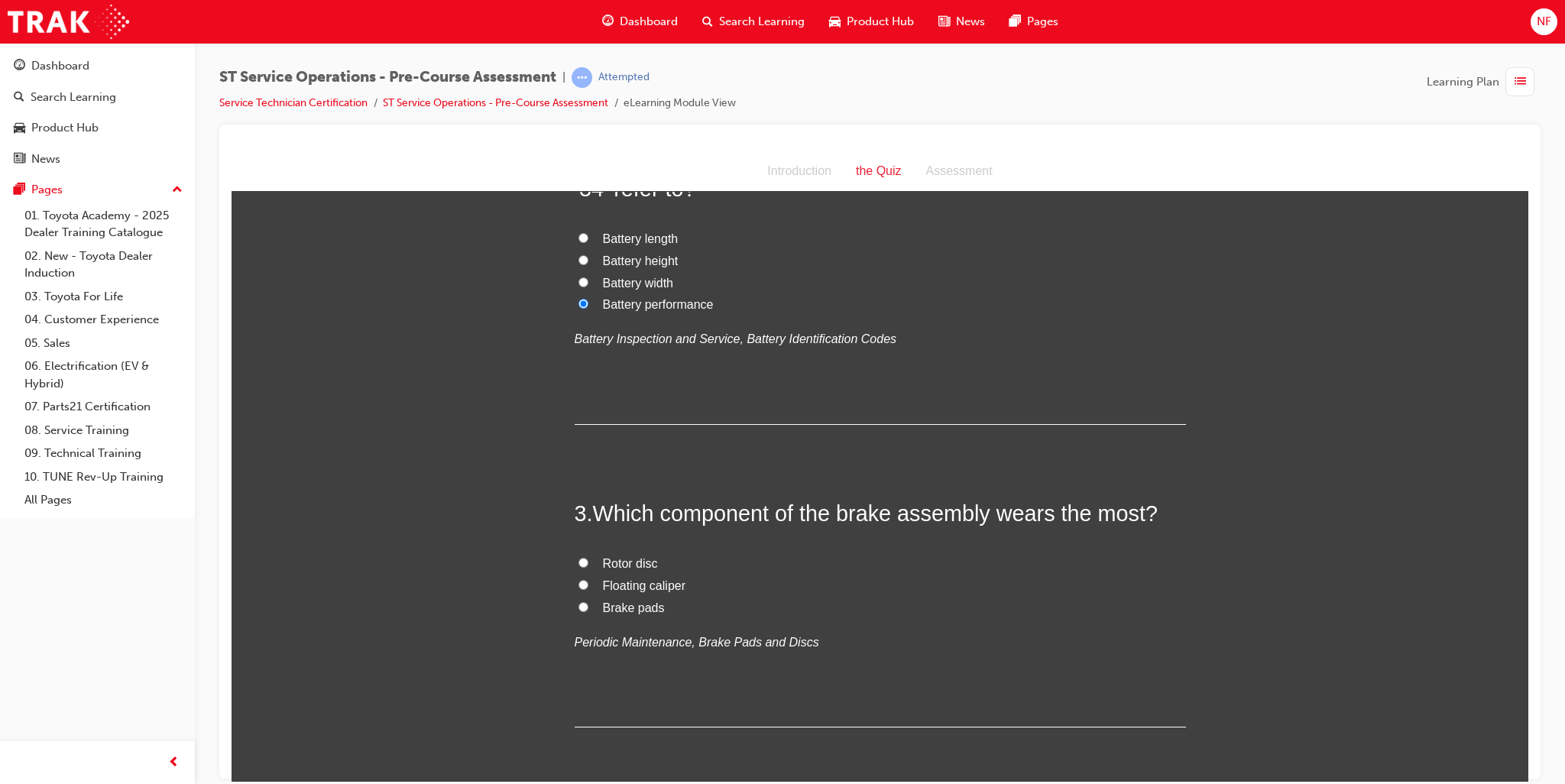
click at [579, 608] on input "Brake pads" at bounding box center [583, 606] width 10 height 10
radio input "true"
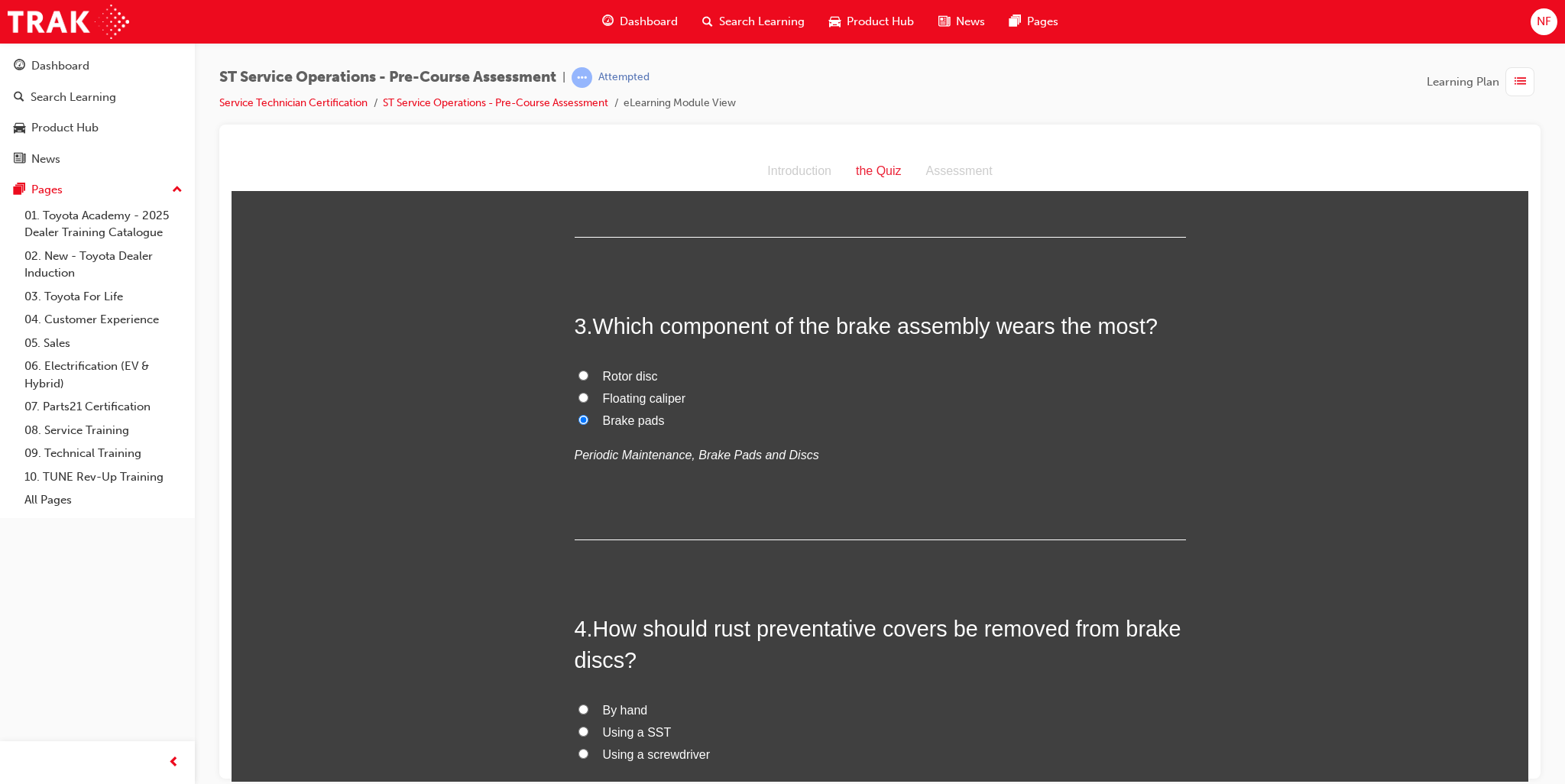
scroll to position [764, 0]
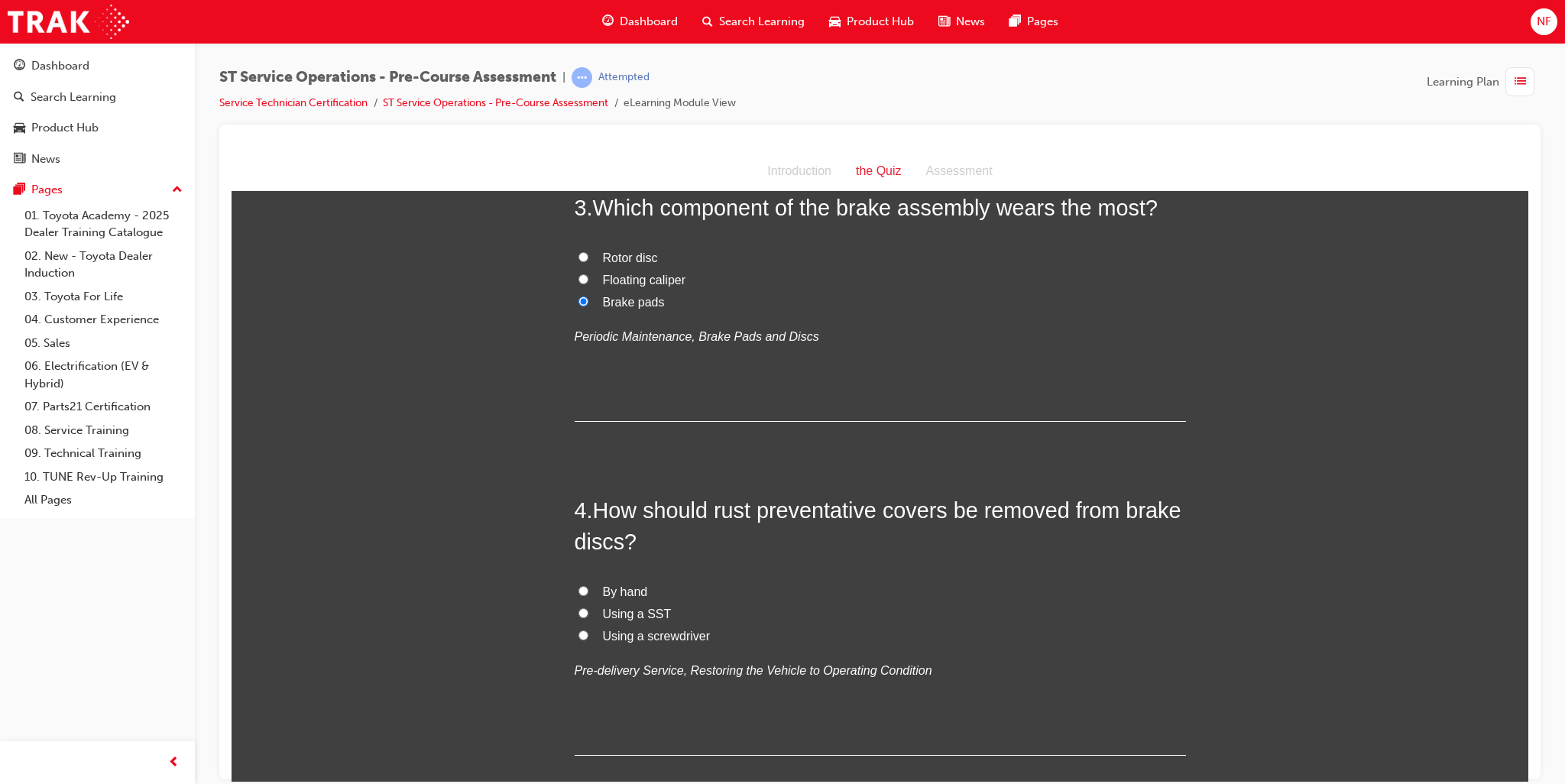
click at [580, 592] on input "By hand" at bounding box center [583, 590] width 10 height 10
radio input "true"
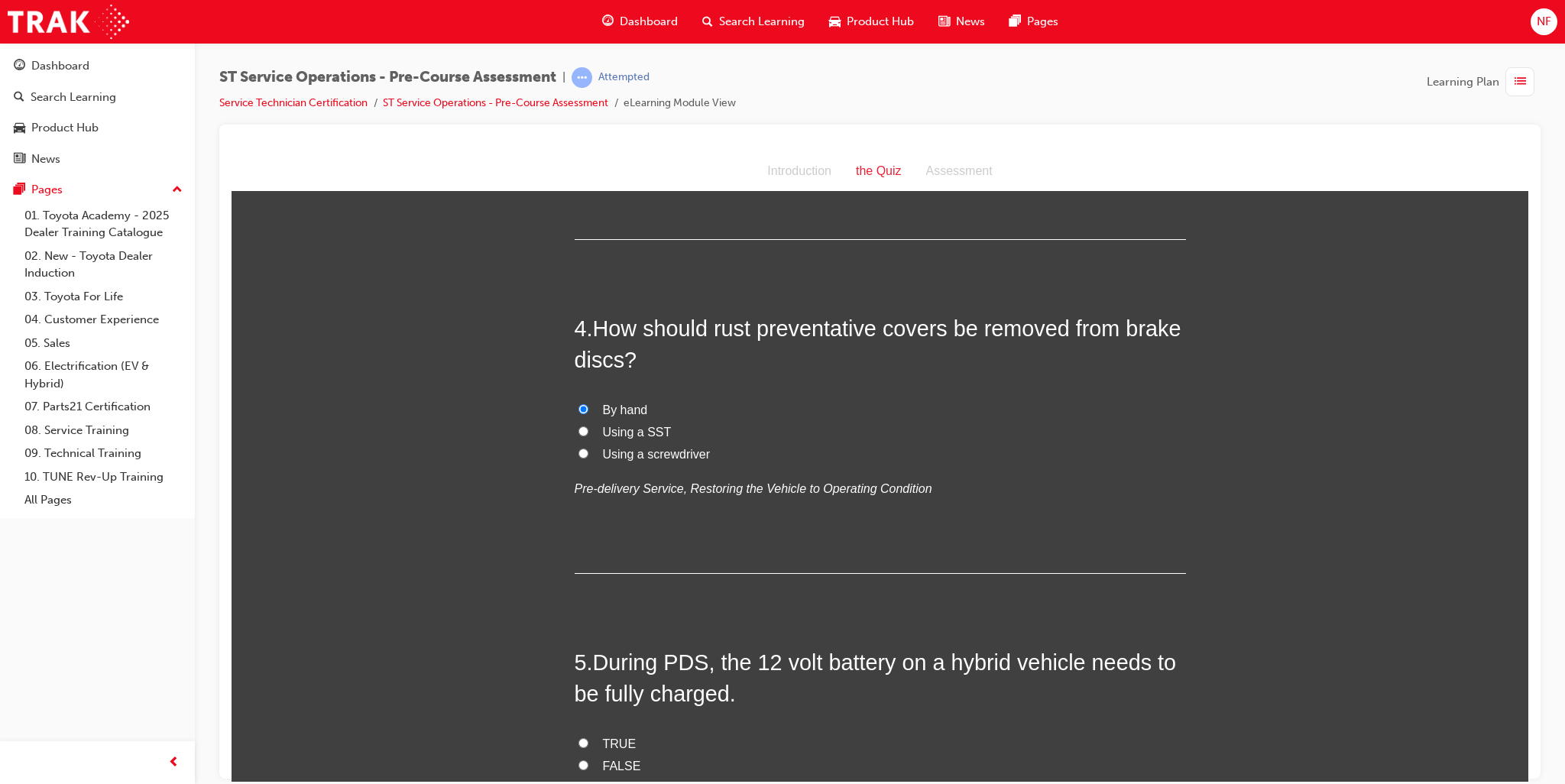
scroll to position [1070, 0]
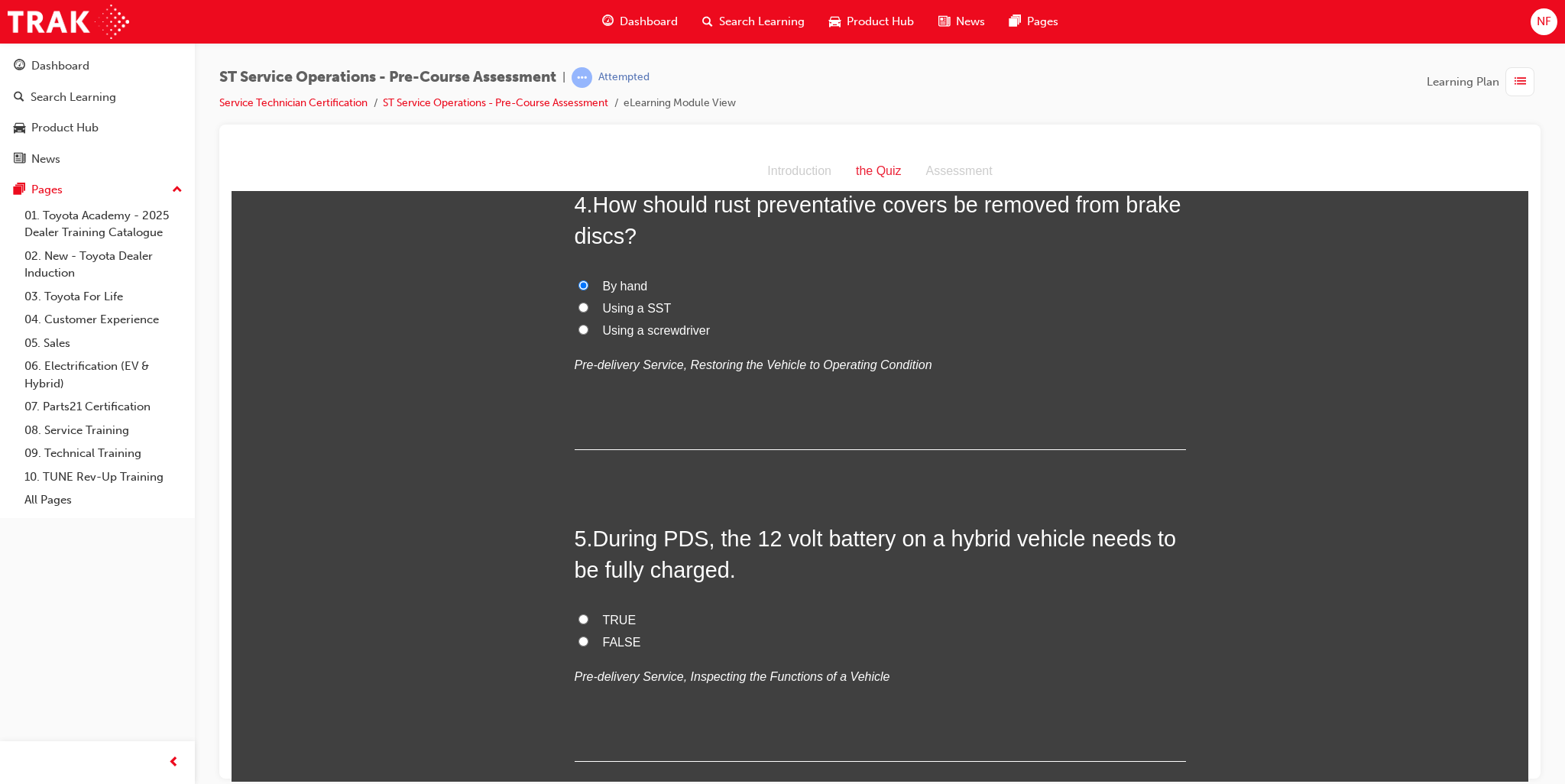
click at [580, 615] on input "TRUE" at bounding box center [583, 618] width 10 height 10
radio input "true"
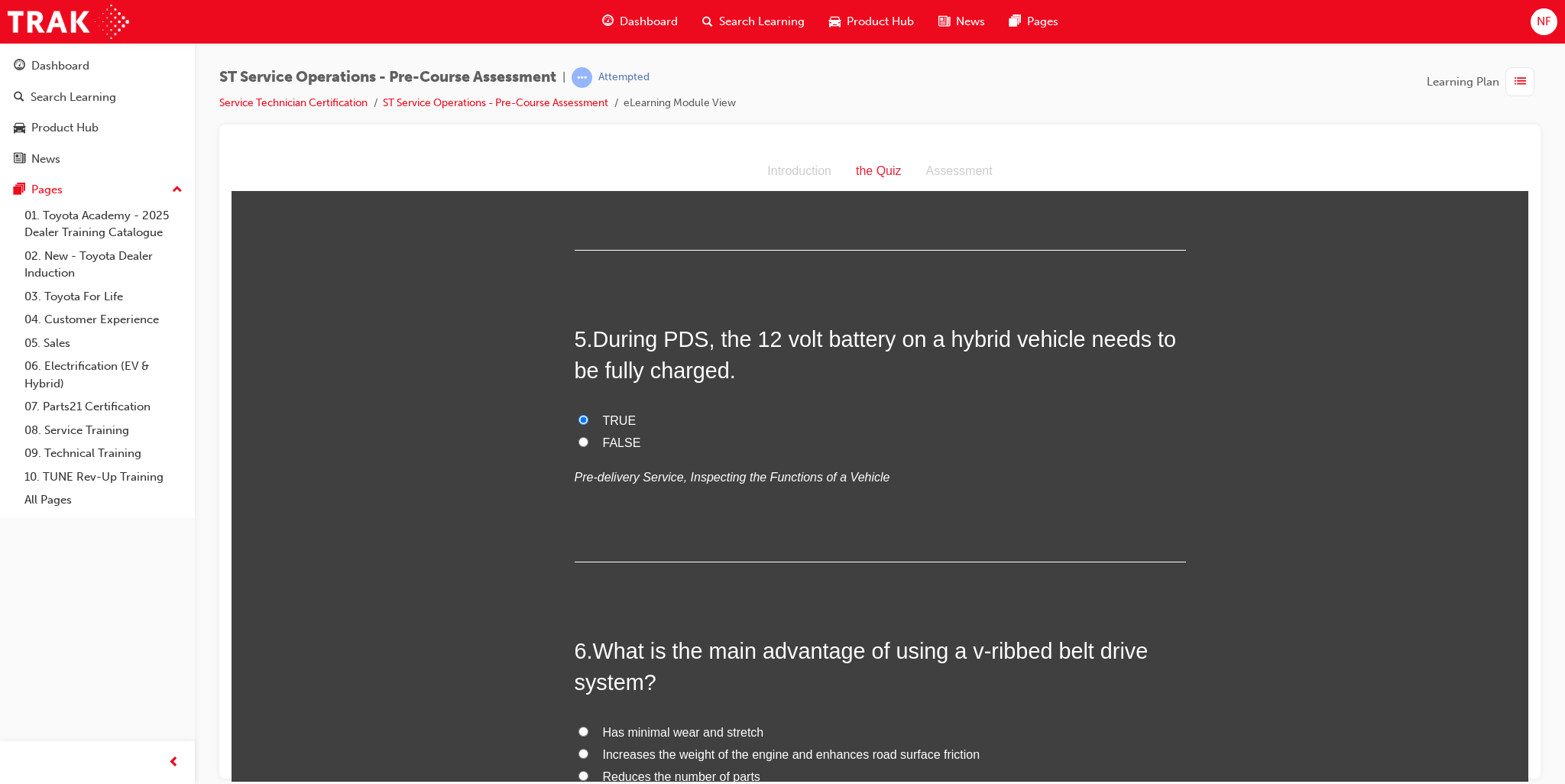
scroll to position [1529, 0]
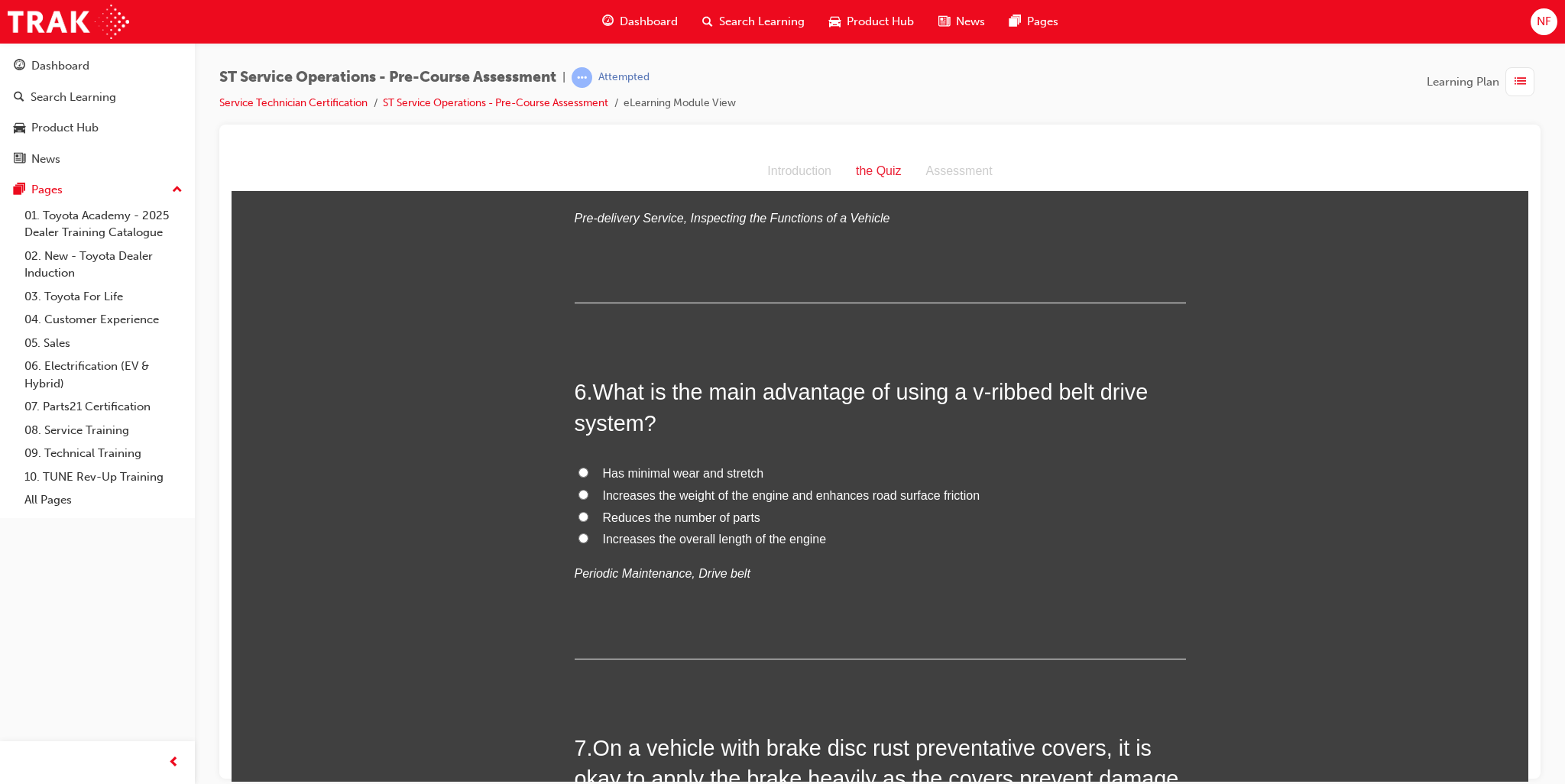
click at [579, 513] on input "Reduces the number of parts" at bounding box center [583, 516] width 10 height 10
radio input "true"
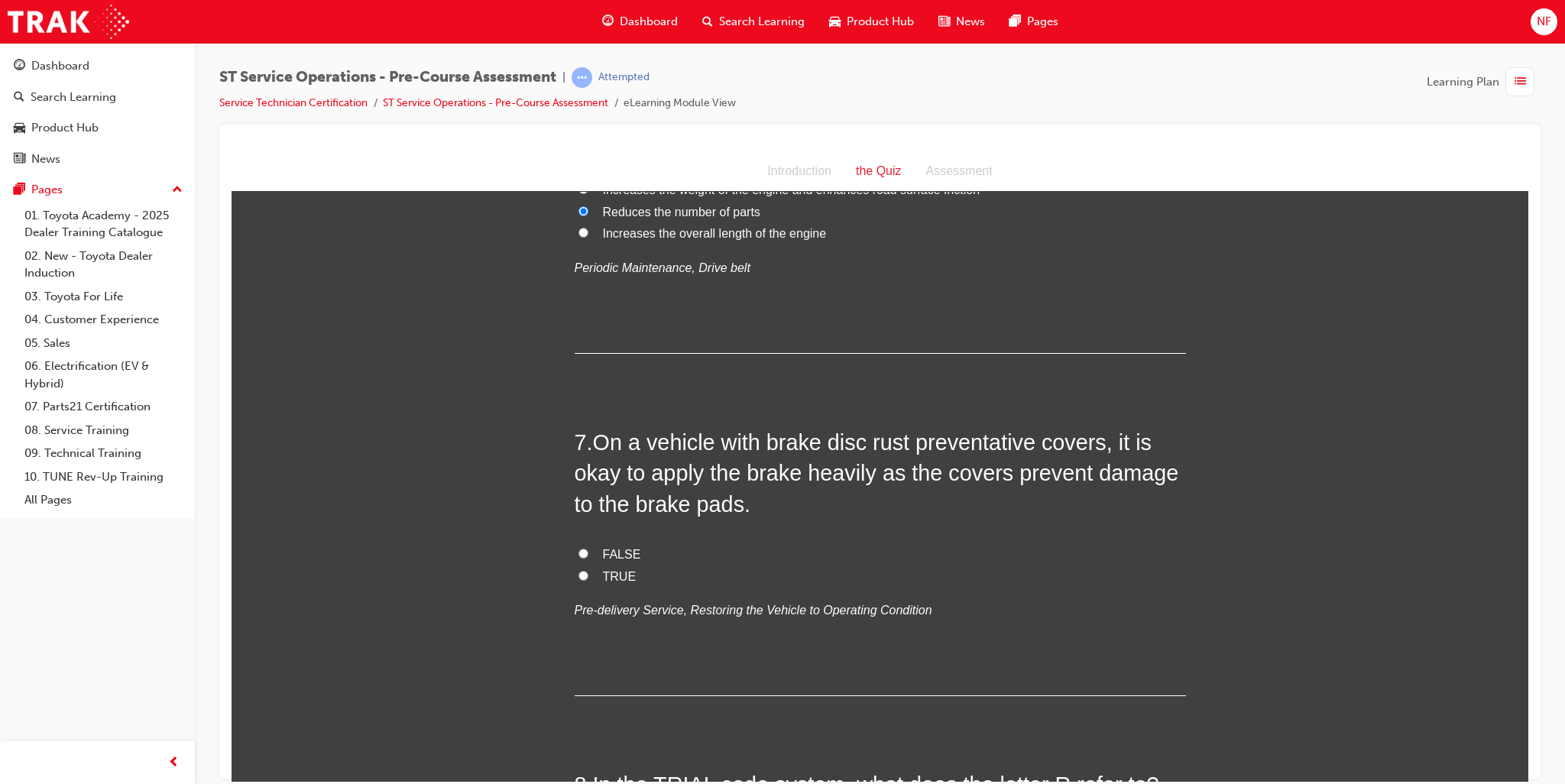
click at [579, 554] on input "FALSE" at bounding box center [583, 553] width 10 height 10
radio input "true"
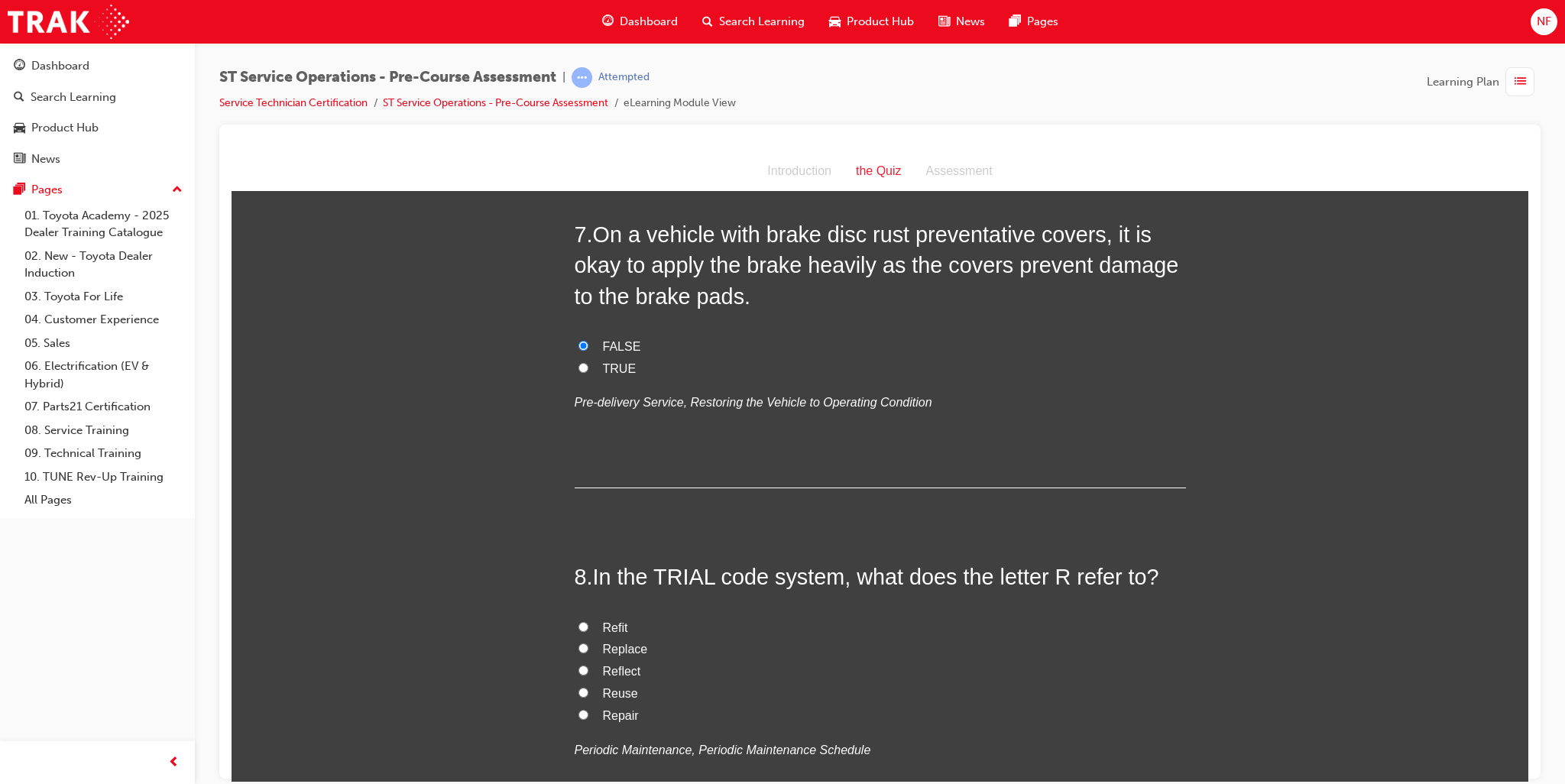
scroll to position [2140, 0]
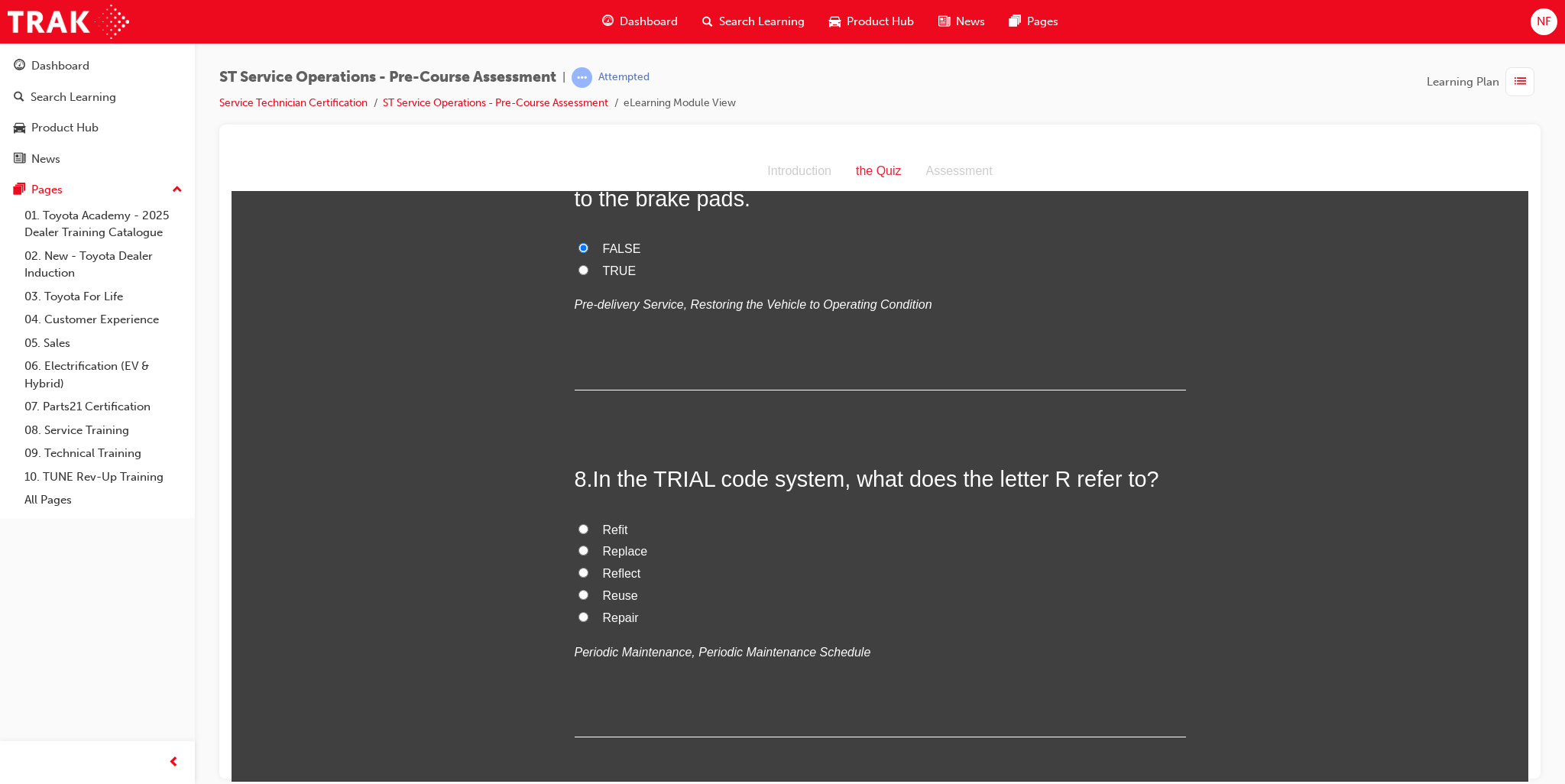
click at [579, 550] on input "Replace" at bounding box center [583, 550] width 10 height 10
radio input "true"
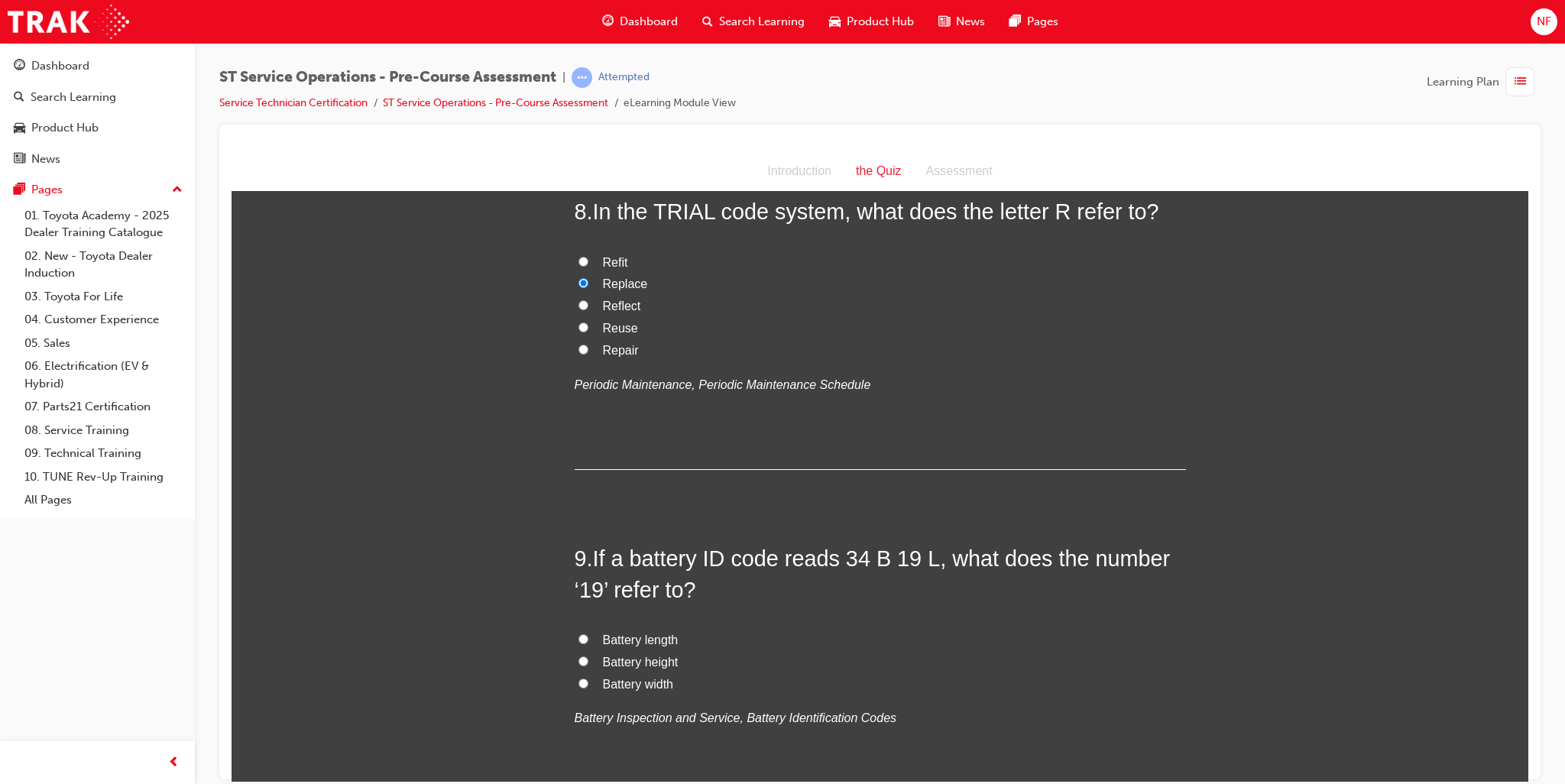
scroll to position [2446, 0]
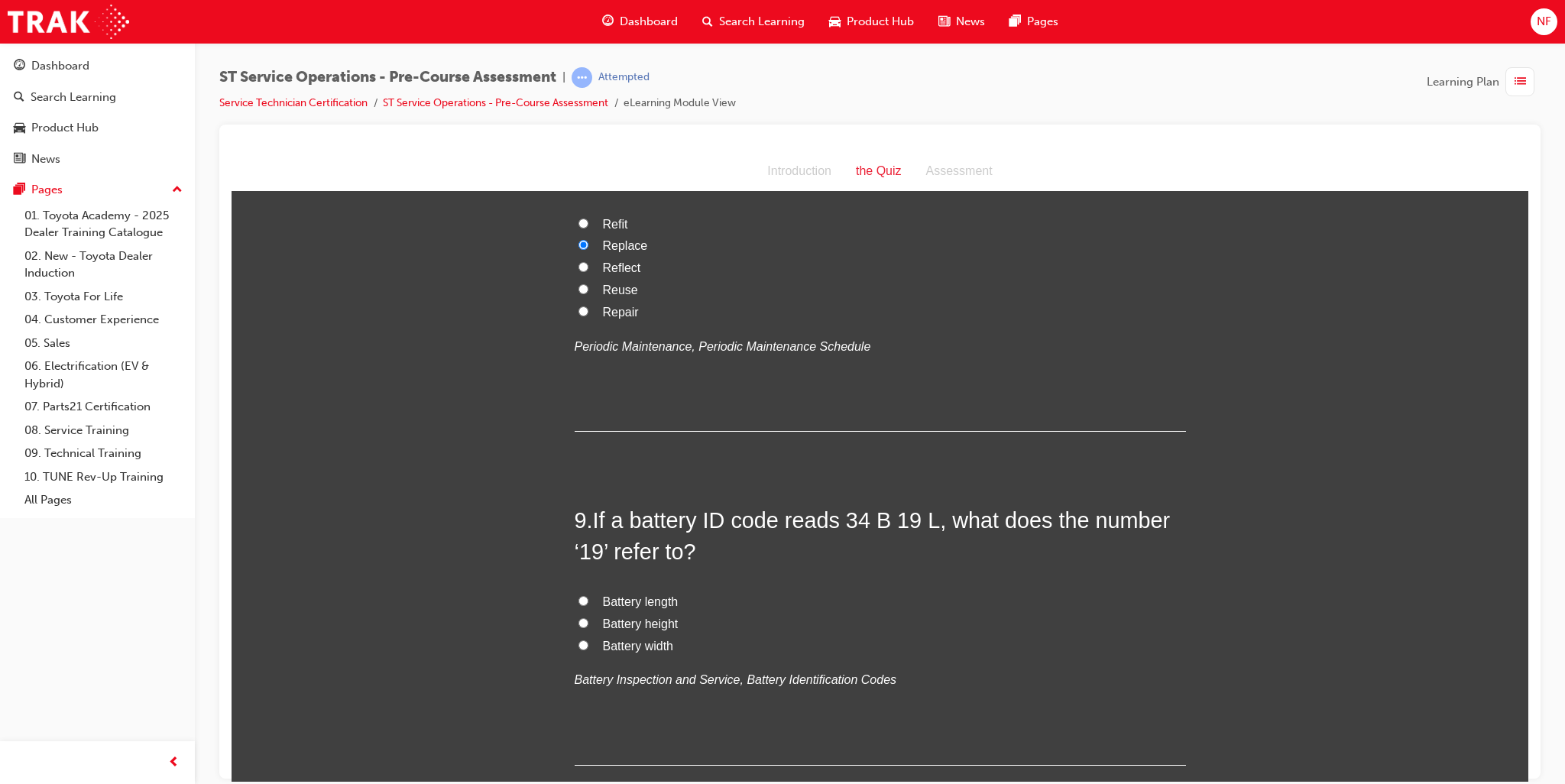
click at [580, 596] on input "Battery length" at bounding box center [583, 600] width 10 height 10
radio input "true"
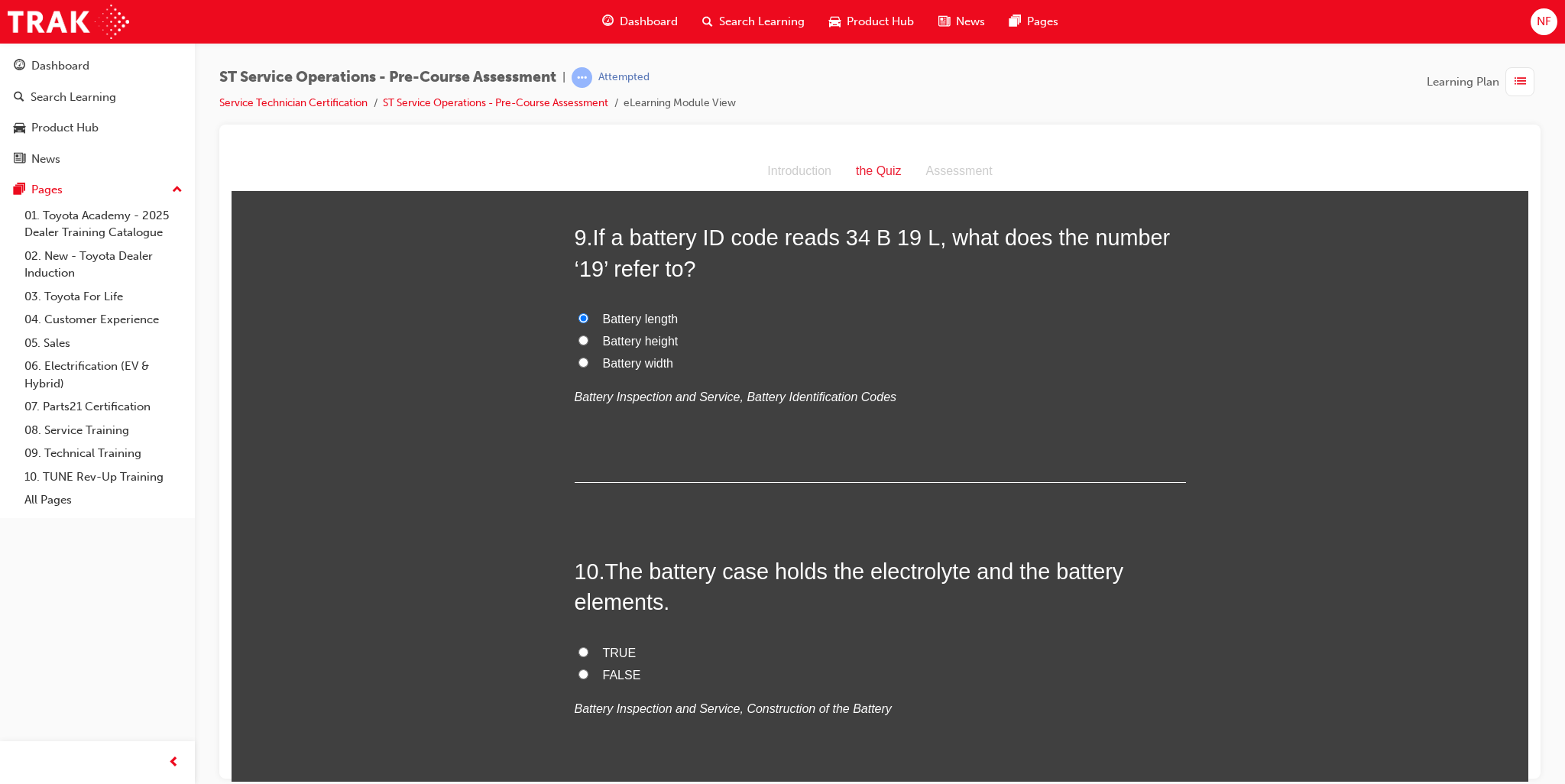
scroll to position [2855, 0]
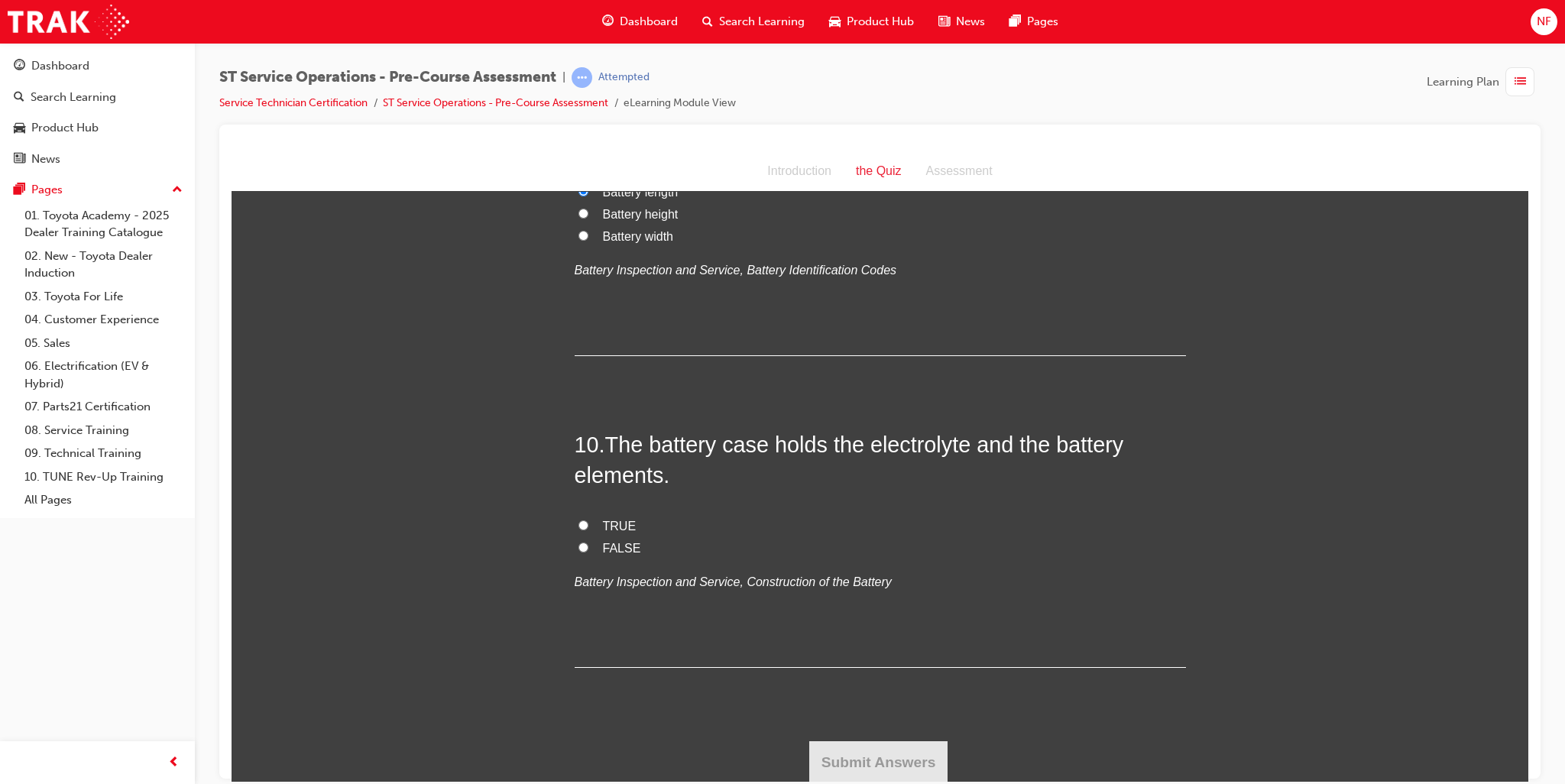
click at [579, 521] on input "TRUE" at bounding box center [583, 524] width 10 height 10
radio input "true"
click at [862, 761] on button "Submit Answers" at bounding box center [879, 762] width 139 height 43
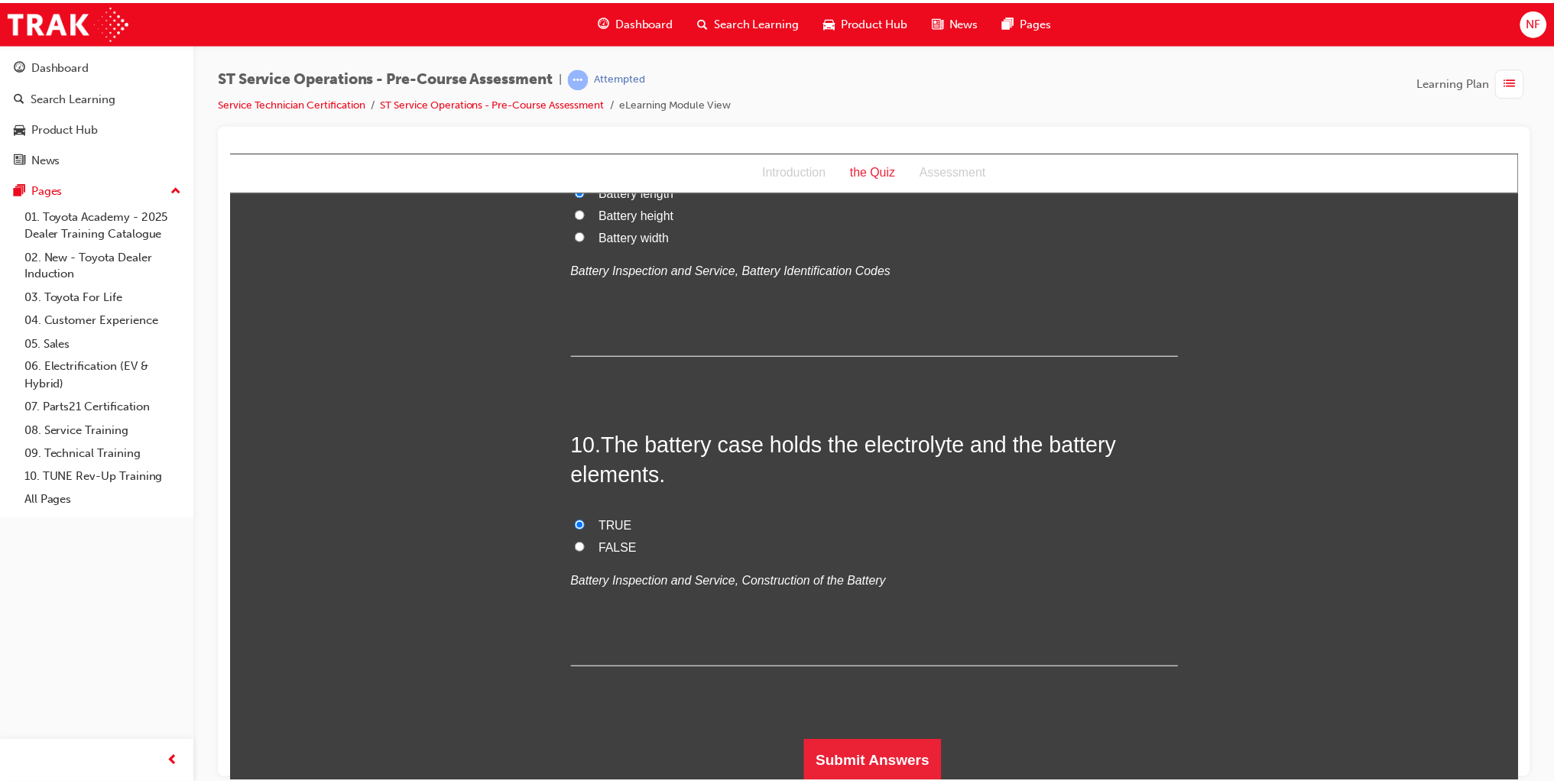
scroll to position [0, 0]
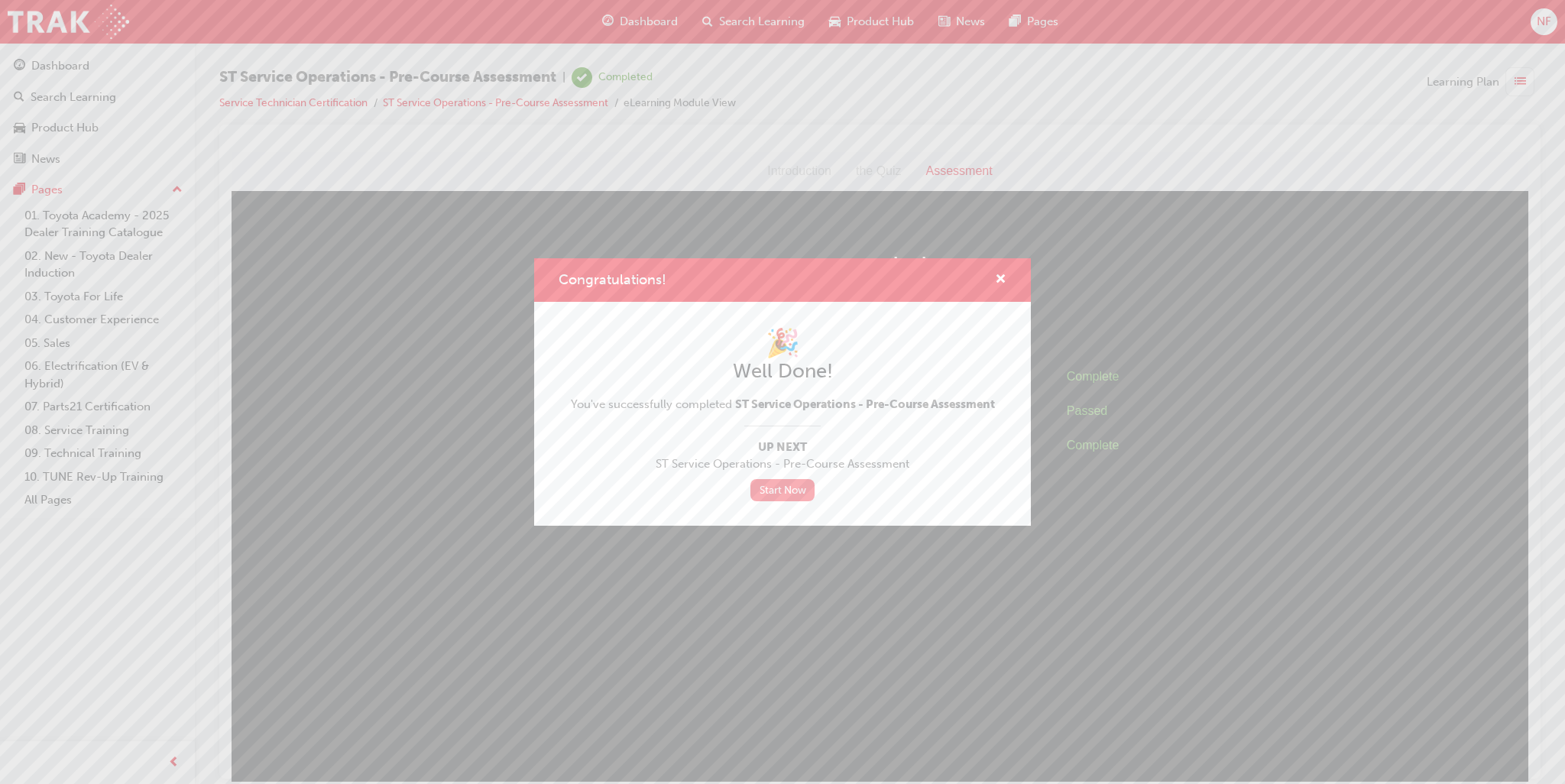
click at [773, 490] on link "Start Now" at bounding box center [782, 490] width 65 height 22
click at [776, 494] on link "Start Now" at bounding box center [782, 490] width 65 height 22
drag, startPoint x: 431, startPoint y: 410, endPoint x: 201, endPoint y: 246, distance: 282.5
click at [431, 410] on div "Congratulations! 🎉 Well Done! You've successfully completed ST Service Operatio…" at bounding box center [782, 392] width 1565 height 784
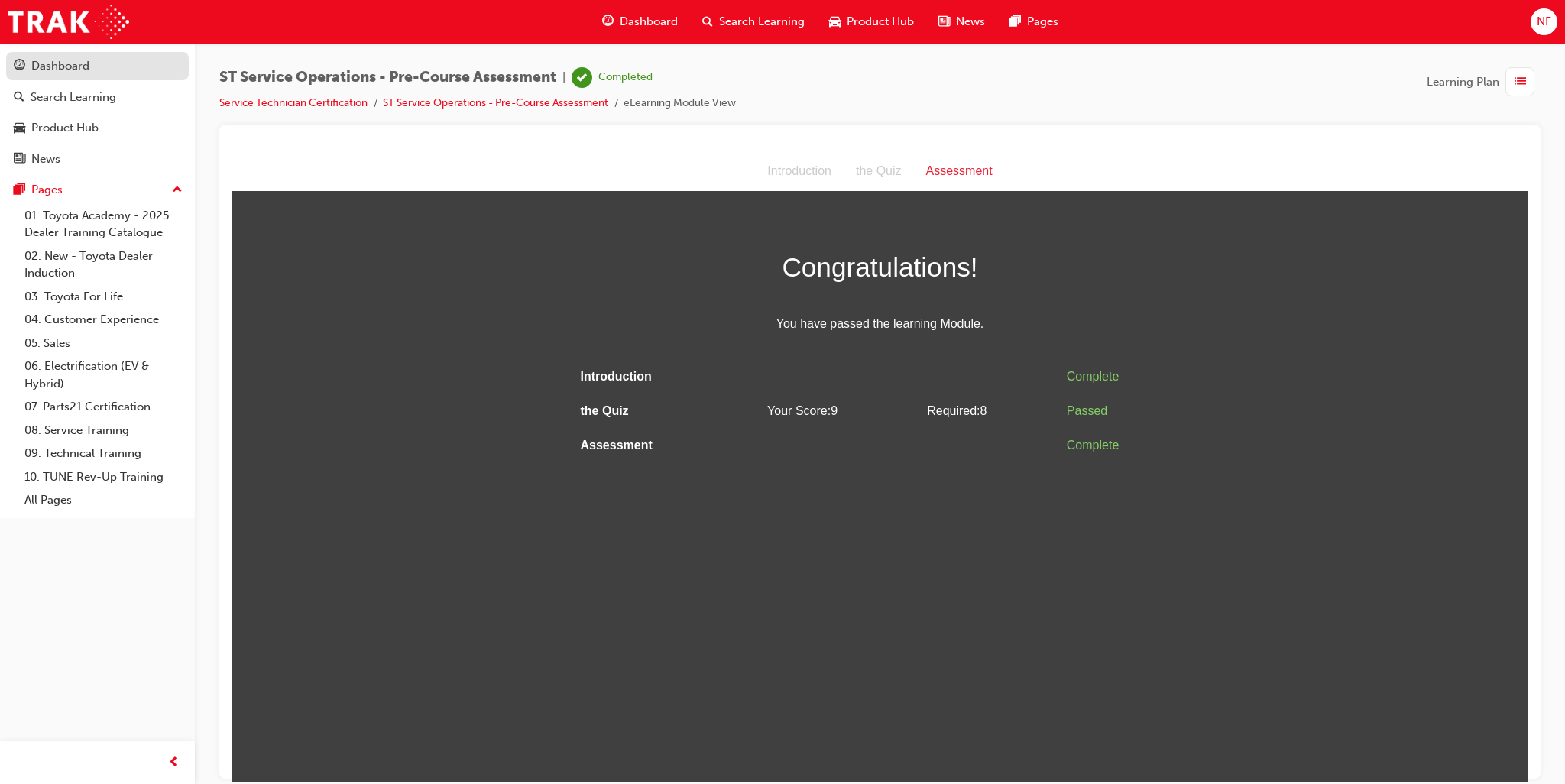
click at [68, 68] on div "Dashboard" at bounding box center [61, 66] width 58 height 18
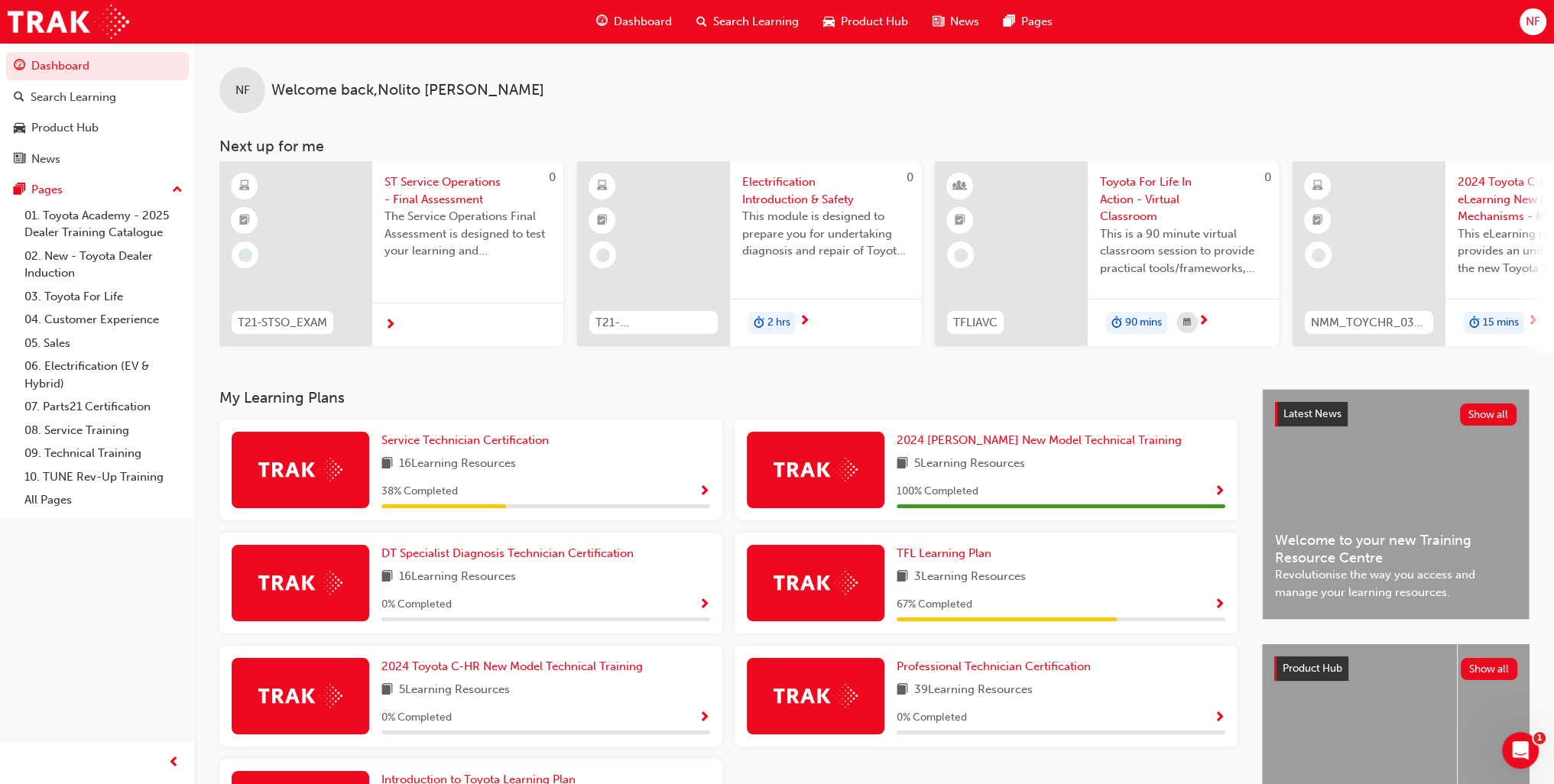
click at [701, 494] on span "Show Progress" at bounding box center [704, 492] width 12 height 14
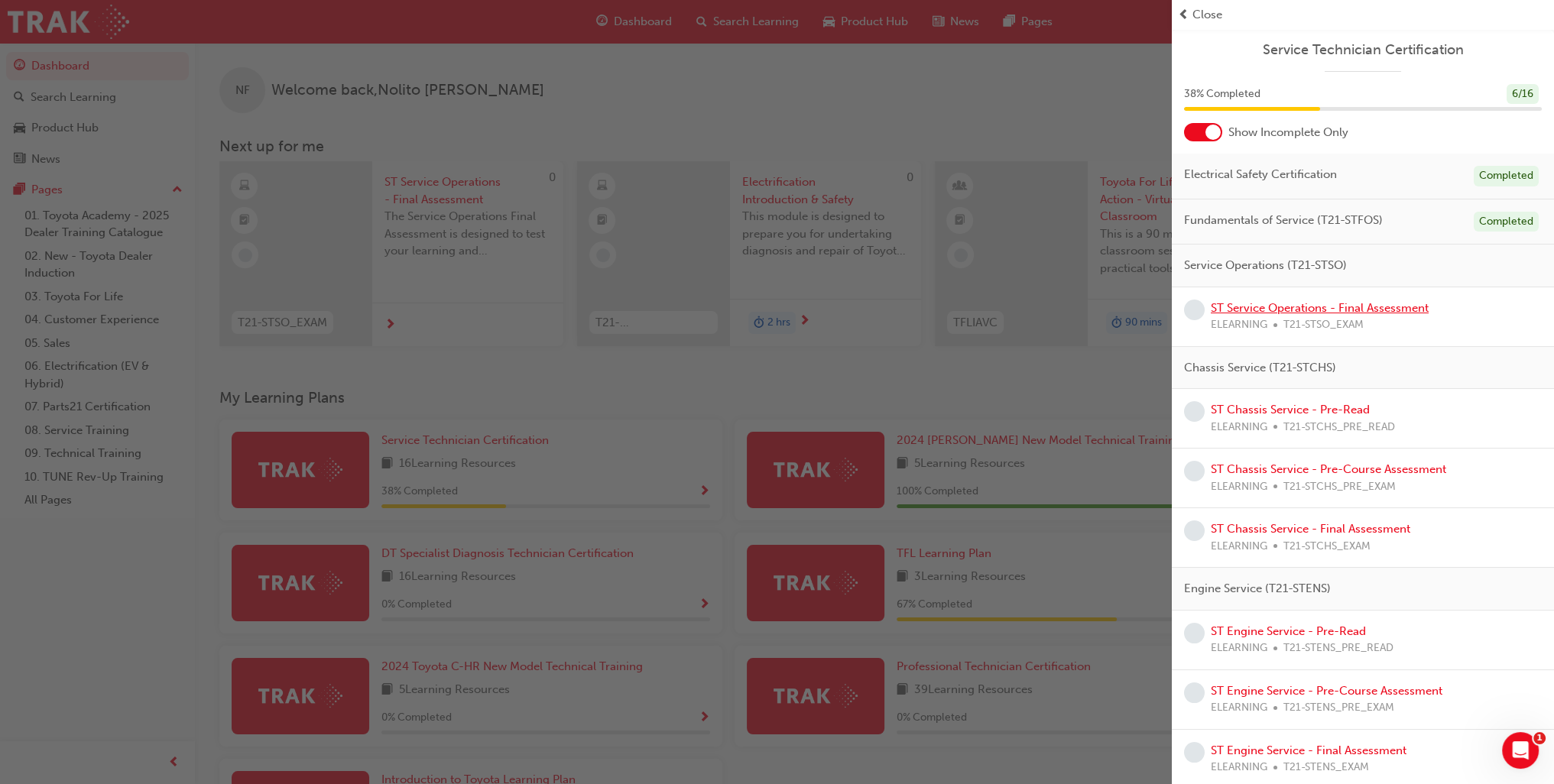
click at [1295, 314] on link "ST Service Operations - Final Assessment" at bounding box center [1319, 308] width 218 height 14
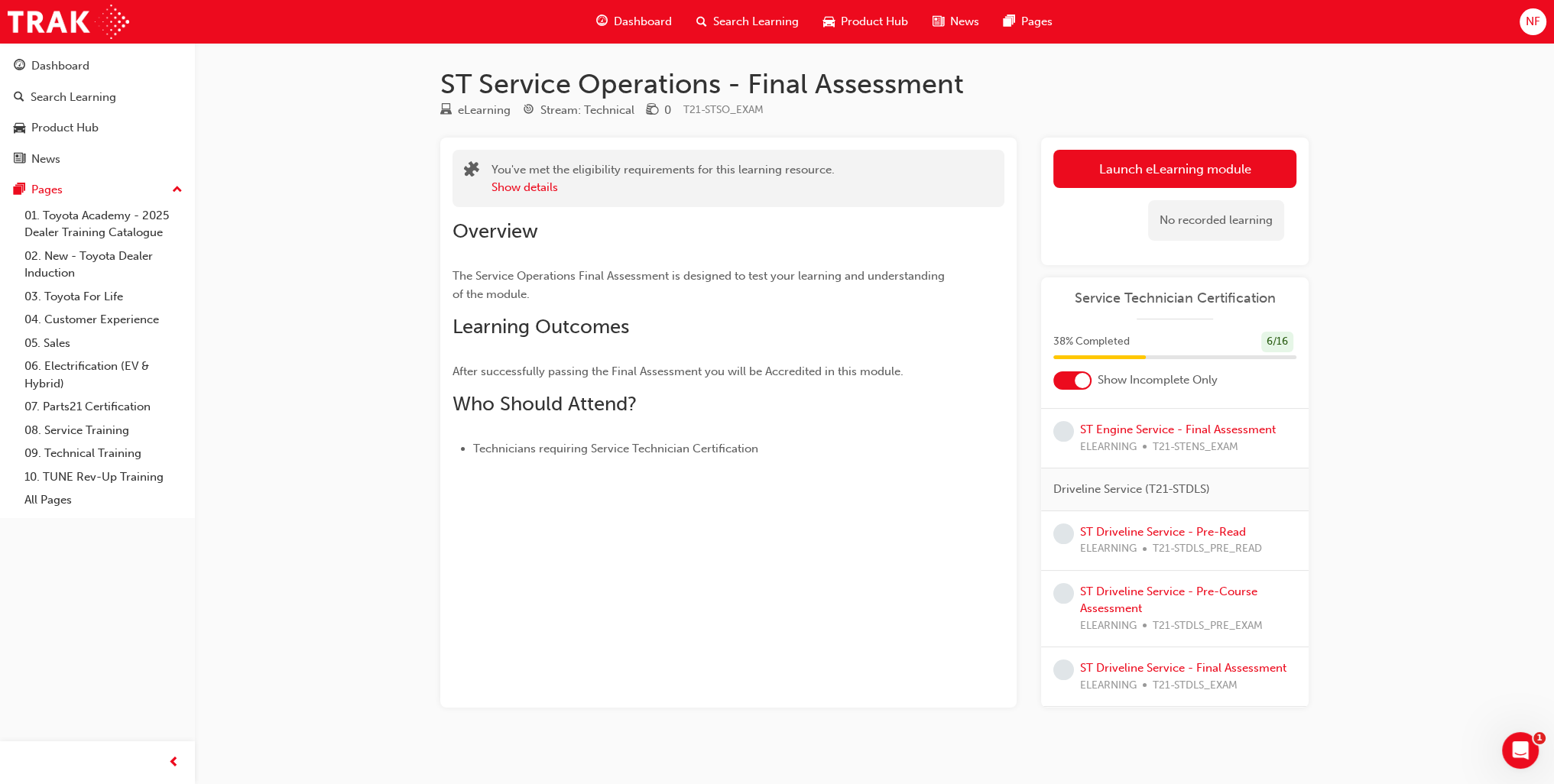
click at [634, 22] on span "Dashboard" at bounding box center [643, 22] width 58 height 18
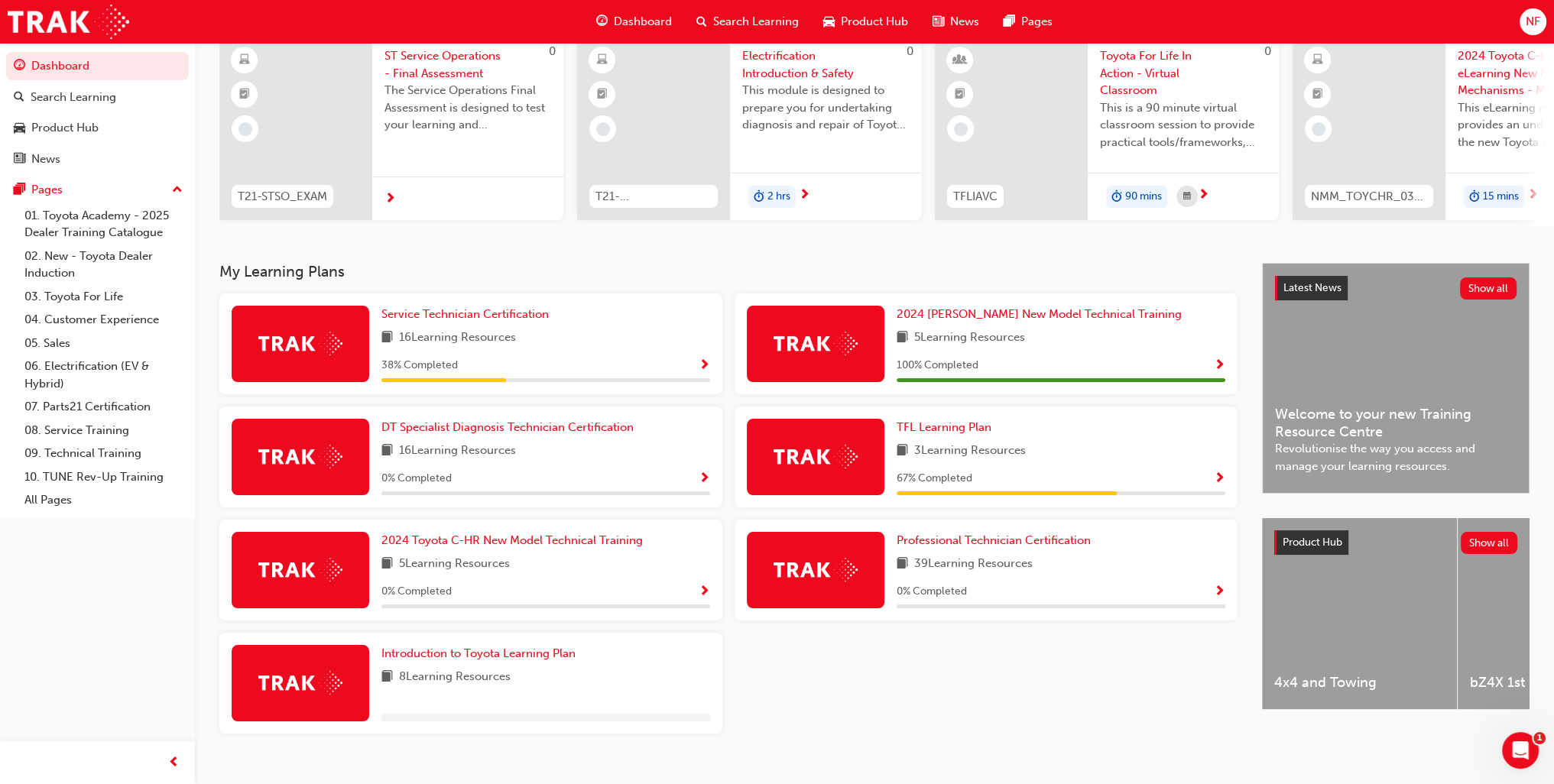
scroll to position [153, 0]
